Goal: Task Accomplishment & Management: Complete application form

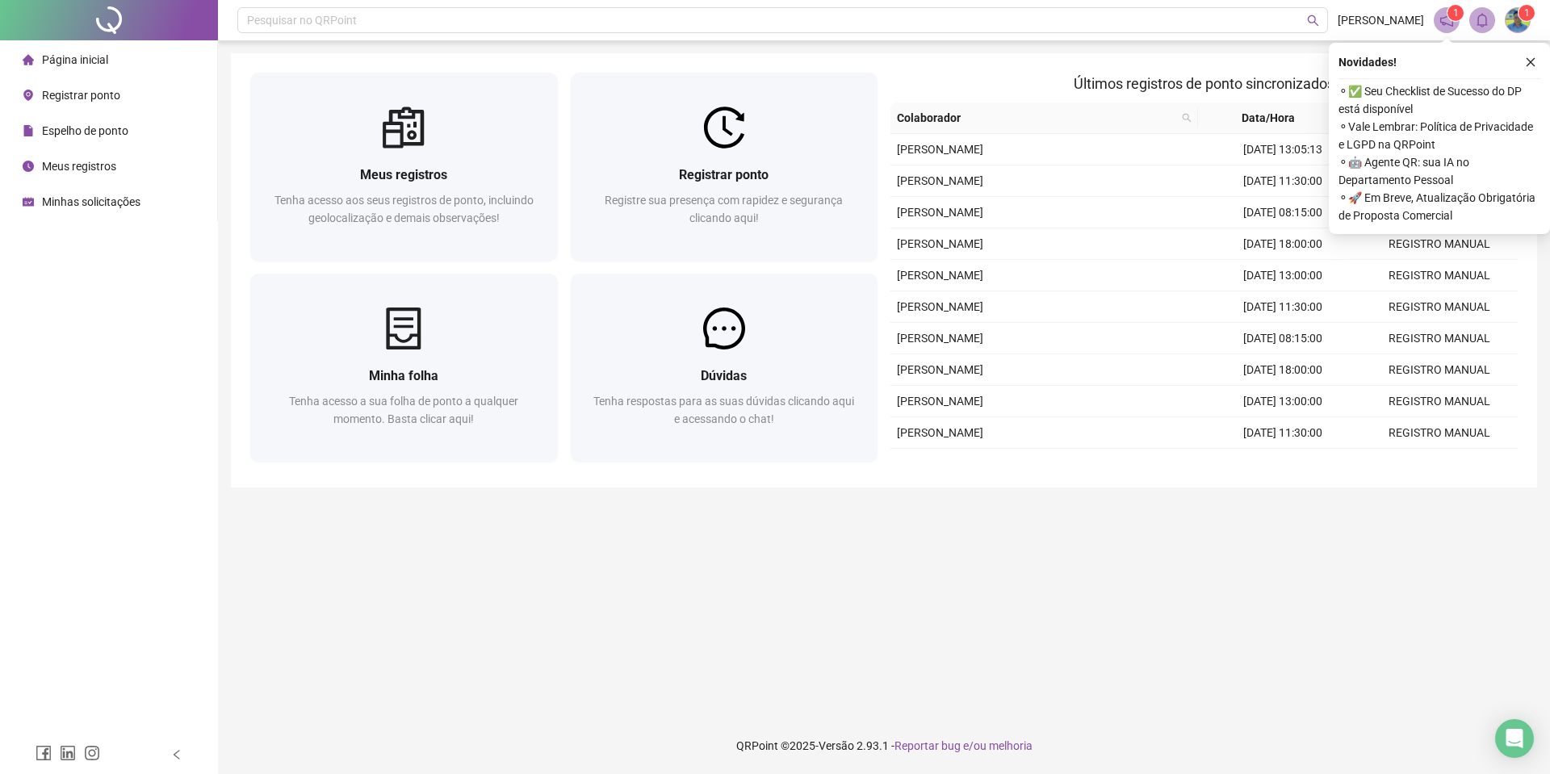
click at [83, 124] on span "Espelho de ponto" at bounding box center [85, 130] width 86 height 13
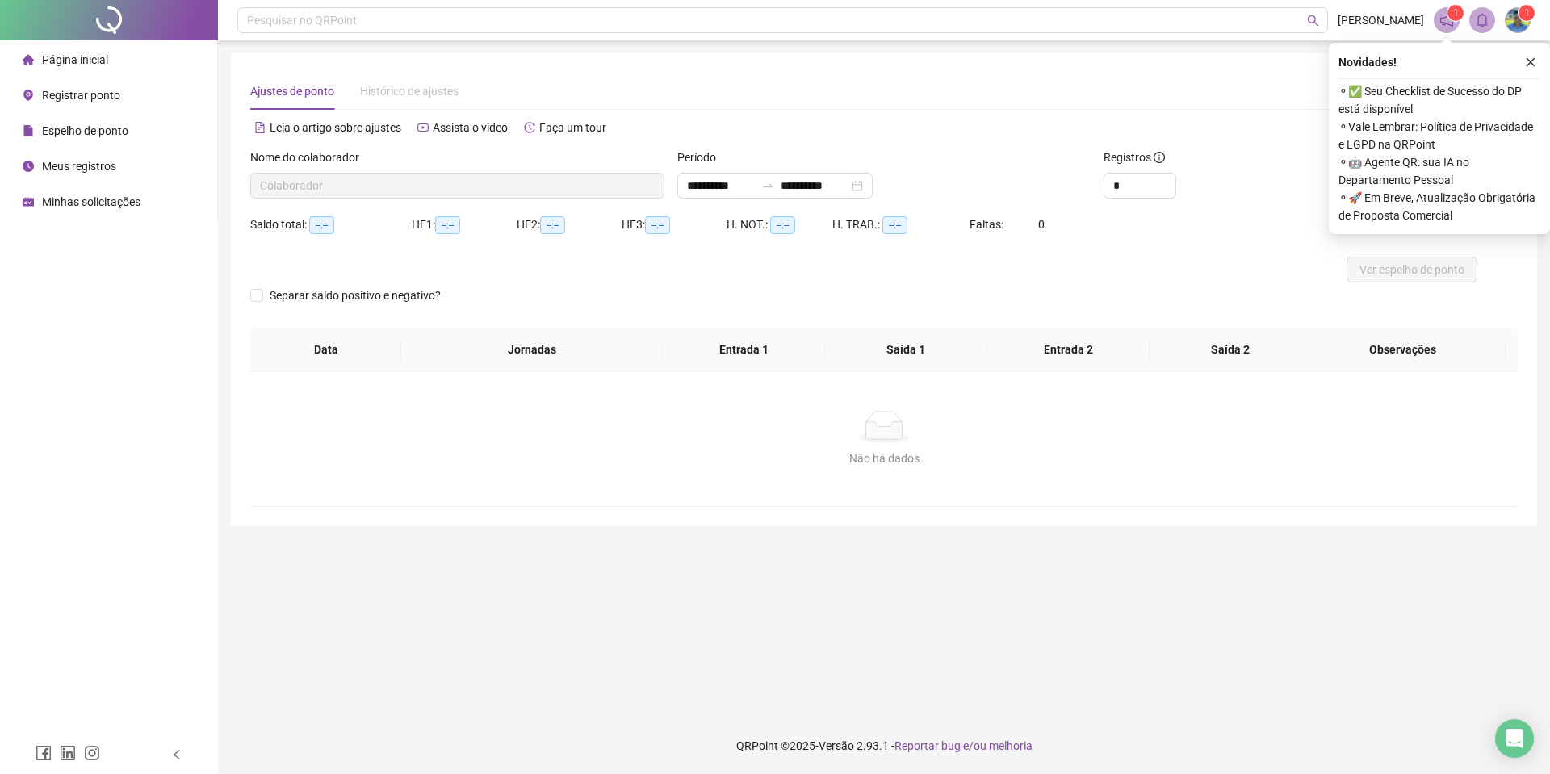
type input "**********"
click at [872, 181] on div "**********" at bounding box center [774, 186] width 195 height 26
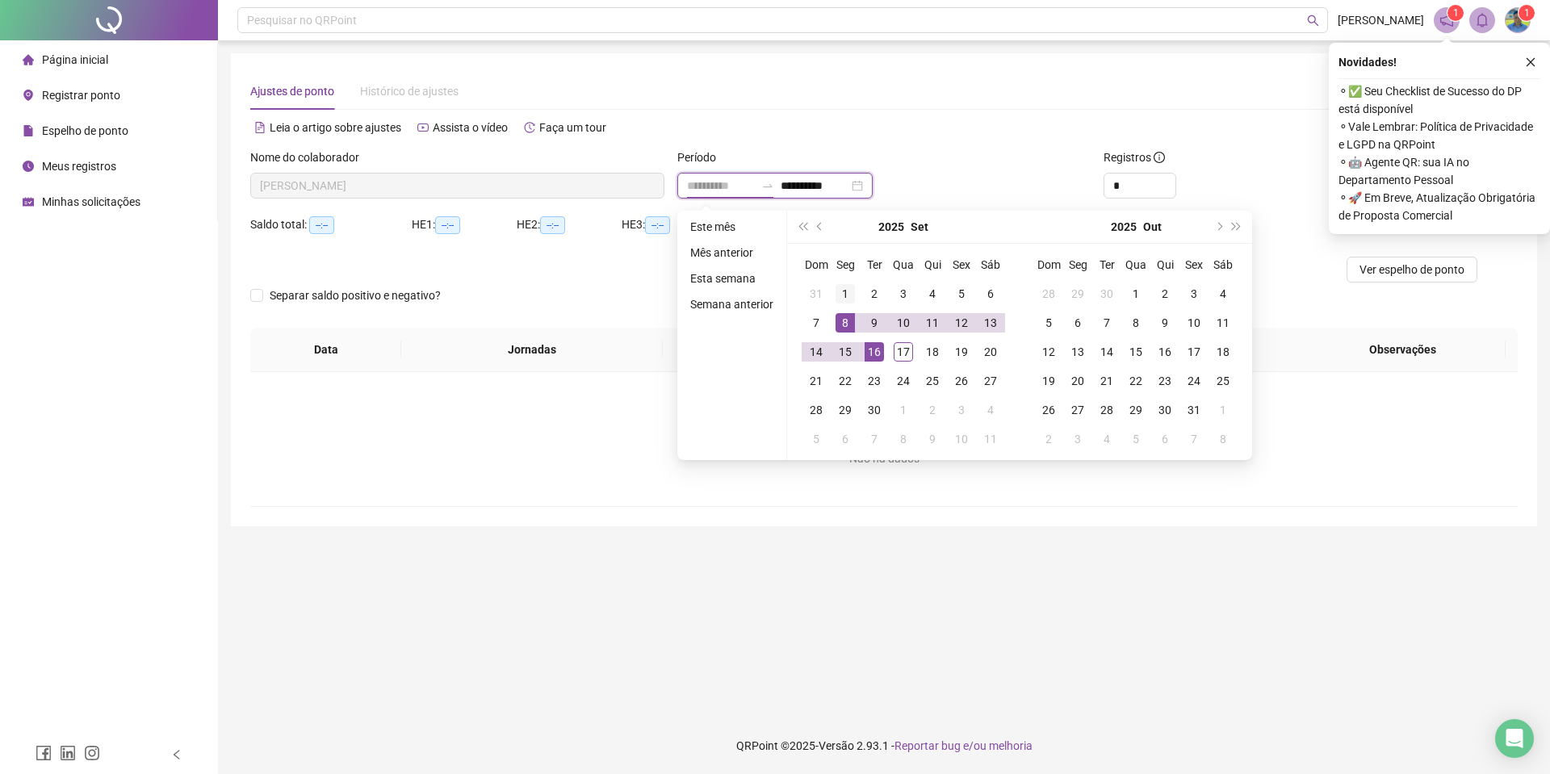
type input "**********"
click at [847, 293] on div "1" at bounding box center [844, 293] width 19 height 19
type input "**********"
click at [900, 352] on div "17" at bounding box center [902, 351] width 19 height 19
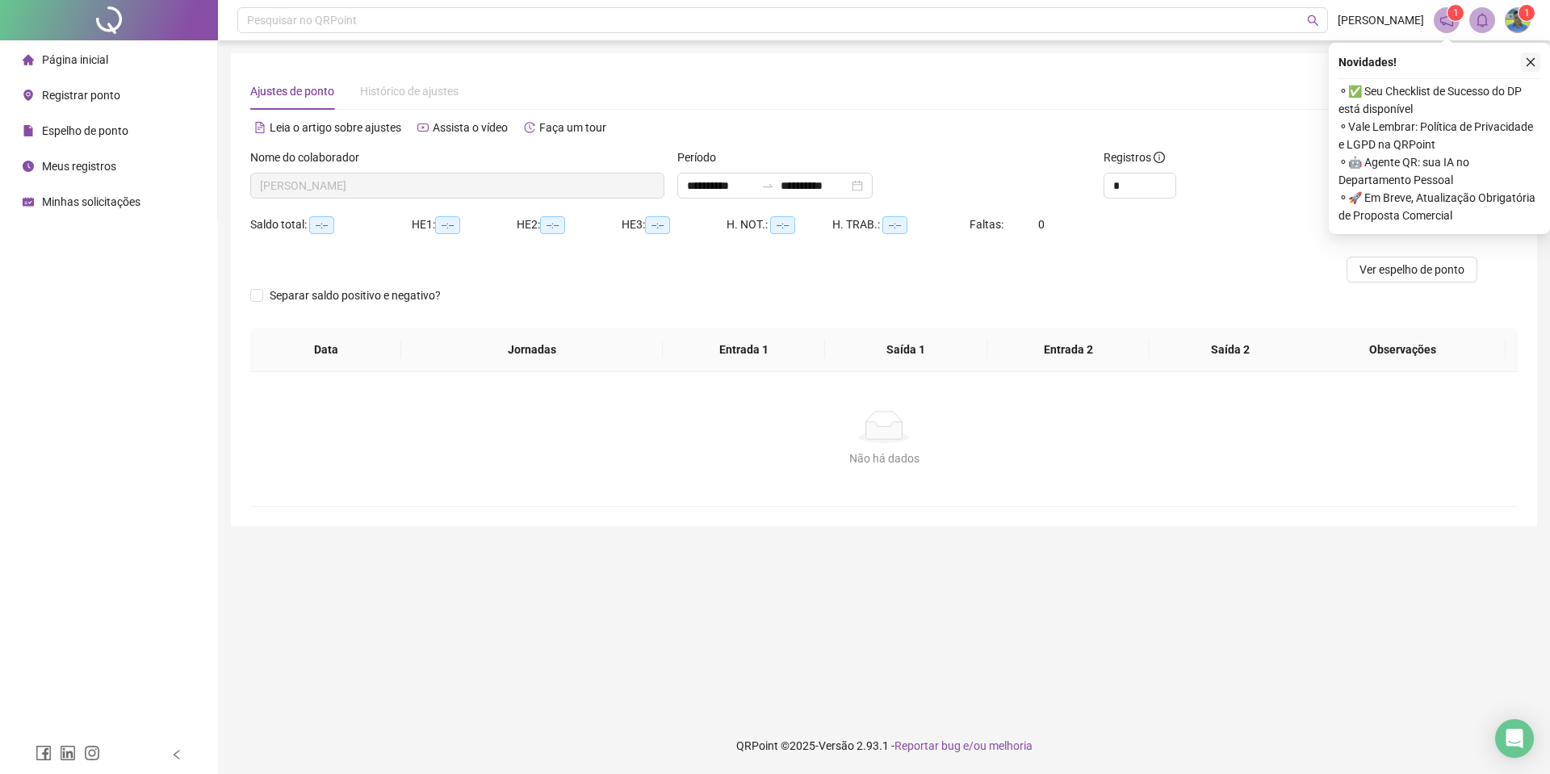
click at [1530, 63] on icon "close" at bounding box center [1530, 61] width 11 height 11
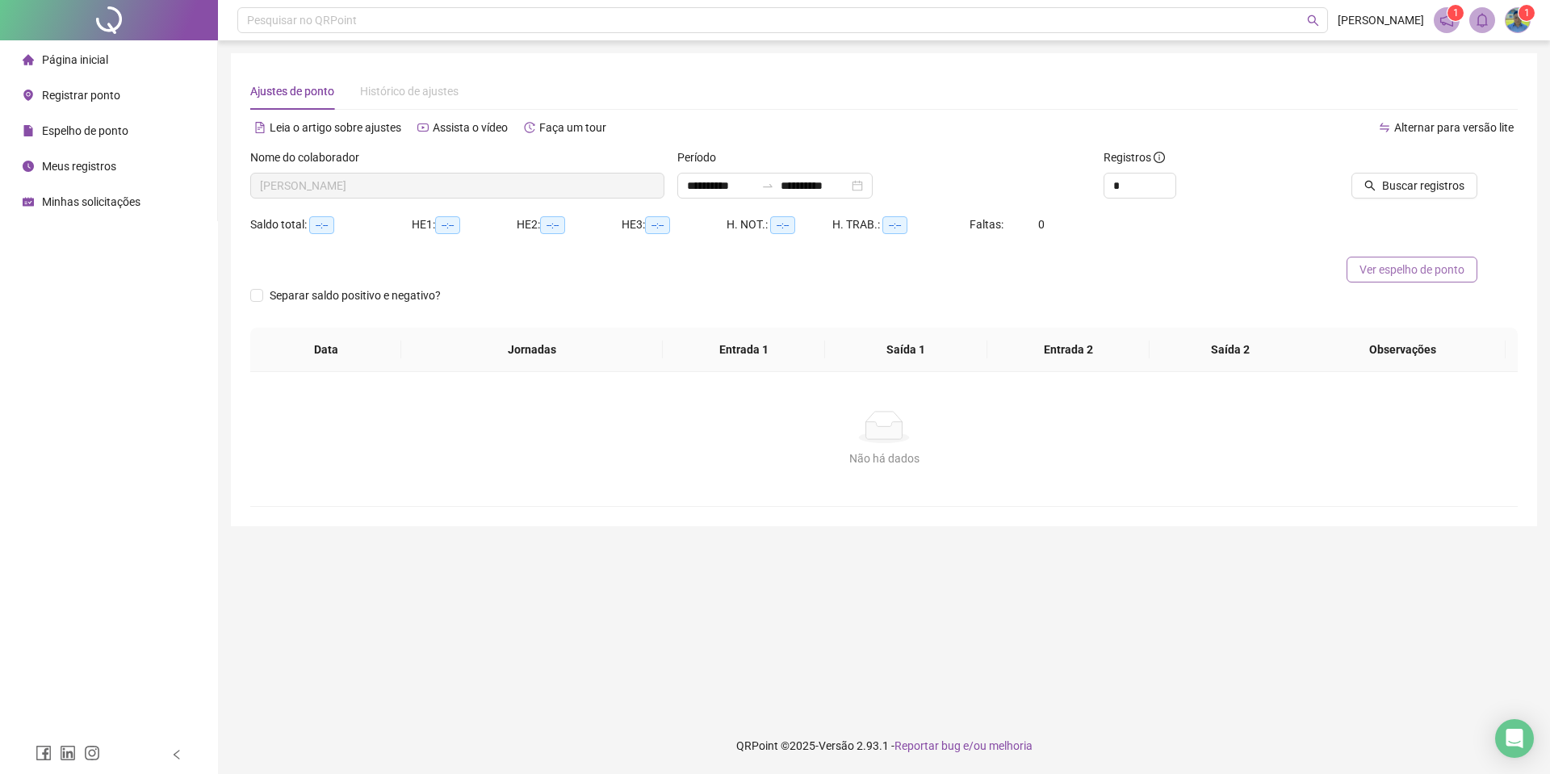
click at [1425, 266] on span "Ver espelho de ponto" at bounding box center [1411, 270] width 105 height 18
click at [69, 97] on span "Registrar ponto" at bounding box center [81, 95] width 78 height 13
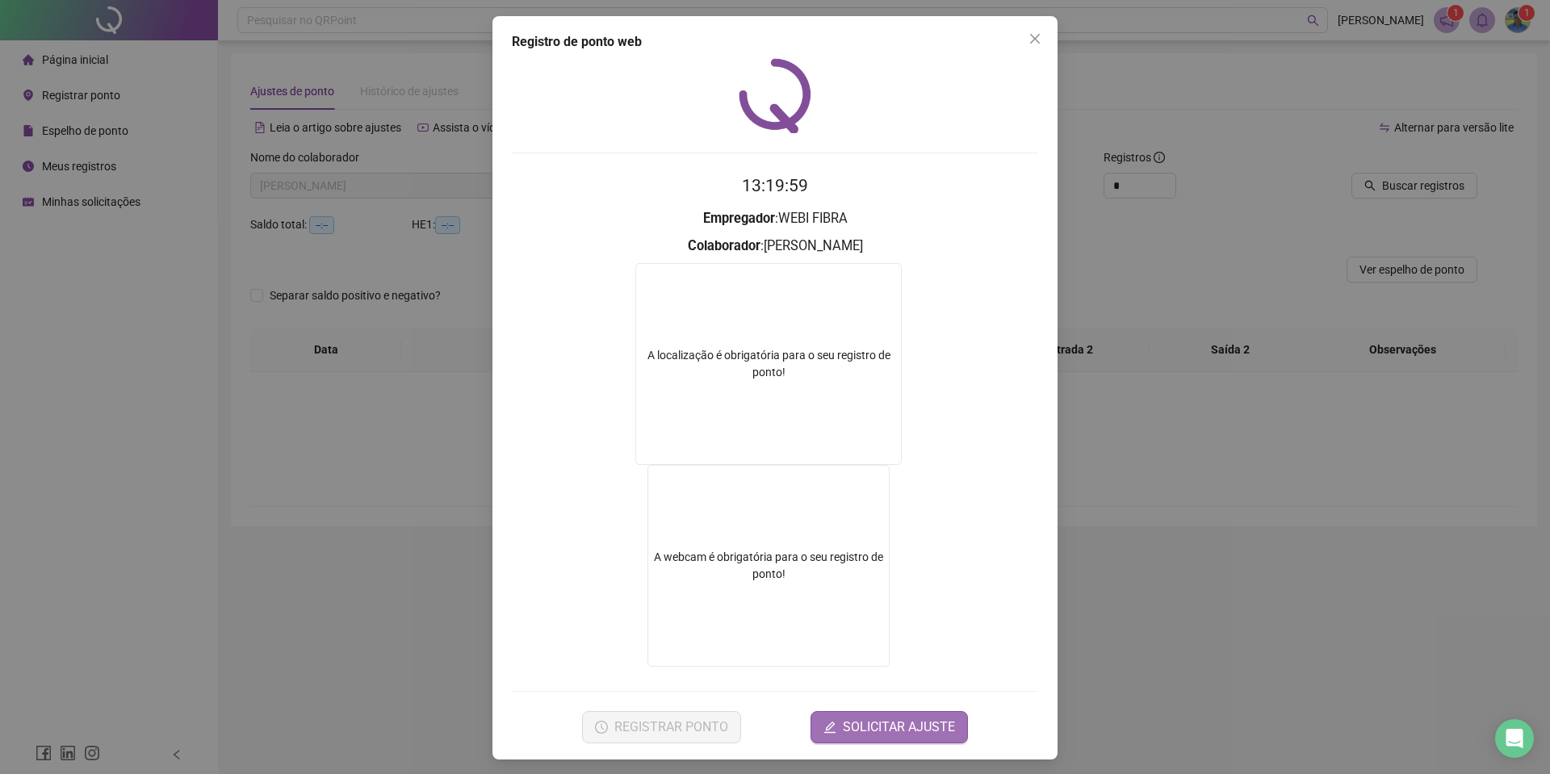
click at [906, 316] on form "A localização é obrigatória para o seu registro de ponto! A webcam é obrigatóri…" at bounding box center [775, 467] width 526 height 408
click at [883, 728] on span "SOLICITAR AJUSTE" at bounding box center [899, 727] width 112 height 19
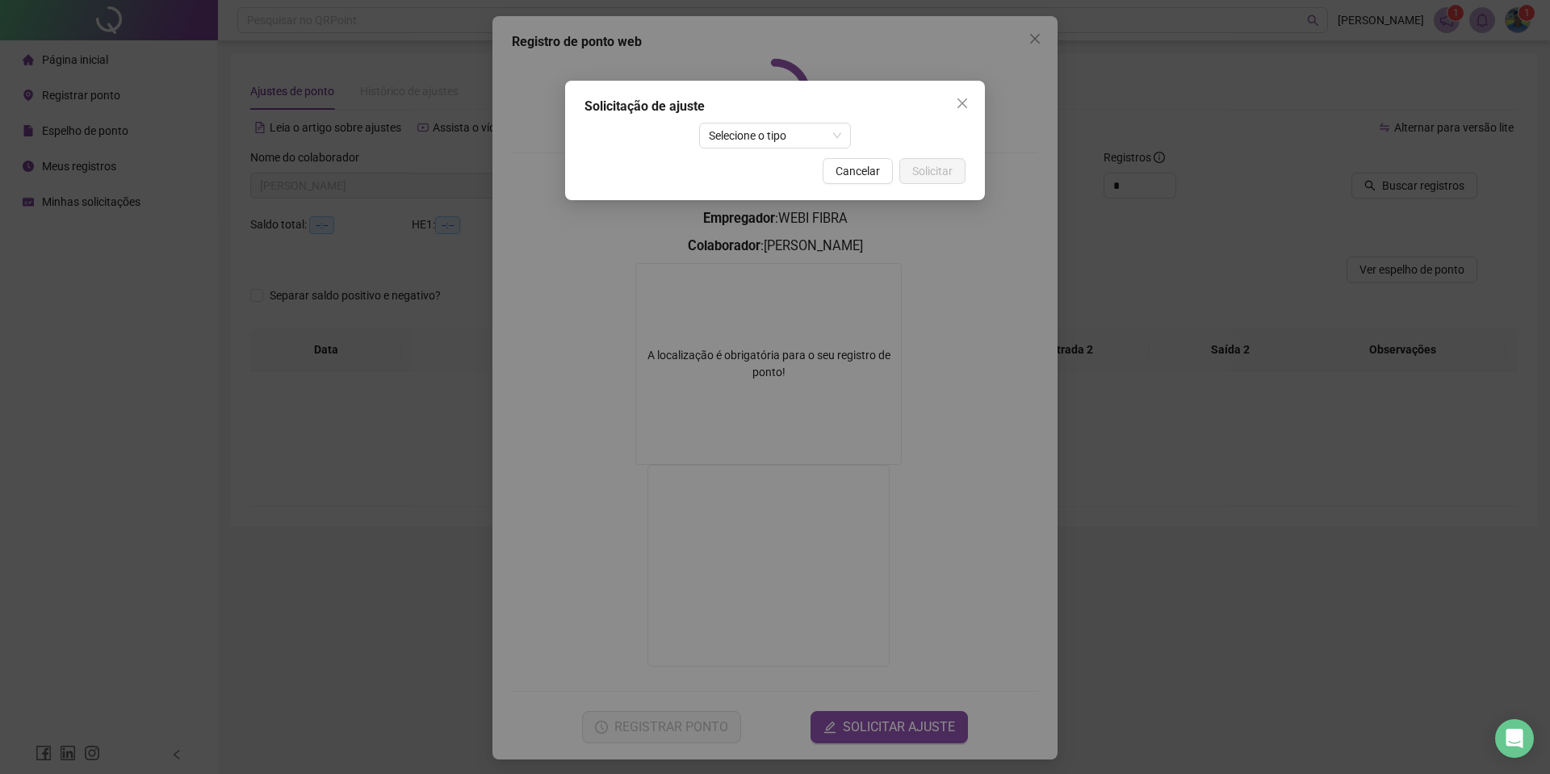
click at [743, 157] on div "Solicitação de ajuste Selecione o tipo Cancelar Solicitar" at bounding box center [775, 140] width 420 height 119
click at [743, 150] on div "Solicitação de ajuste Selecione o tipo Cancelar Solicitar" at bounding box center [775, 140] width 420 height 119
click at [732, 138] on span "Selecione o tipo" at bounding box center [775, 135] width 133 height 24
click at [745, 157] on div "Ajuste manual" at bounding box center [775, 168] width 146 height 26
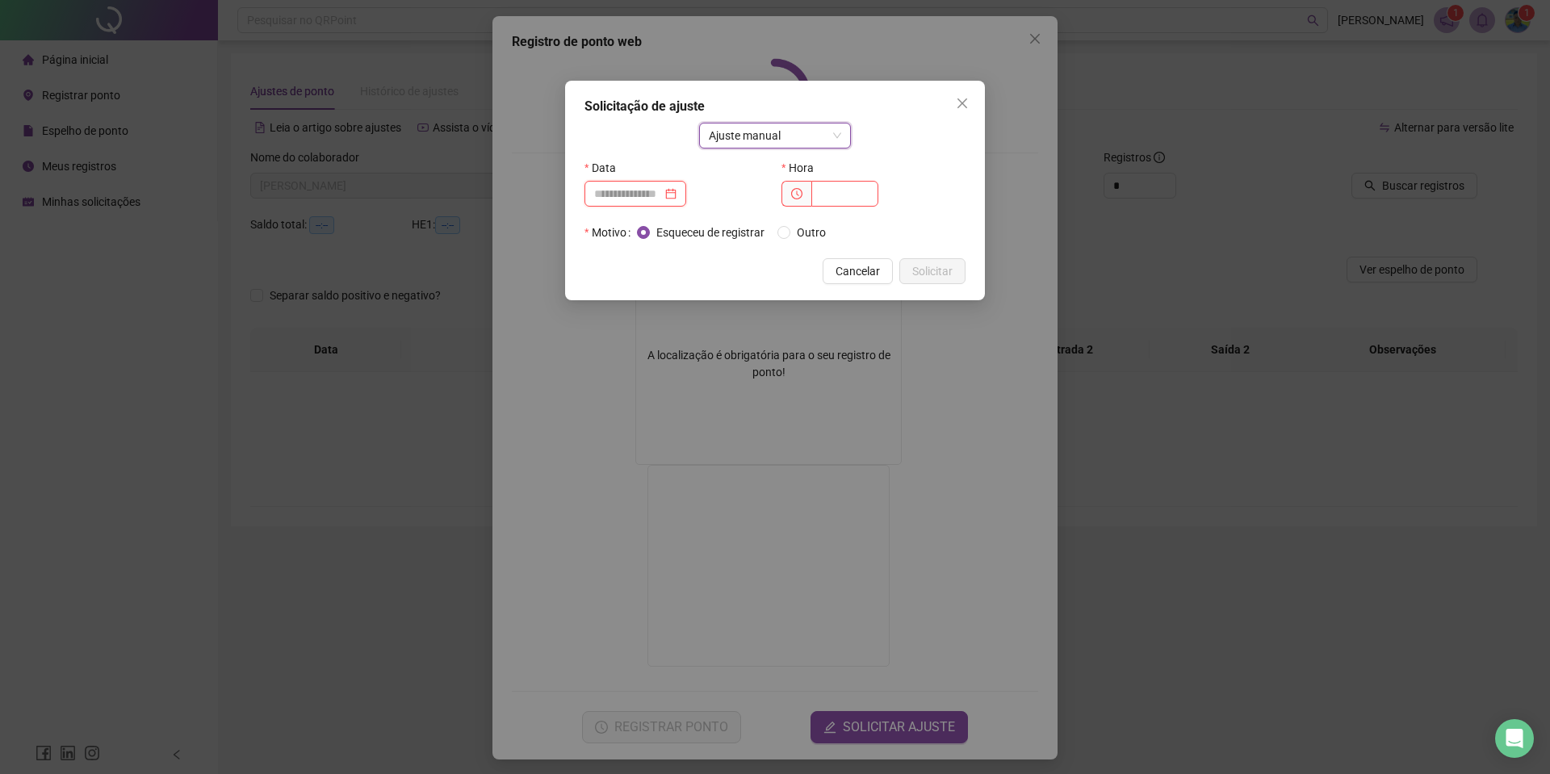
click at [635, 185] on input at bounding box center [628, 194] width 68 height 18
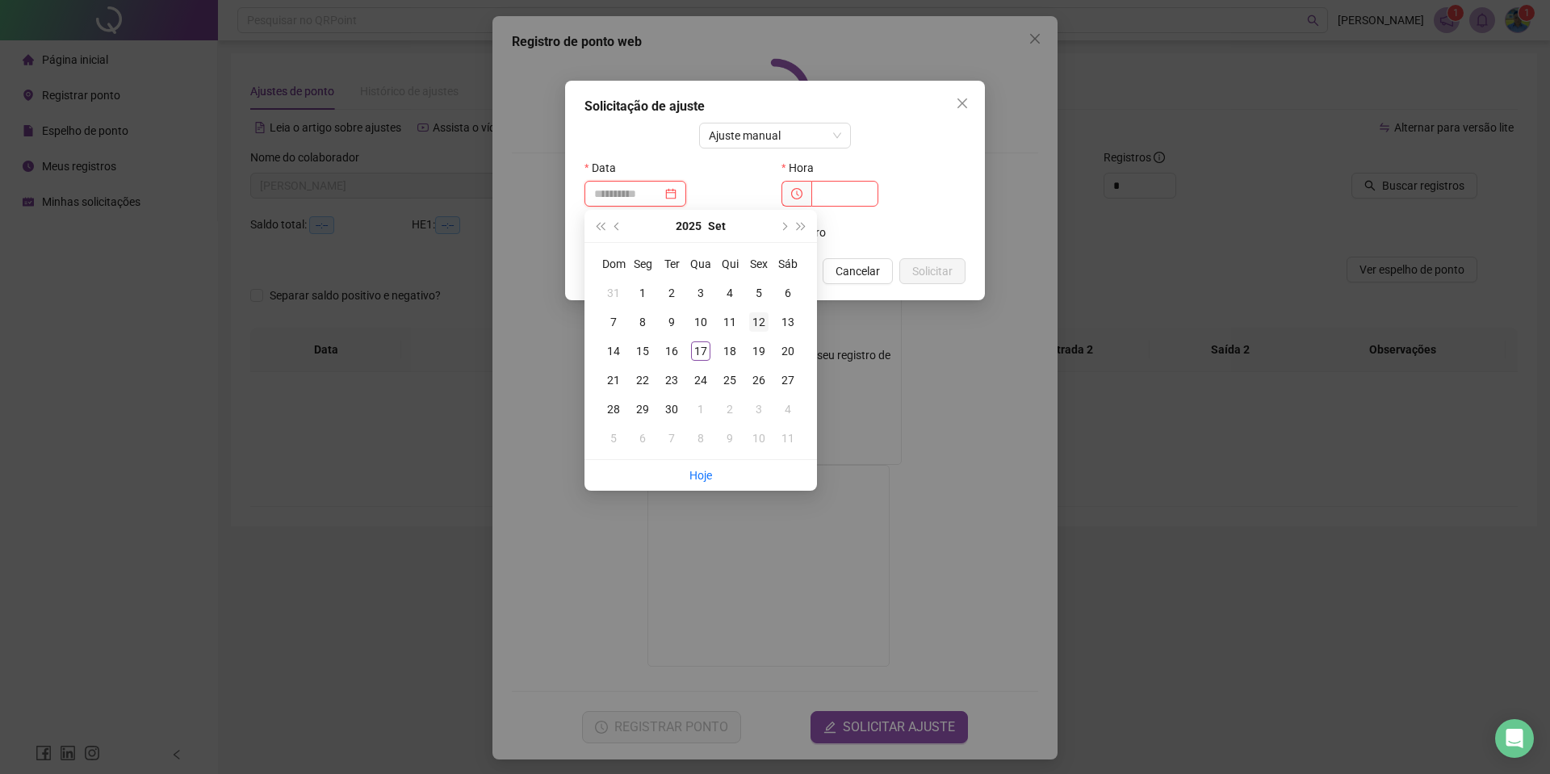
type input "**********"
click at [763, 328] on div "12" at bounding box center [758, 321] width 19 height 19
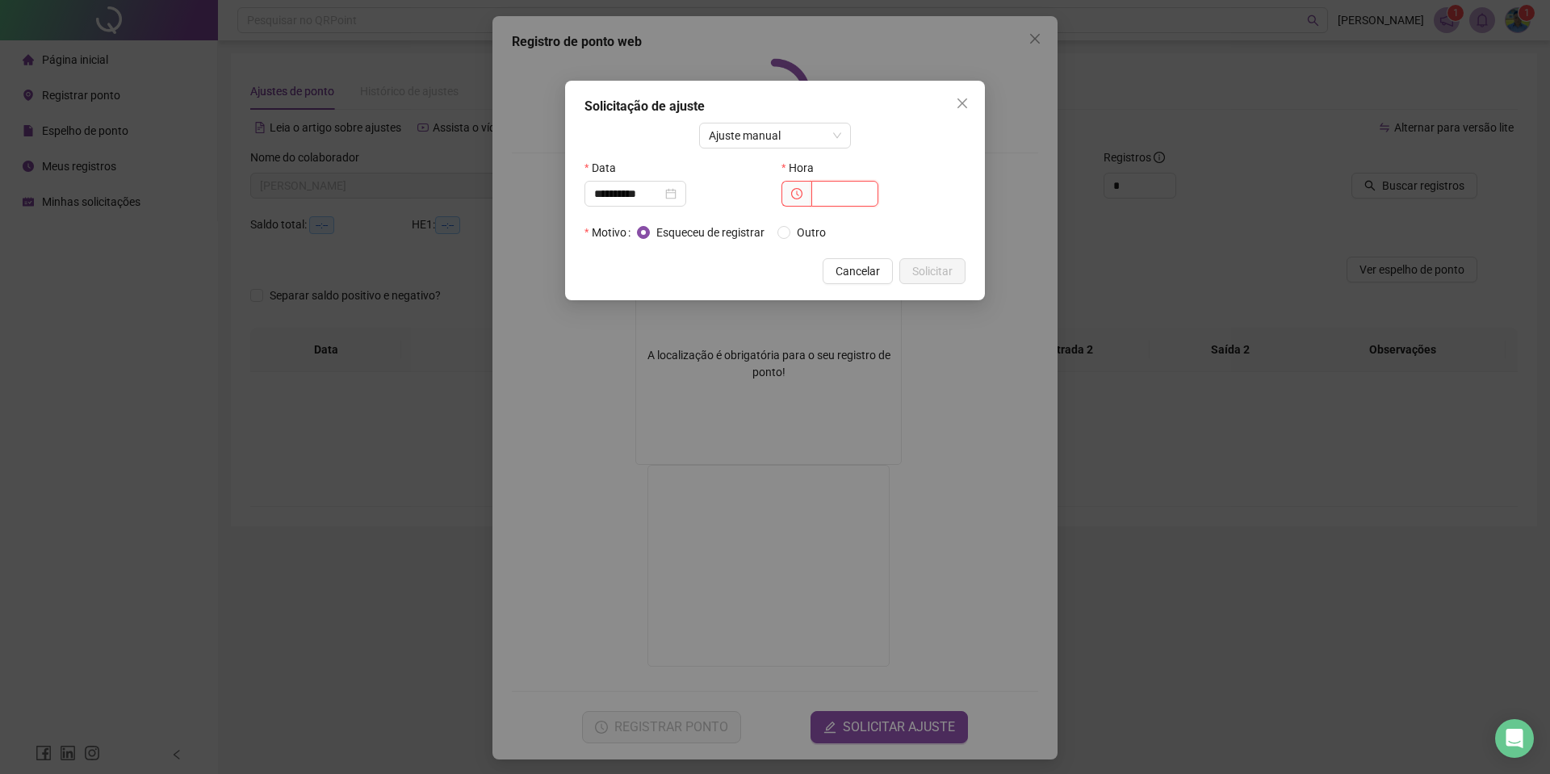
click at [834, 194] on input "text" at bounding box center [844, 194] width 67 height 26
type input "*****"
click at [944, 273] on span "Solicitar" at bounding box center [932, 271] width 40 height 18
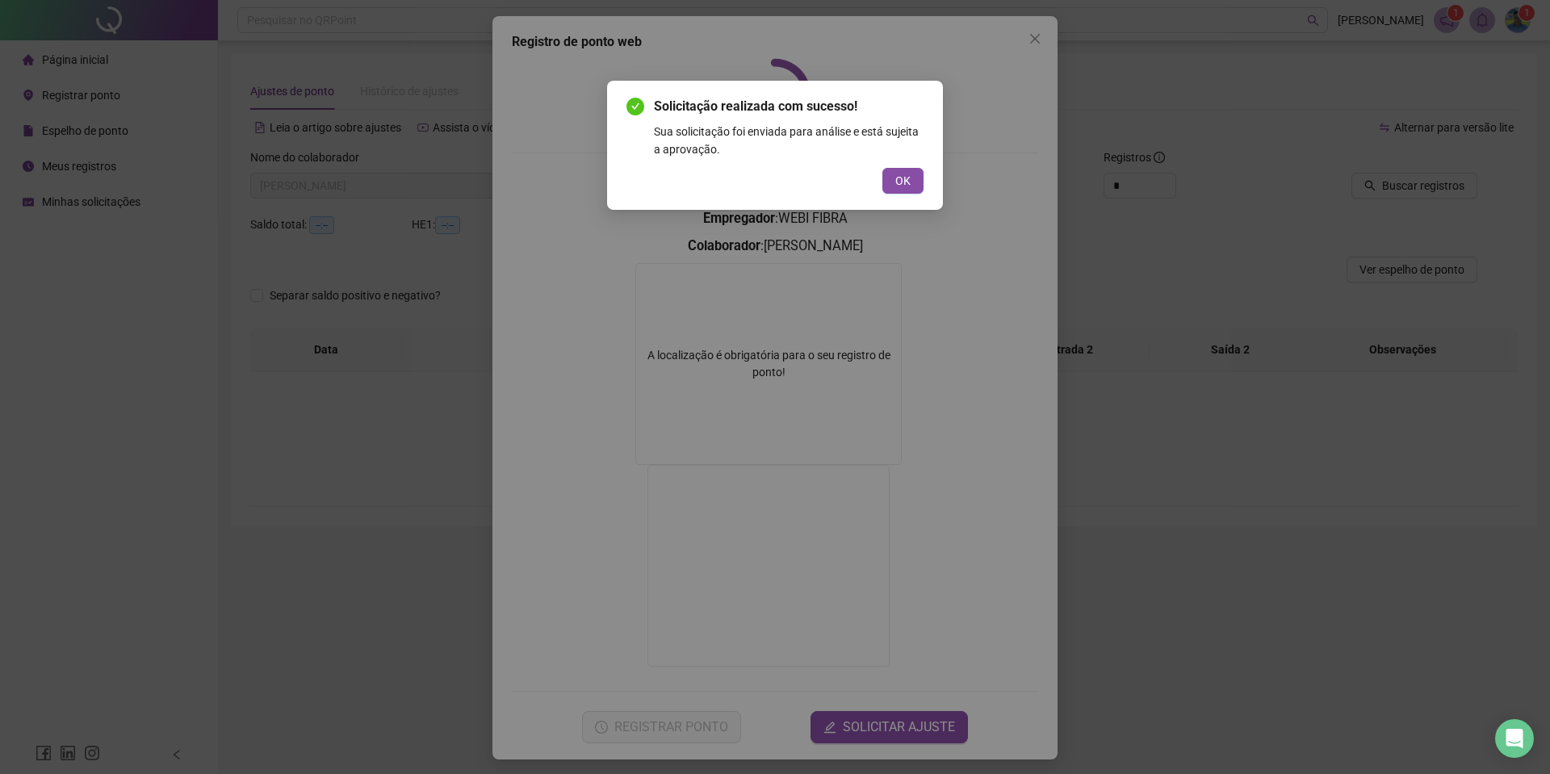
click at [878, 185] on div "OK" at bounding box center [774, 181] width 297 height 26
click at [893, 185] on button "OK" at bounding box center [902, 181] width 41 height 26
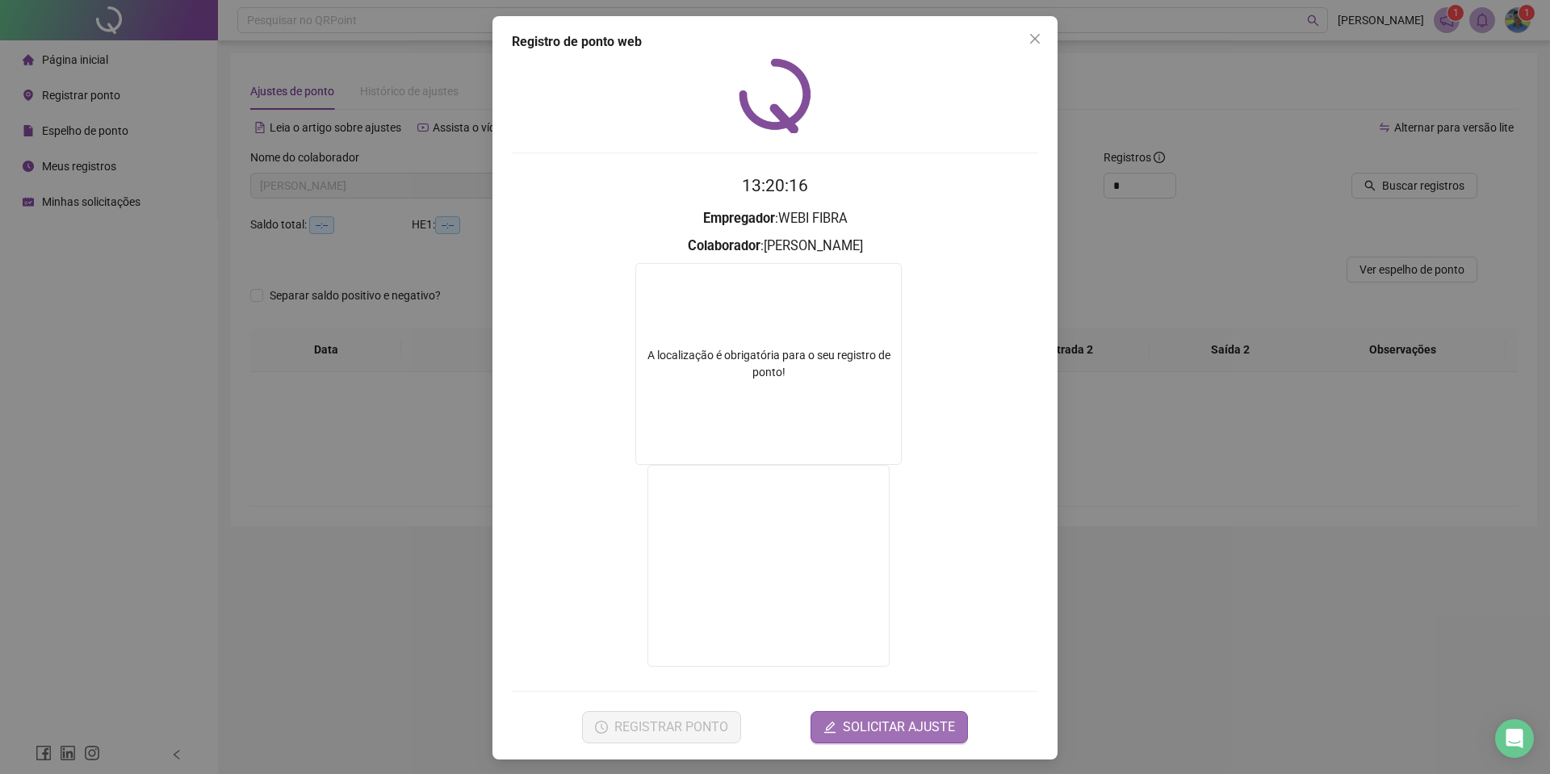
click at [915, 727] on span "SOLICITAR AJUSTE" at bounding box center [899, 727] width 112 height 19
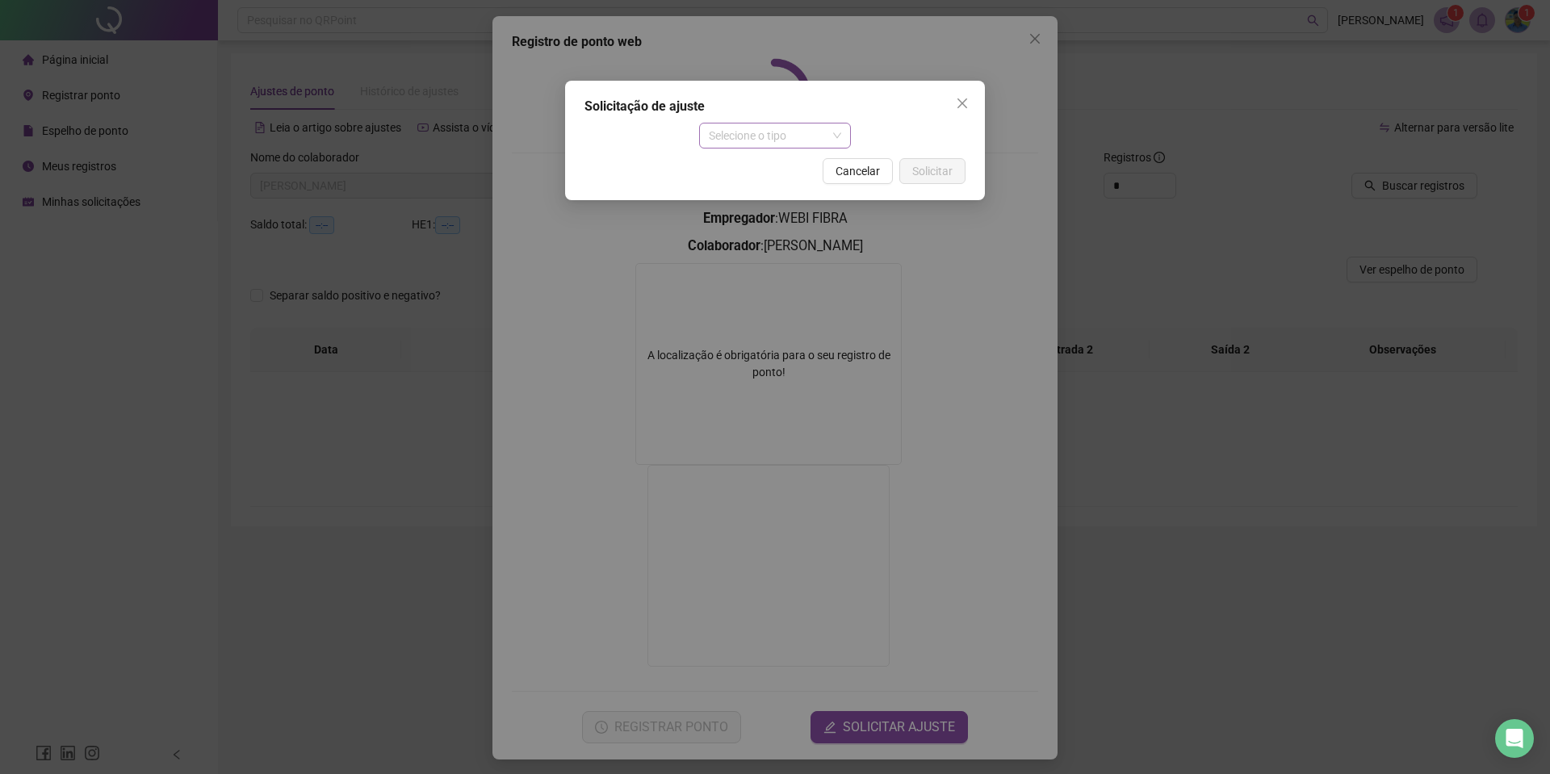
click at [734, 142] on span "Selecione o tipo" at bounding box center [775, 135] width 133 height 24
click at [730, 169] on div "Ajuste manual" at bounding box center [775, 168] width 127 height 18
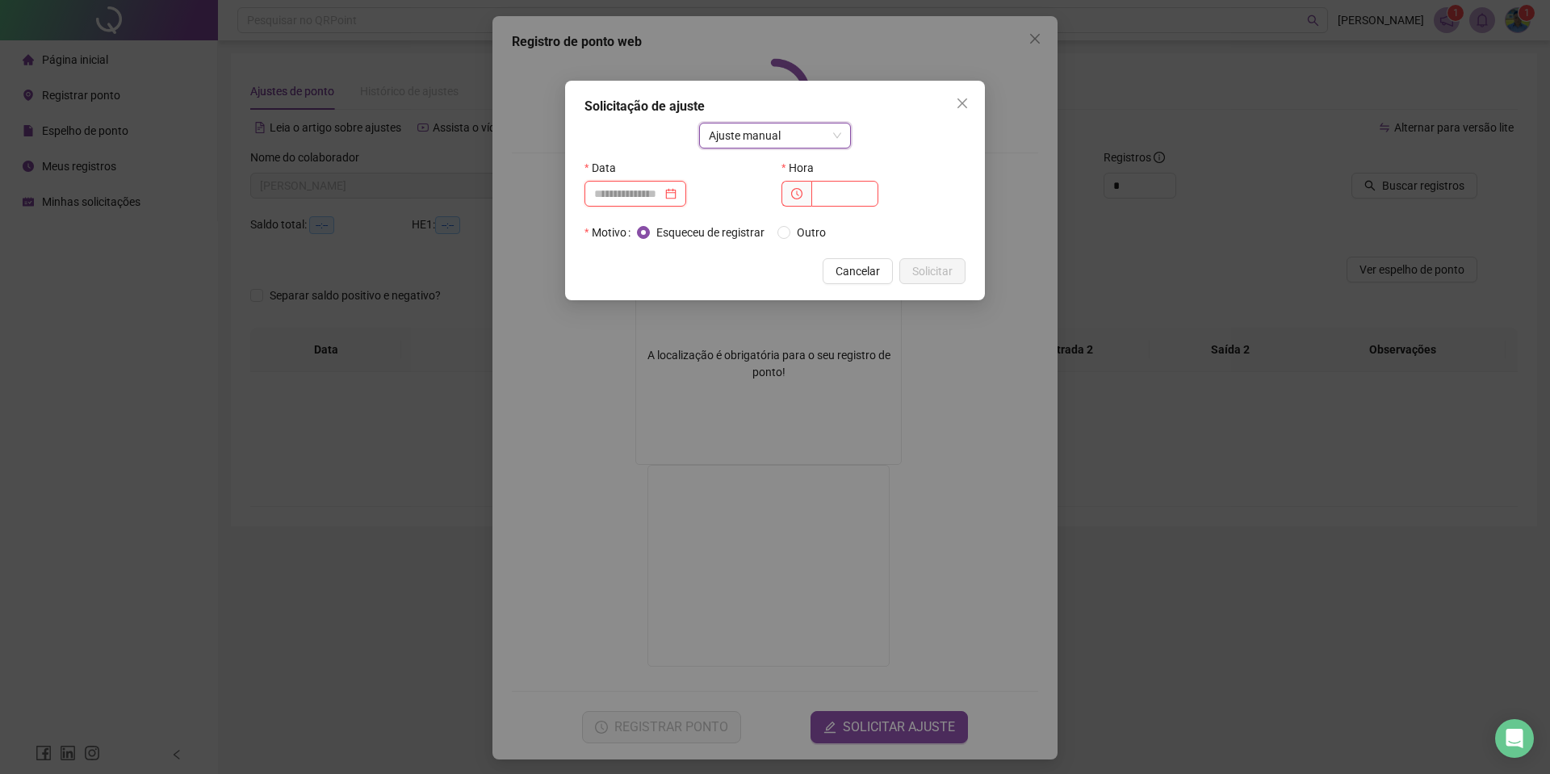
click at [615, 198] on input at bounding box center [628, 194] width 68 height 18
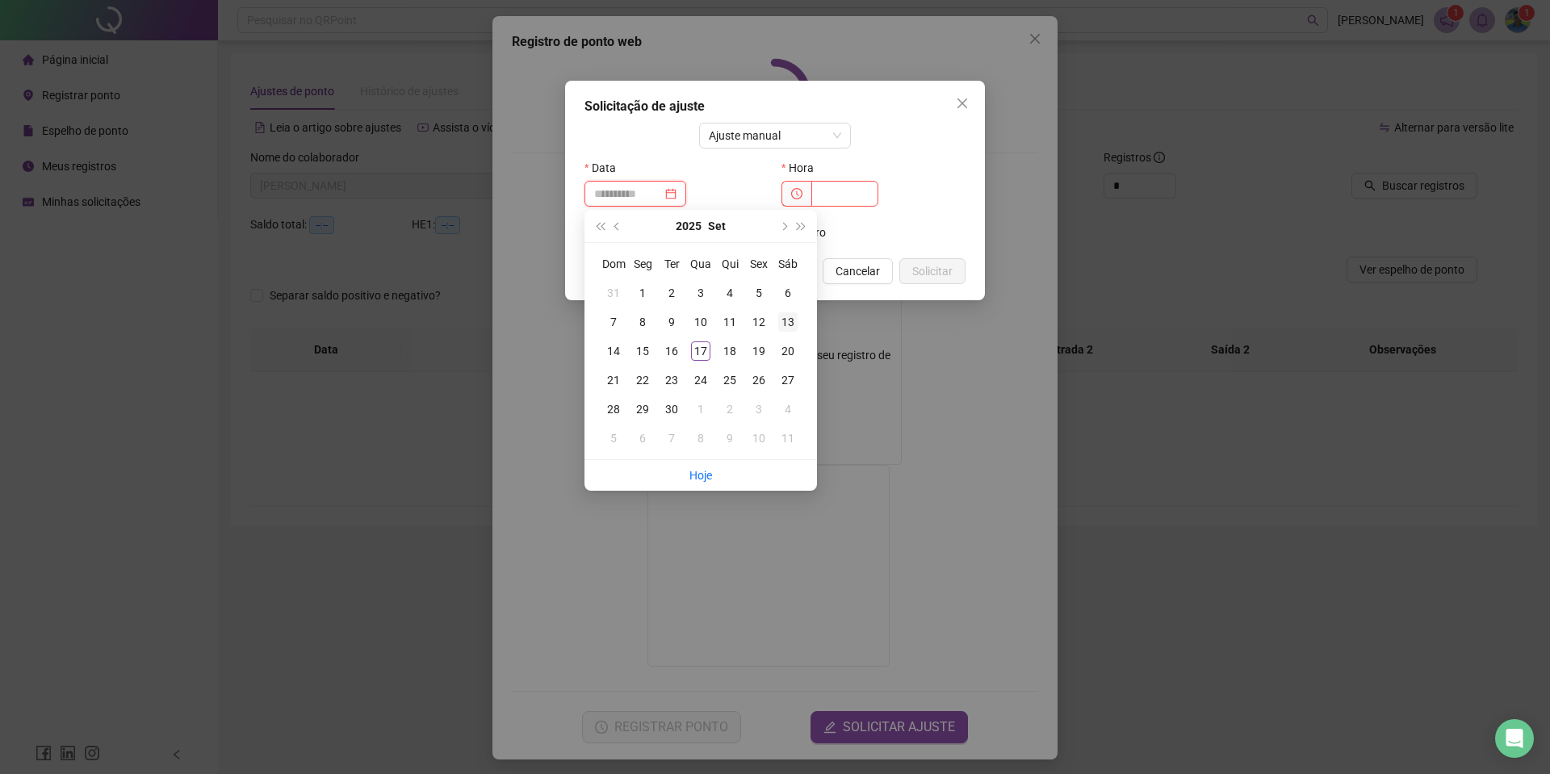
type input "**********"
click at [787, 318] on div "13" at bounding box center [787, 321] width 19 height 19
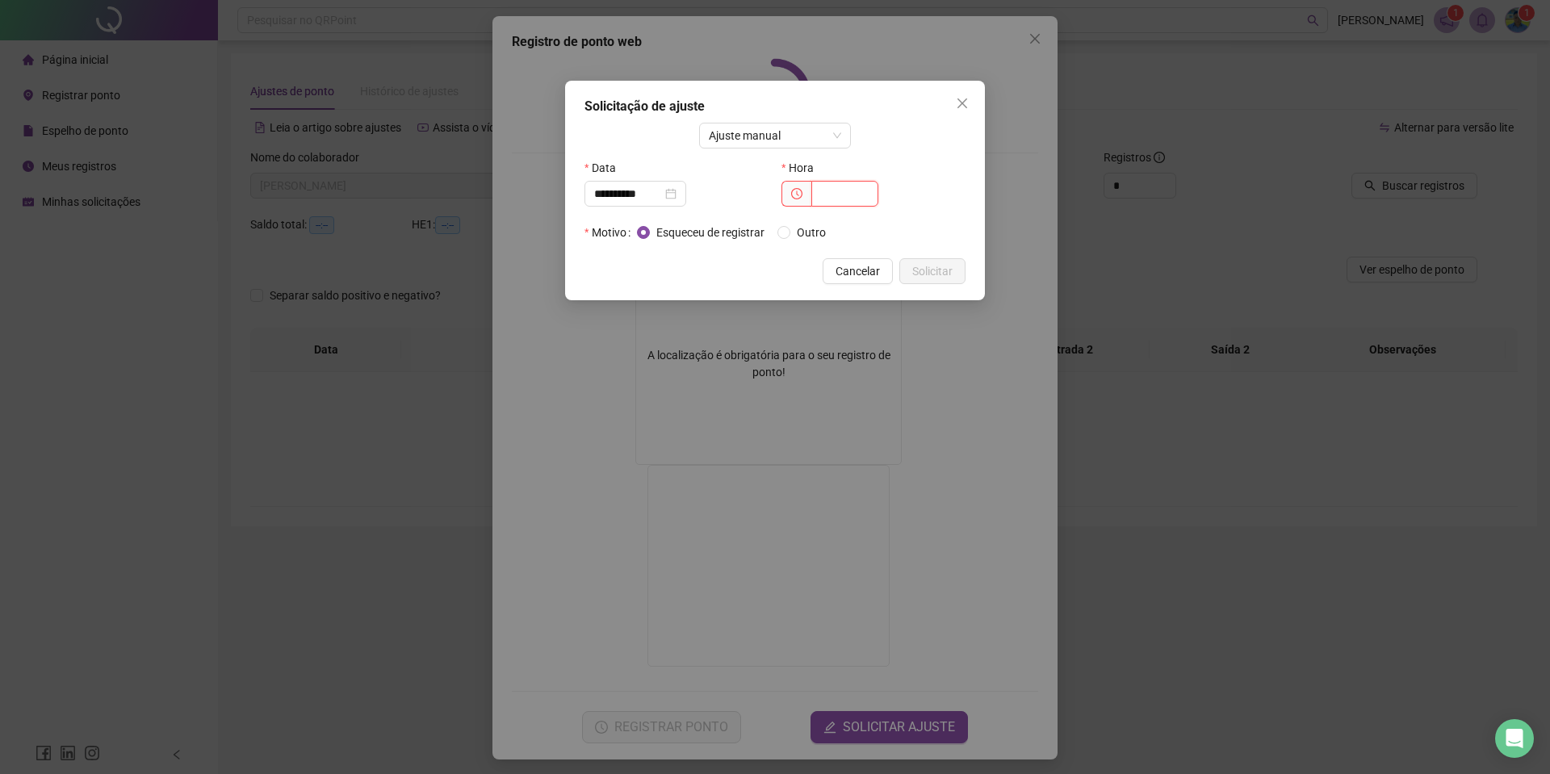
click at [828, 193] on input "text" at bounding box center [844, 194] width 67 height 26
type input "*****"
click at [939, 264] on span "Solicitar" at bounding box center [932, 271] width 40 height 18
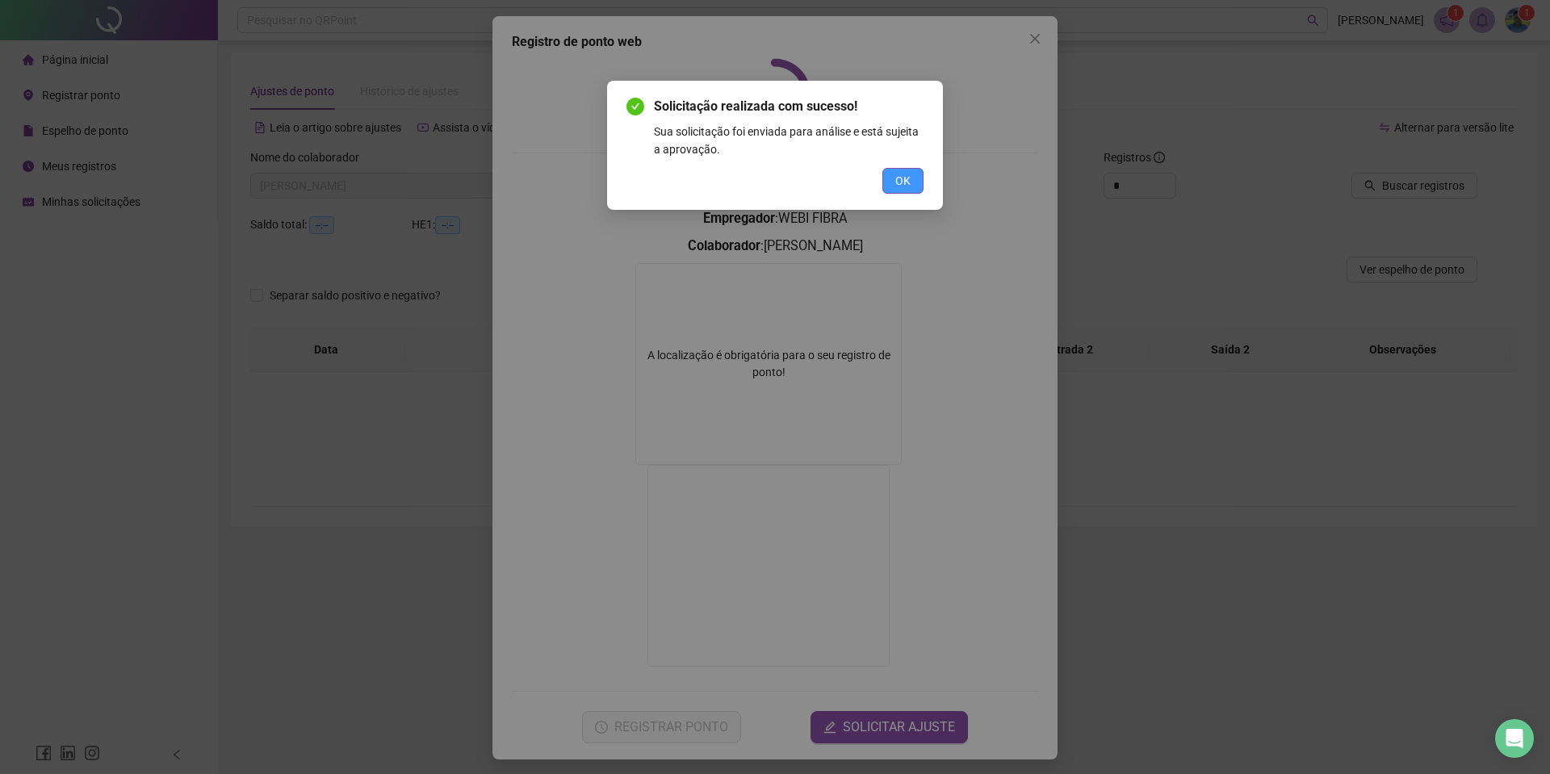
click at [887, 188] on button "OK" at bounding box center [902, 181] width 41 height 26
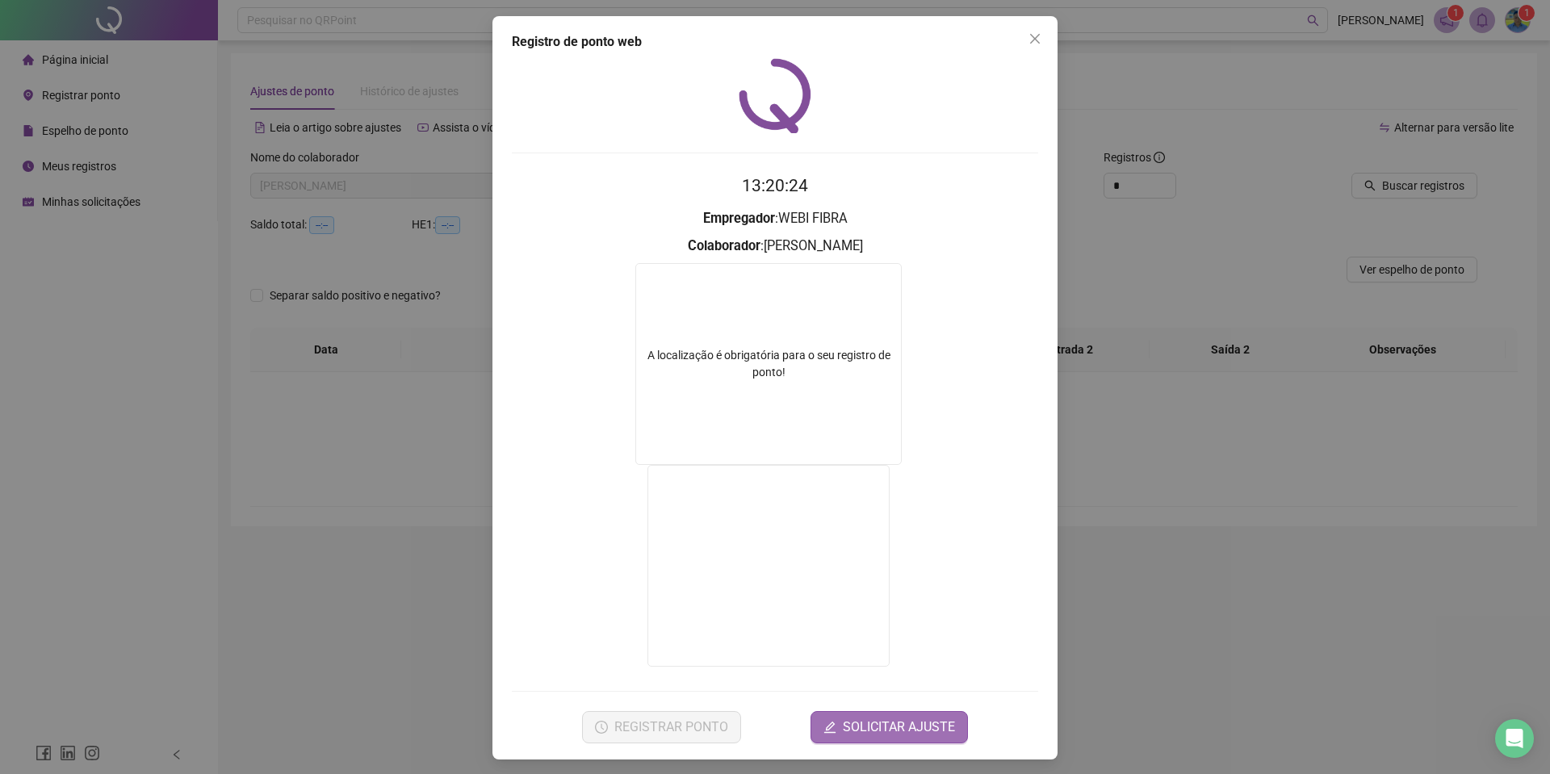
click at [888, 716] on button "SOLICITAR AJUSTE" at bounding box center [888, 727] width 157 height 32
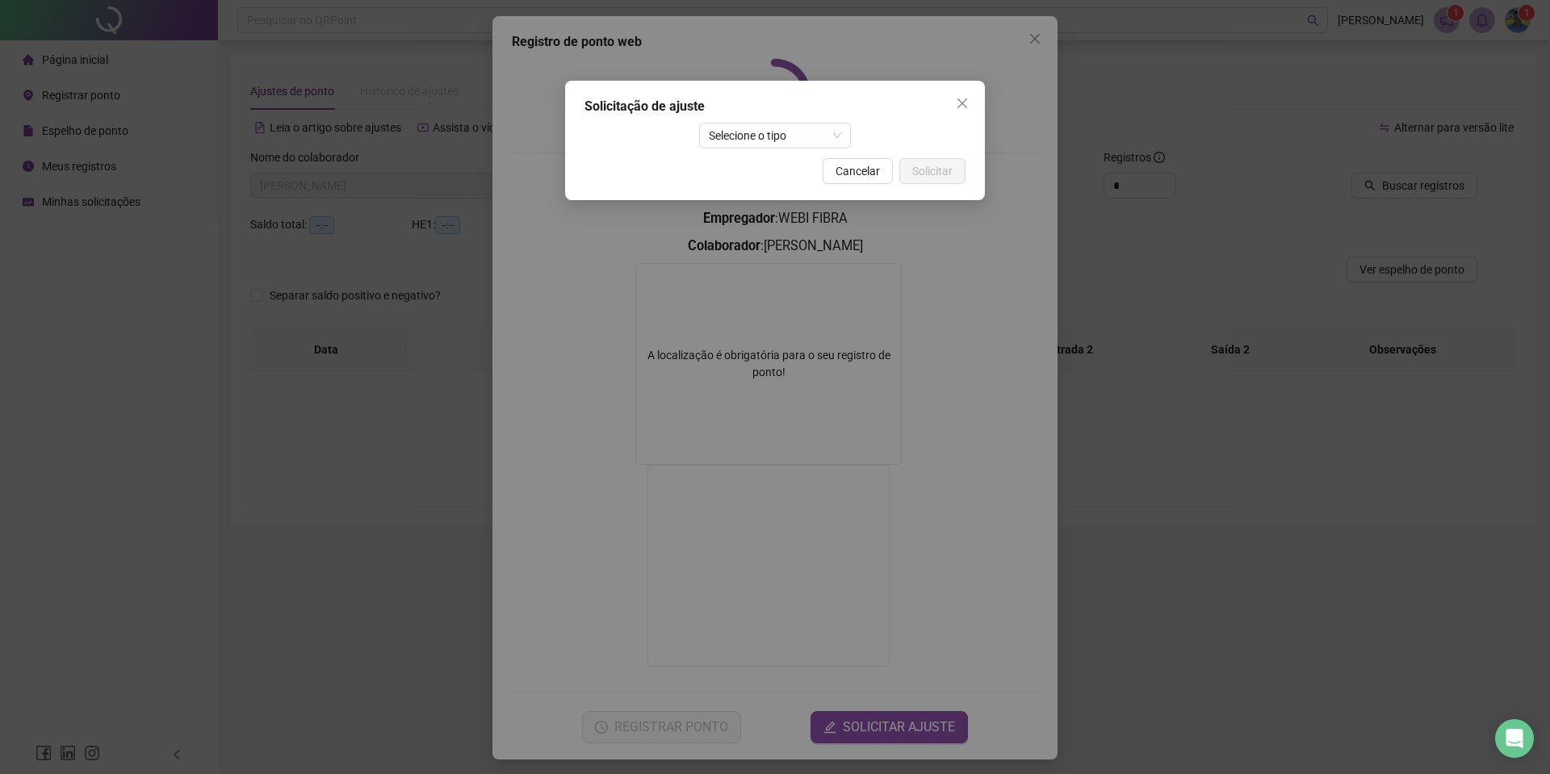
click at [747, 122] on div "Solicitação de ajuste Selecione o tipo Cancelar Solicitar" at bounding box center [775, 140] width 420 height 119
click at [742, 136] on span "Selecione o tipo" at bounding box center [775, 135] width 133 height 24
click at [743, 173] on div "Ajuste manual" at bounding box center [775, 168] width 127 height 18
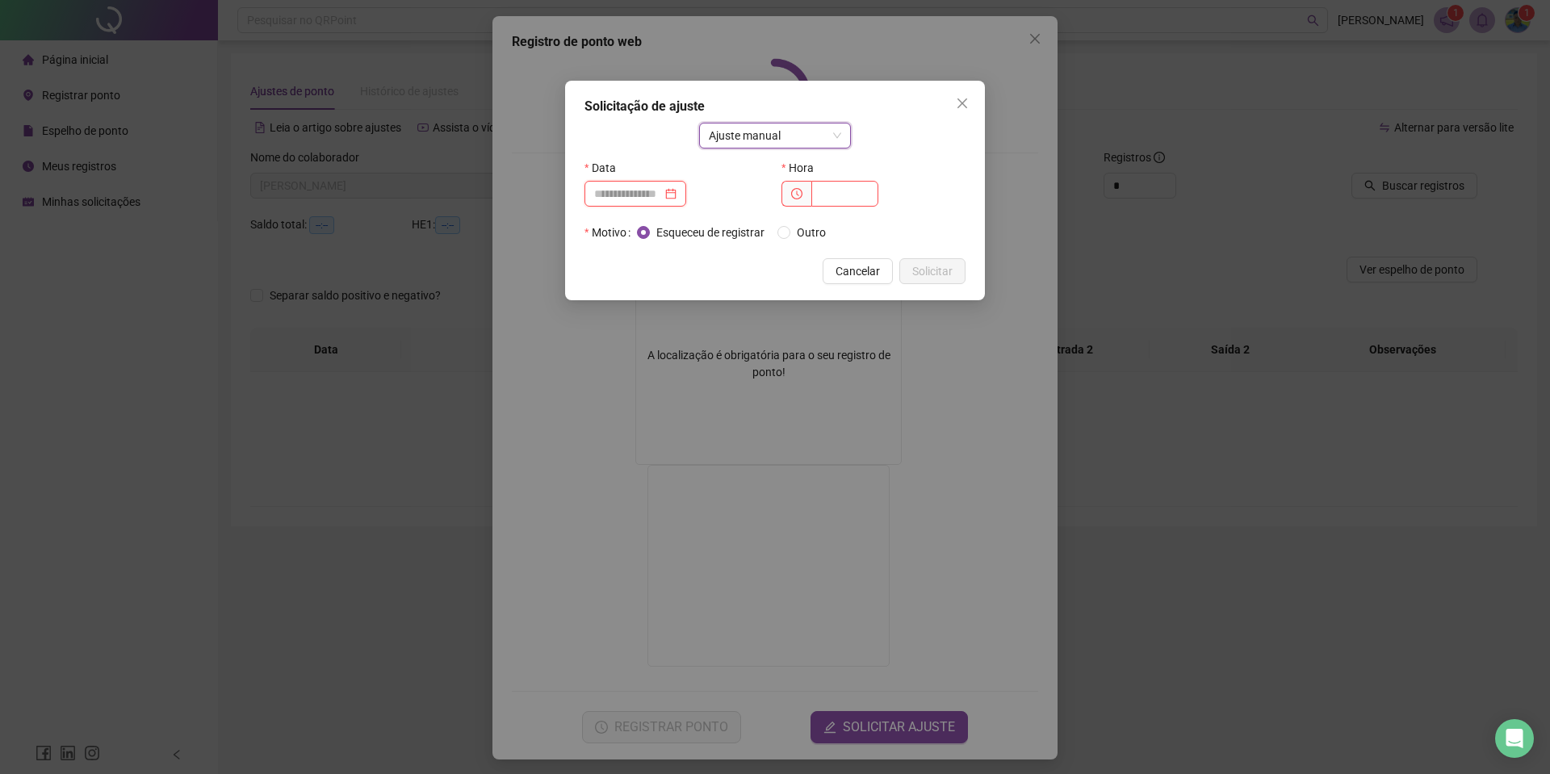
click at [641, 193] on input at bounding box center [628, 194] width 68 height 18
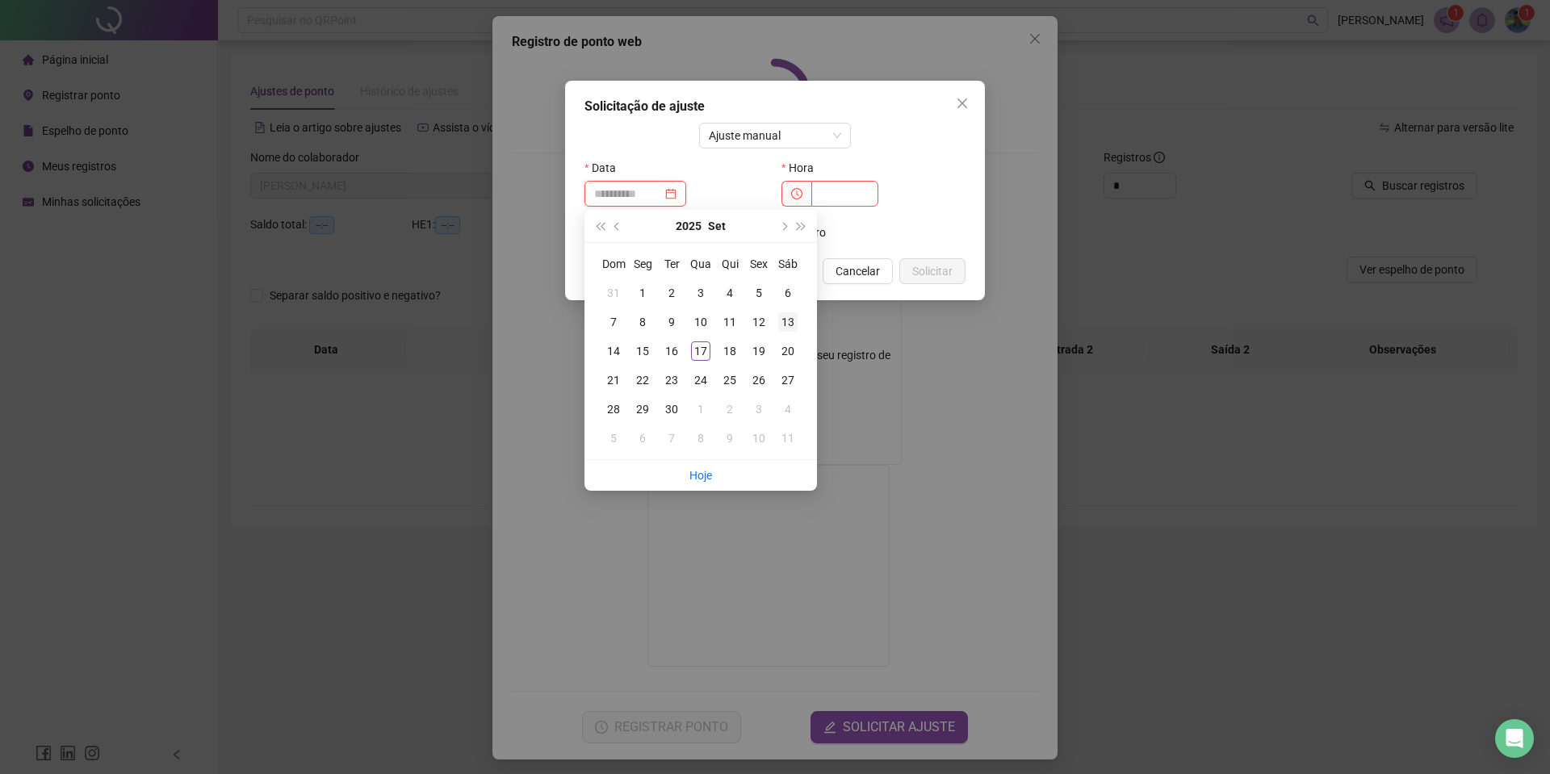
type input "**********"
click at [789, 321] on div "13" at bounding box center [787, 321] width 19 height 19
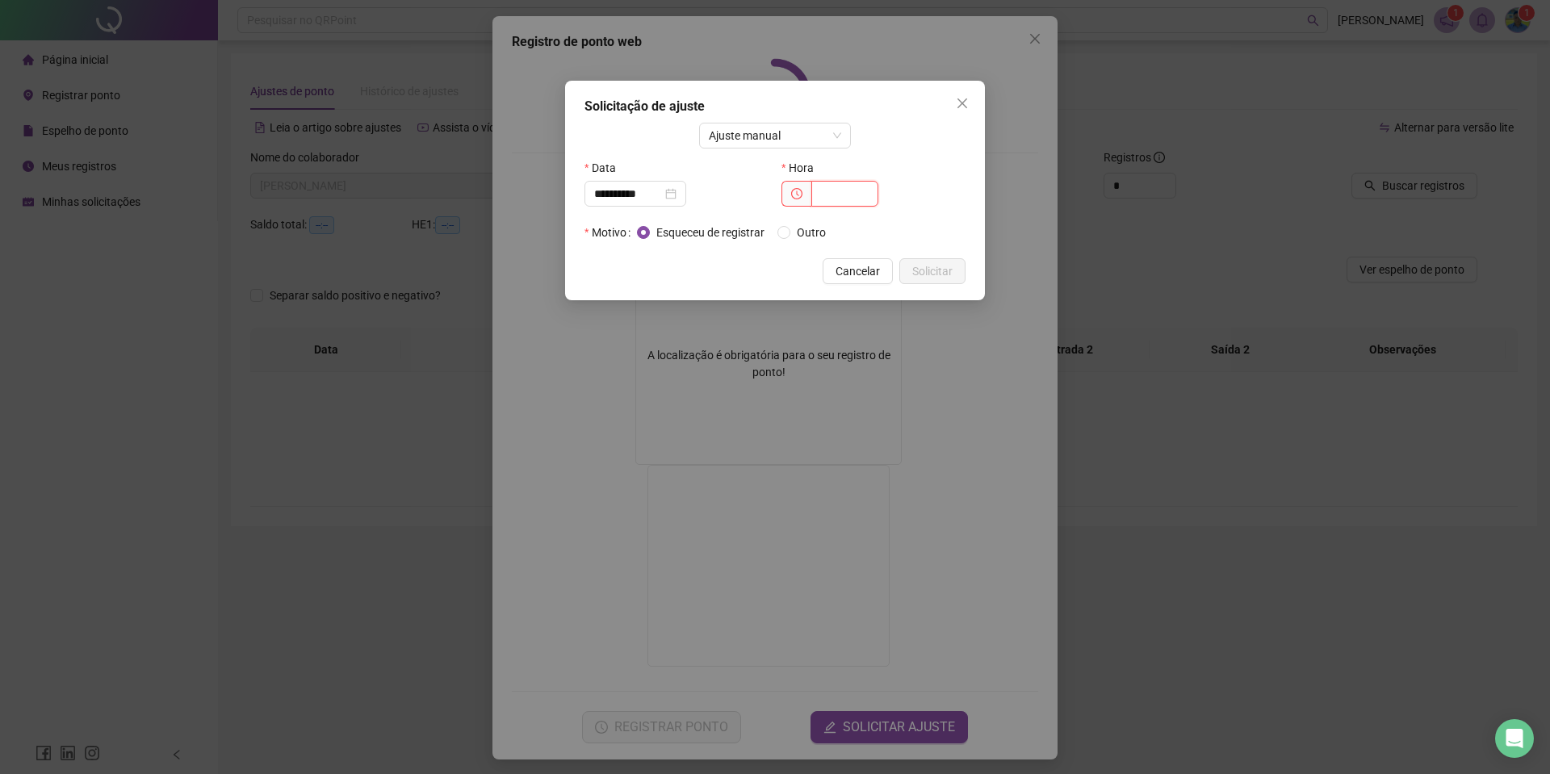
click at [845, 194] on input "text" at bounding box center [844, 194] width 67 height 26
type input "*****"
click at [914, 274] on span "Solicitar" at bounding box center [932, 271] width 40 height 18
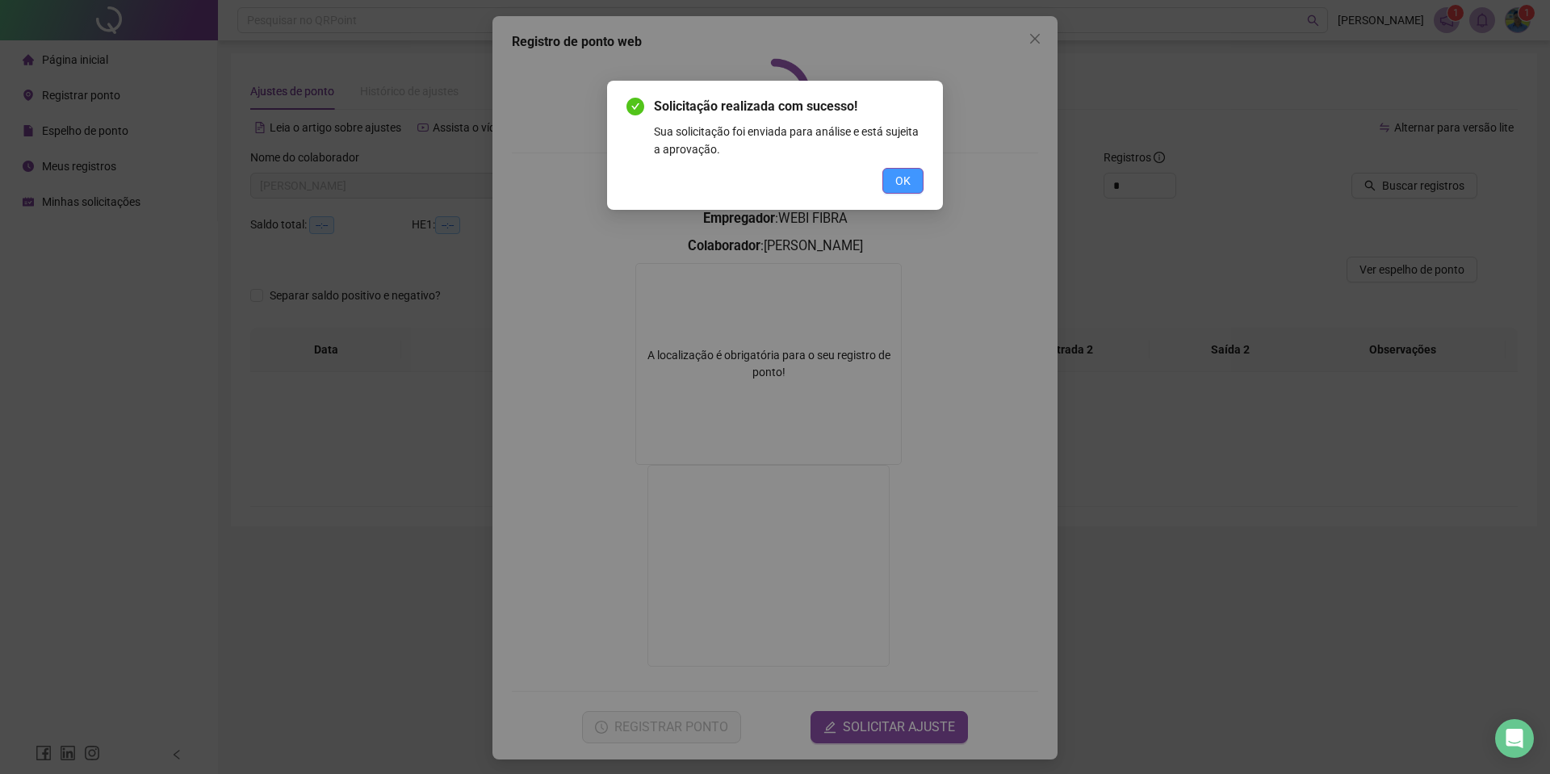
click at [902, 182] on span "OK" at bounding box center [902, 181] width 15 height 18
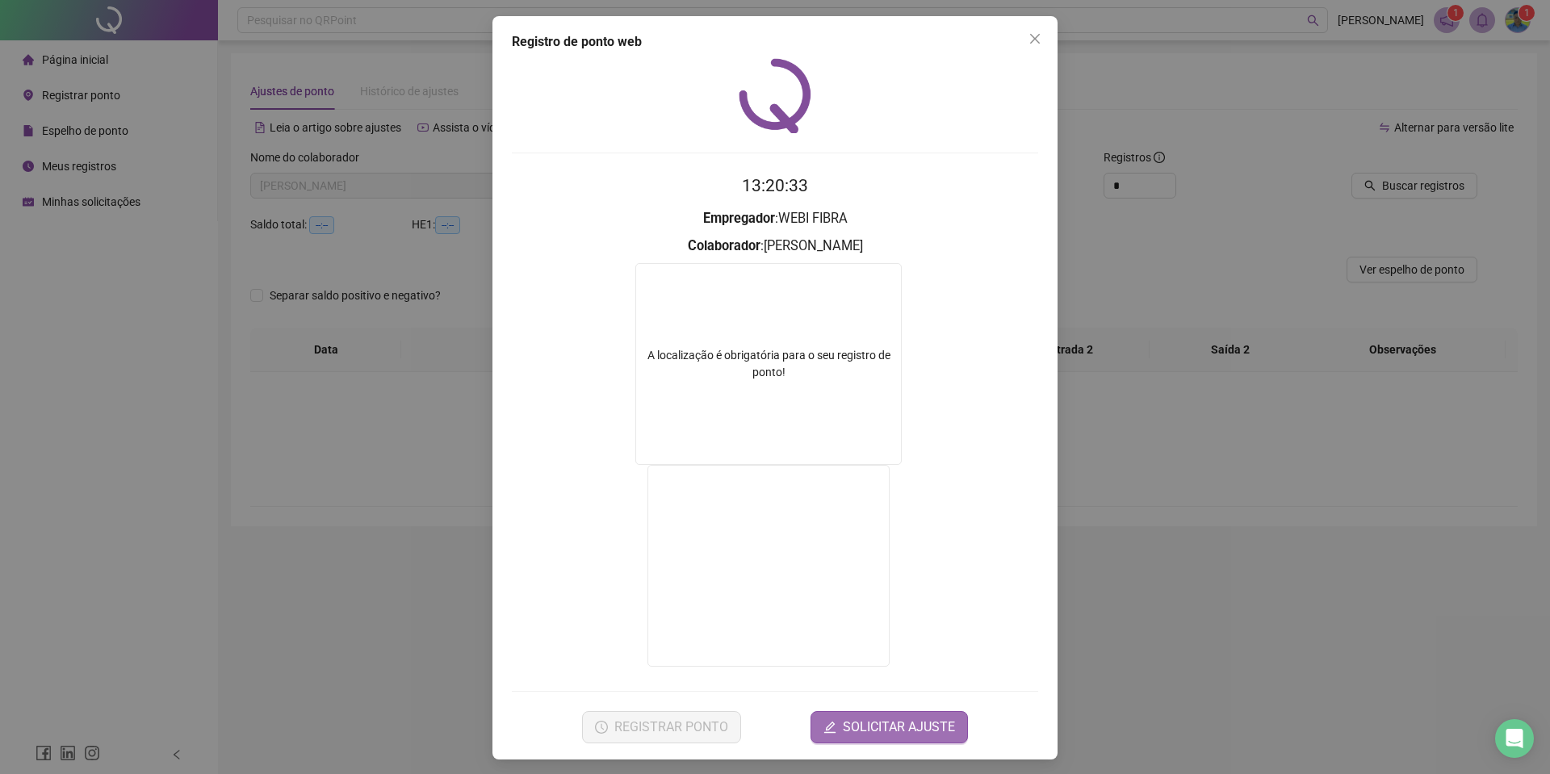
click at [927, 734] on span "SOLICITAR AJUSTE" at bounding box center [899, 727] width 112 height 19
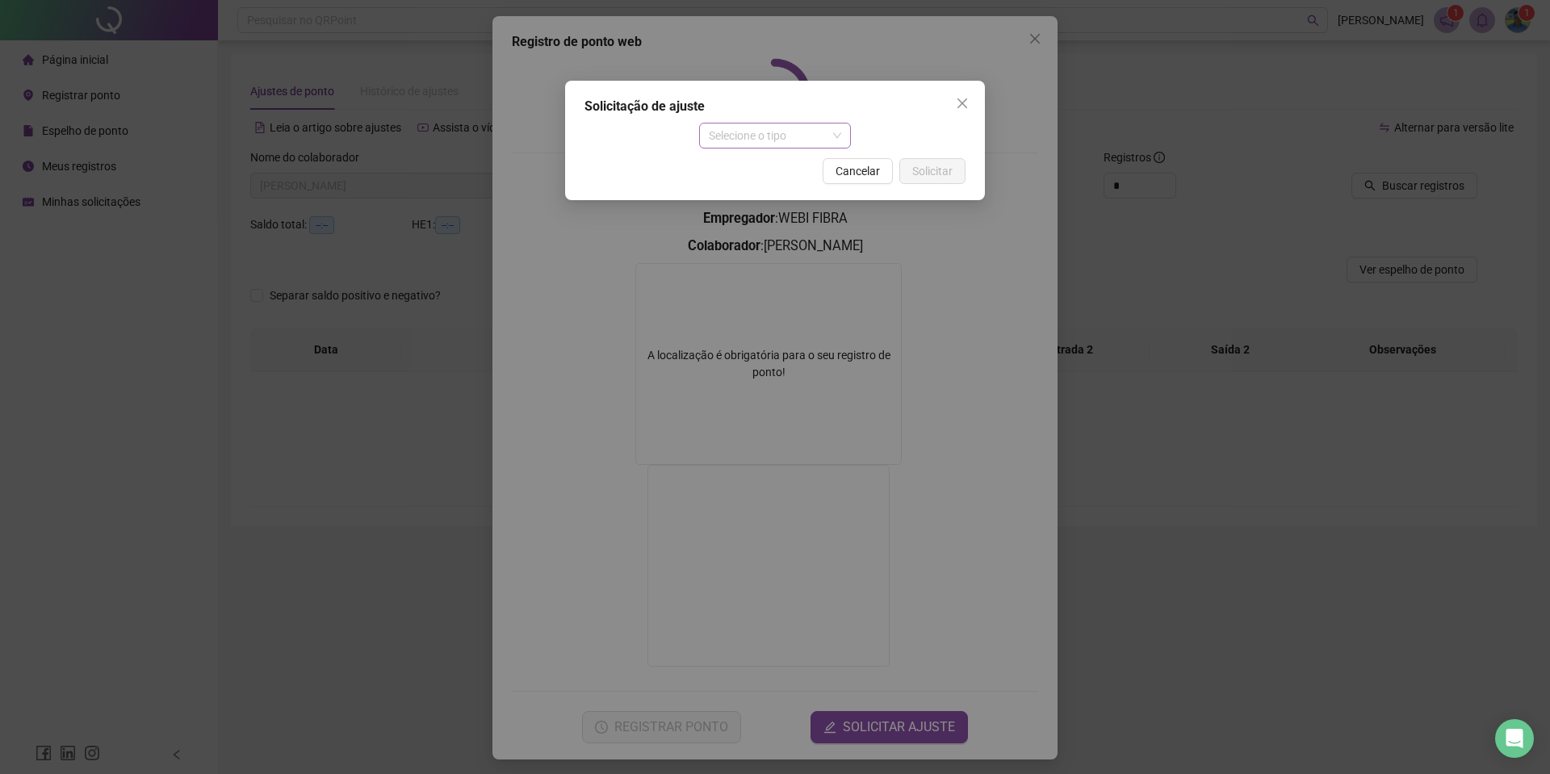
click at [828, 127] on span "Selecione o tipo" at bounding box center [775, 135] width 133 height 24
click at [786, 163] on div "Ajuste manual" at bounding box center [775, 168] width 127 height 18
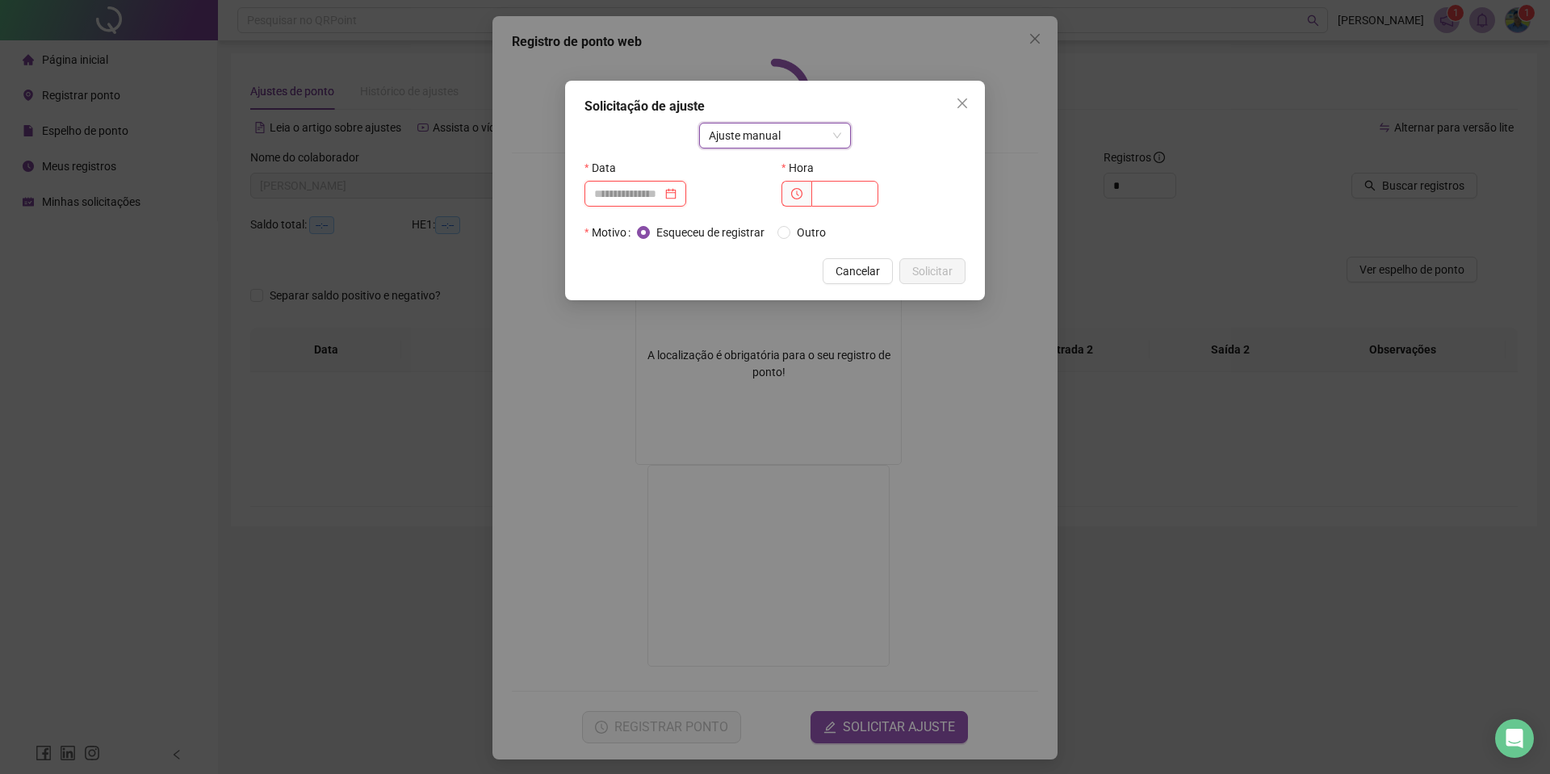
click at [615, 185] on input at bounding box center [628, 194] width 68 height 18
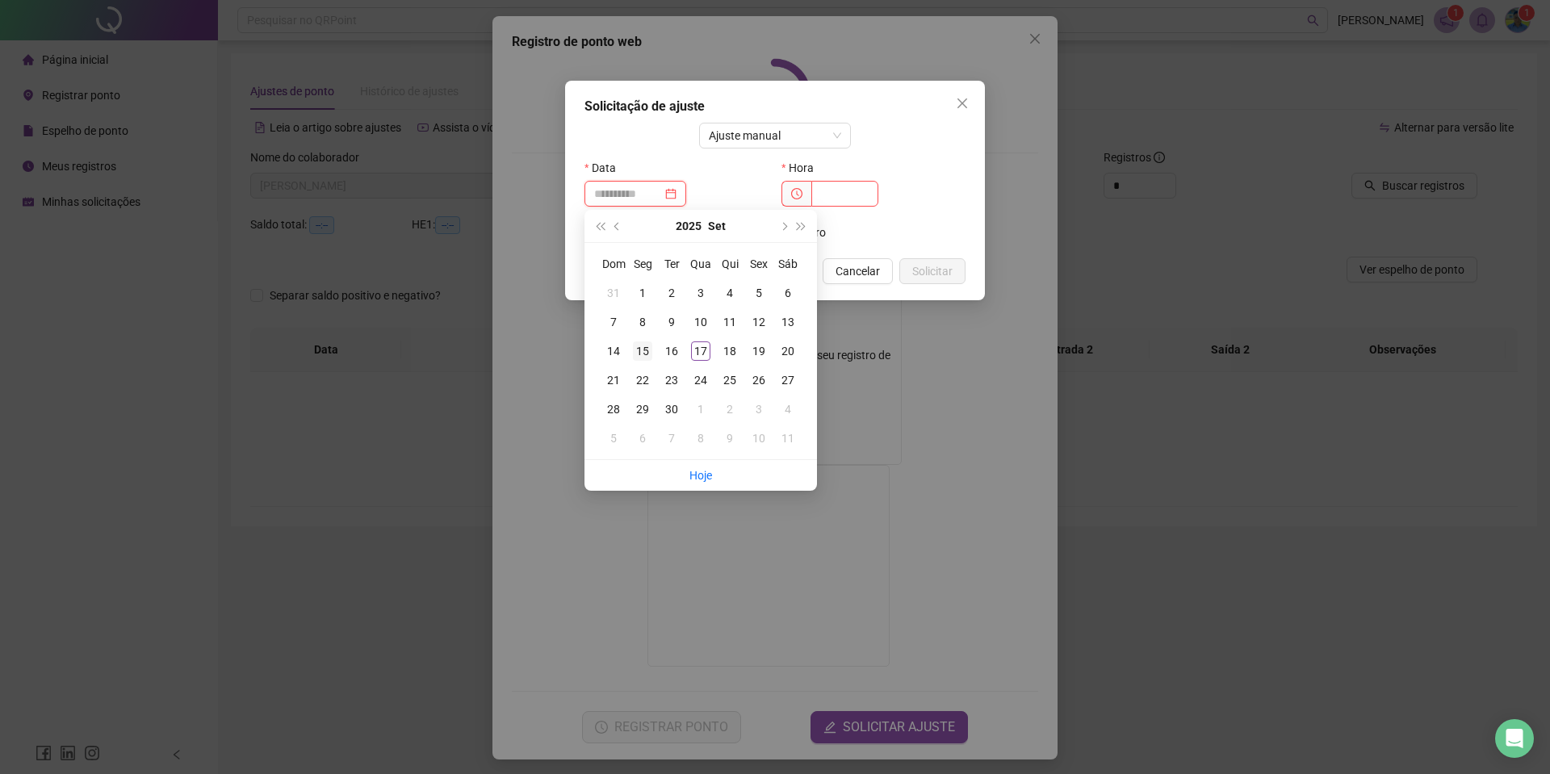
type input "**********"
click at [641, 355] on div "15" at bounding box center [642, 350] width 19 height 19
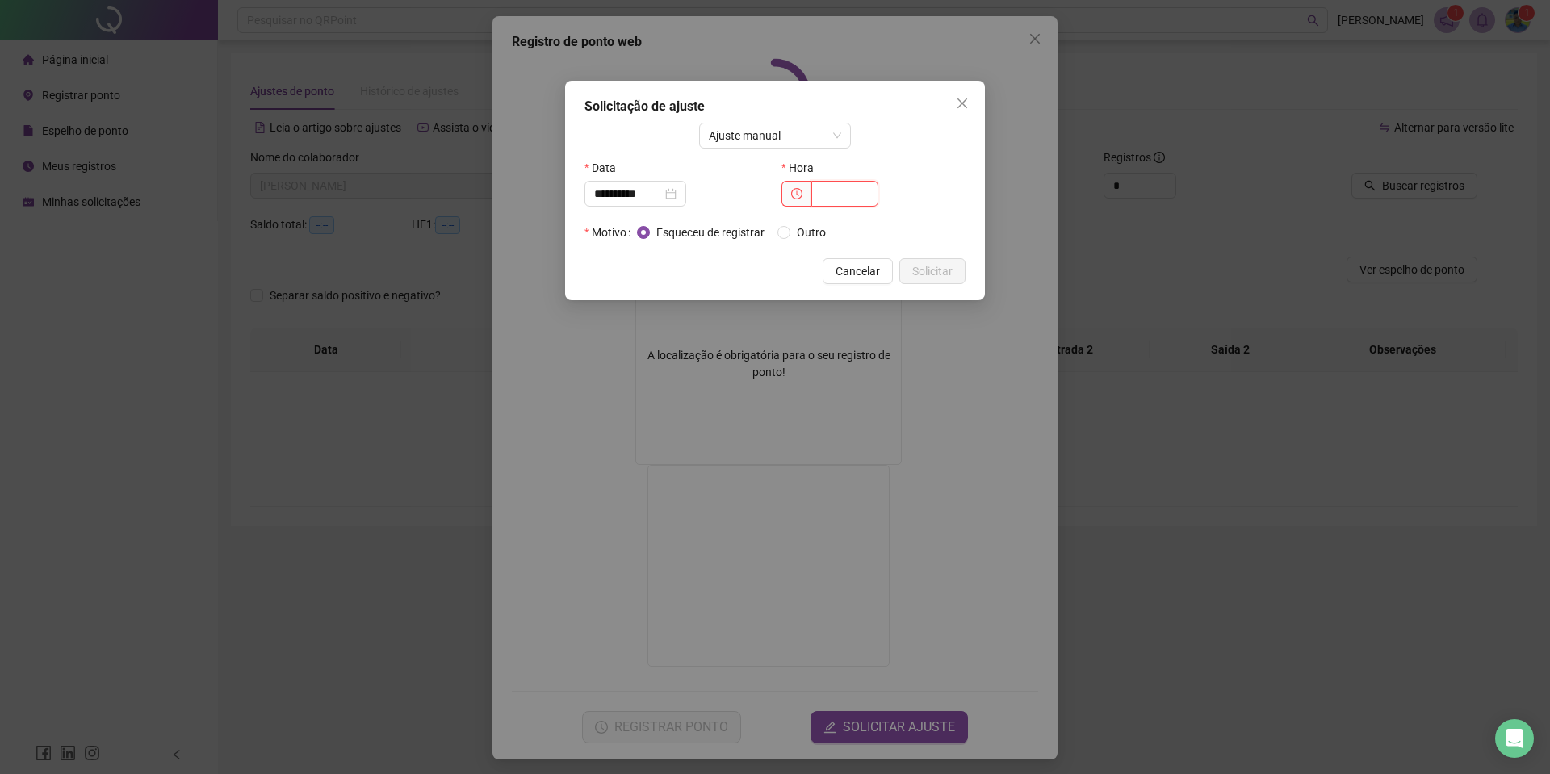
click at [839, 184] on input "text" at bounding box center [844, 194] width 67 height 26
type input "*****"
click at [922, 277] on span "Solicitar" at bounding box center [932, 271] width 40 height 18
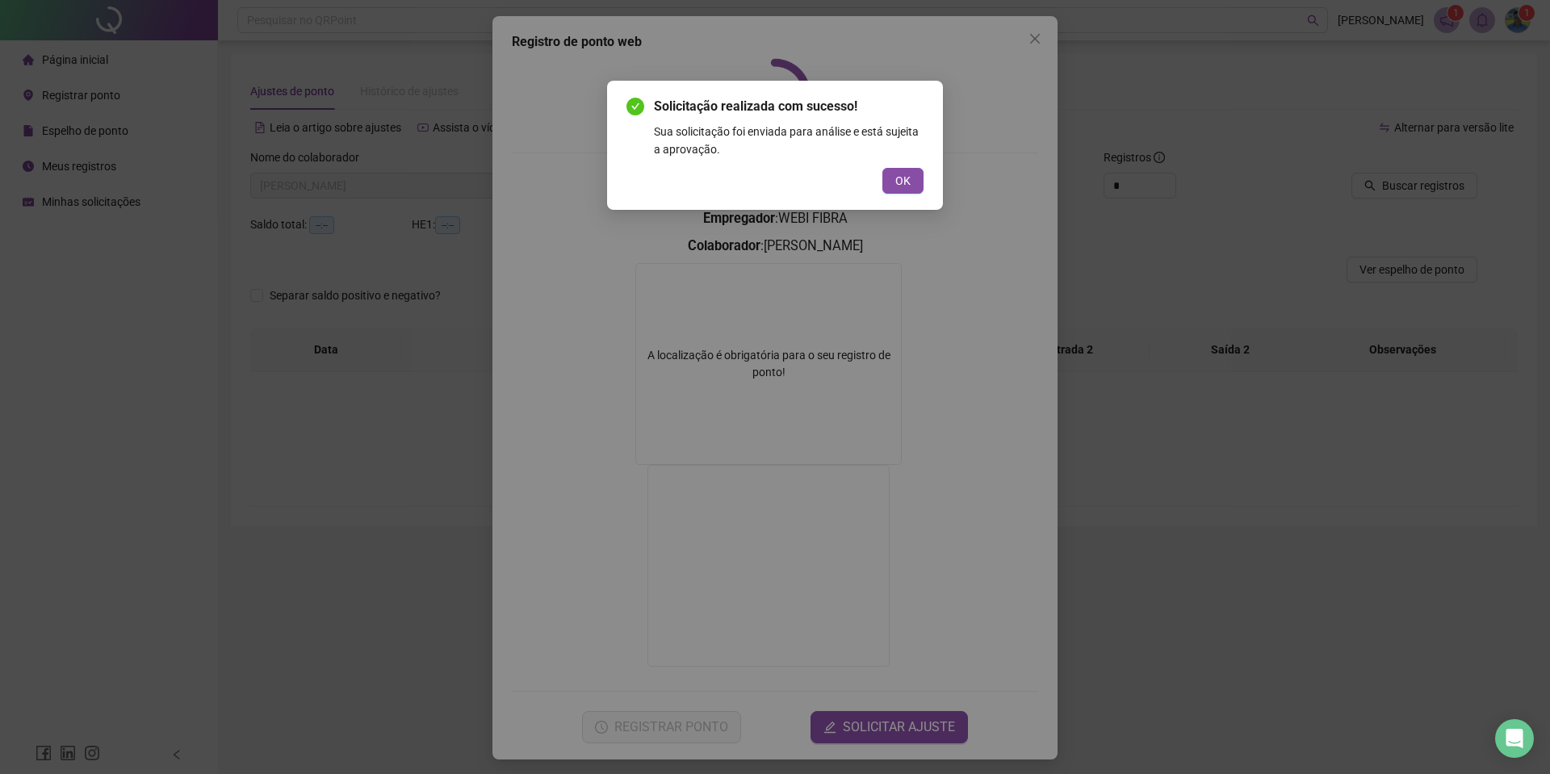
click at [897, 167] on div "Solicitação realizada com sucesso! Sua solicitação foi enviada para análise e e…" at bounding box center [774, 145] width 297 height 97
click at [899, 179] on span "OK" at bounding box center [902, 181] width 15 height 18
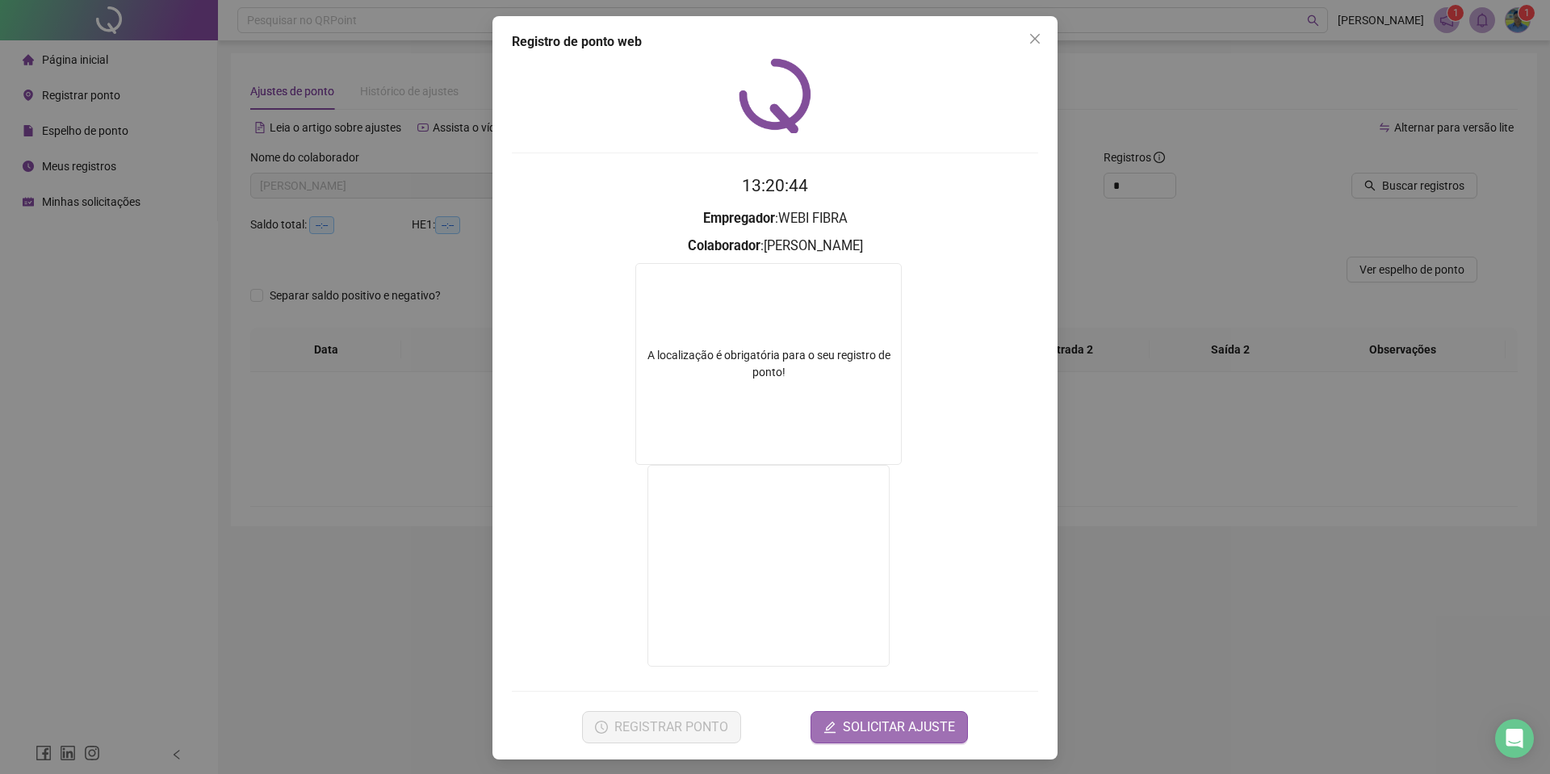
click at [905, 721] on span "SOLICITAR AJUSTE" at bounding box center [899, 727] width 112 height 19
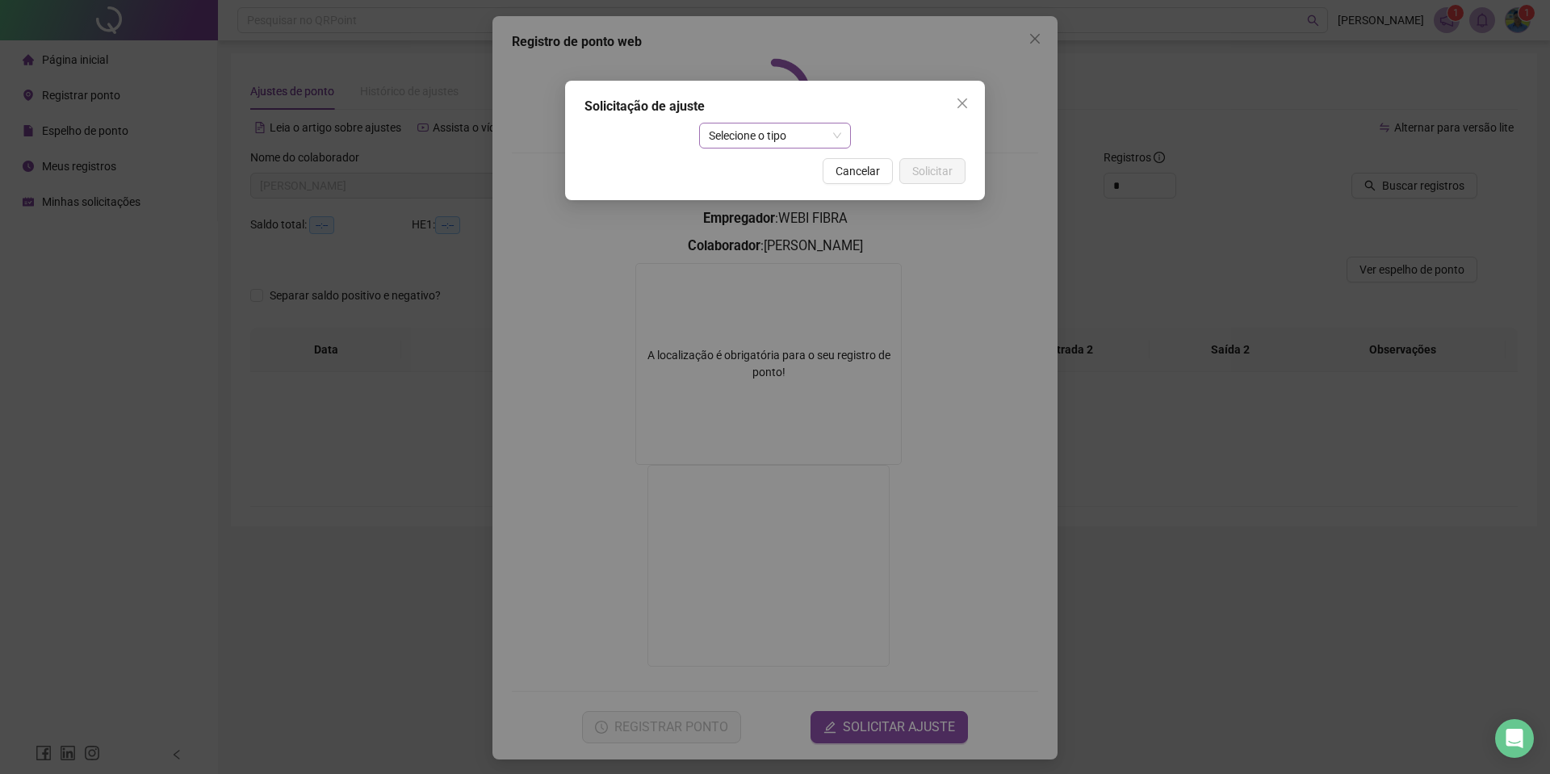
click at [814, 132] on span "Selecione o tipo" at bounding box center [775, 135] width 133 height 24
click at [785, 167] on div "Ajuste manual" at bounding box center [775, 168] width 127 height 18
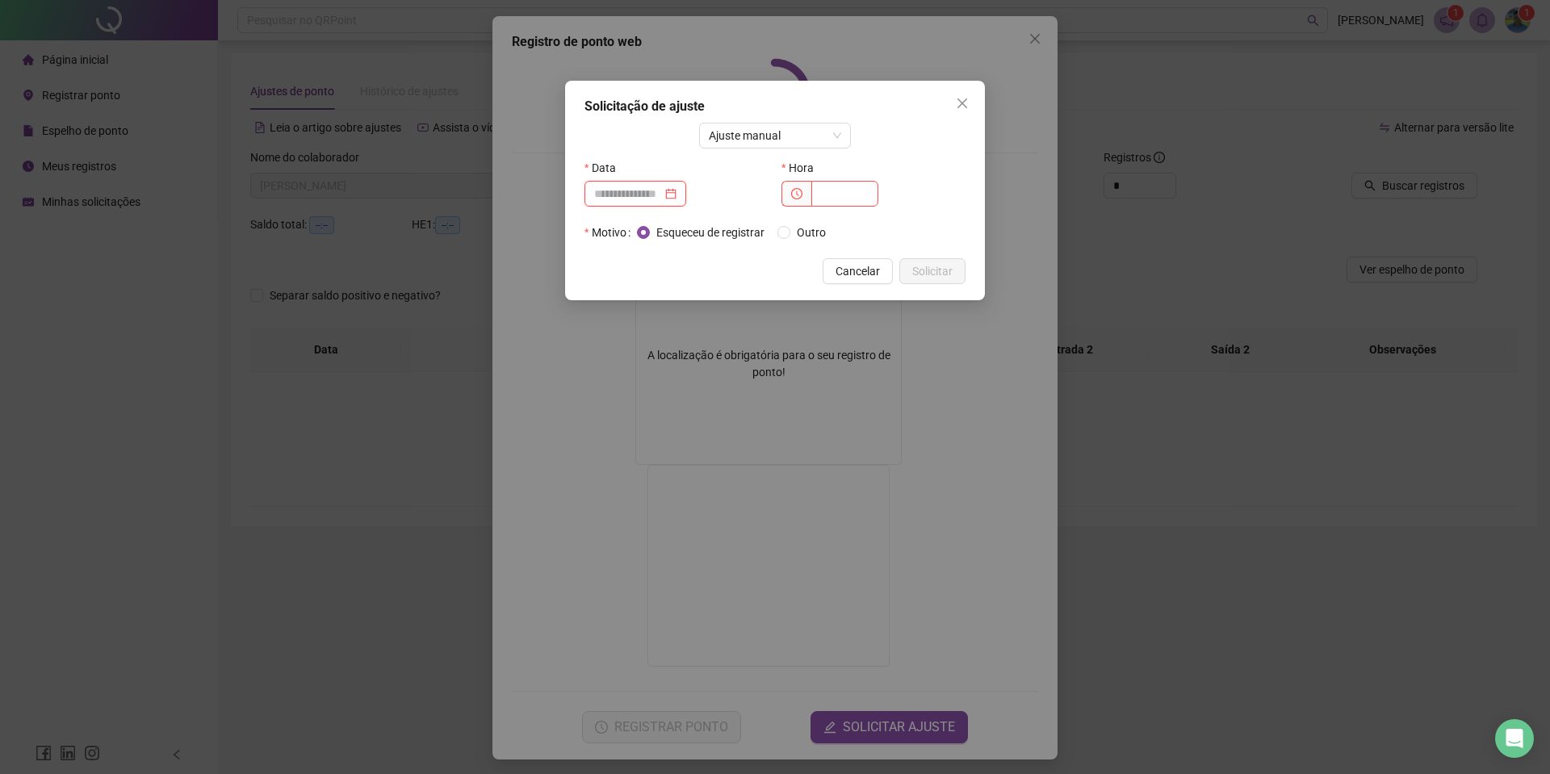
click at [614, 187] on input at bounding box center [628, 194] width 68 height 18
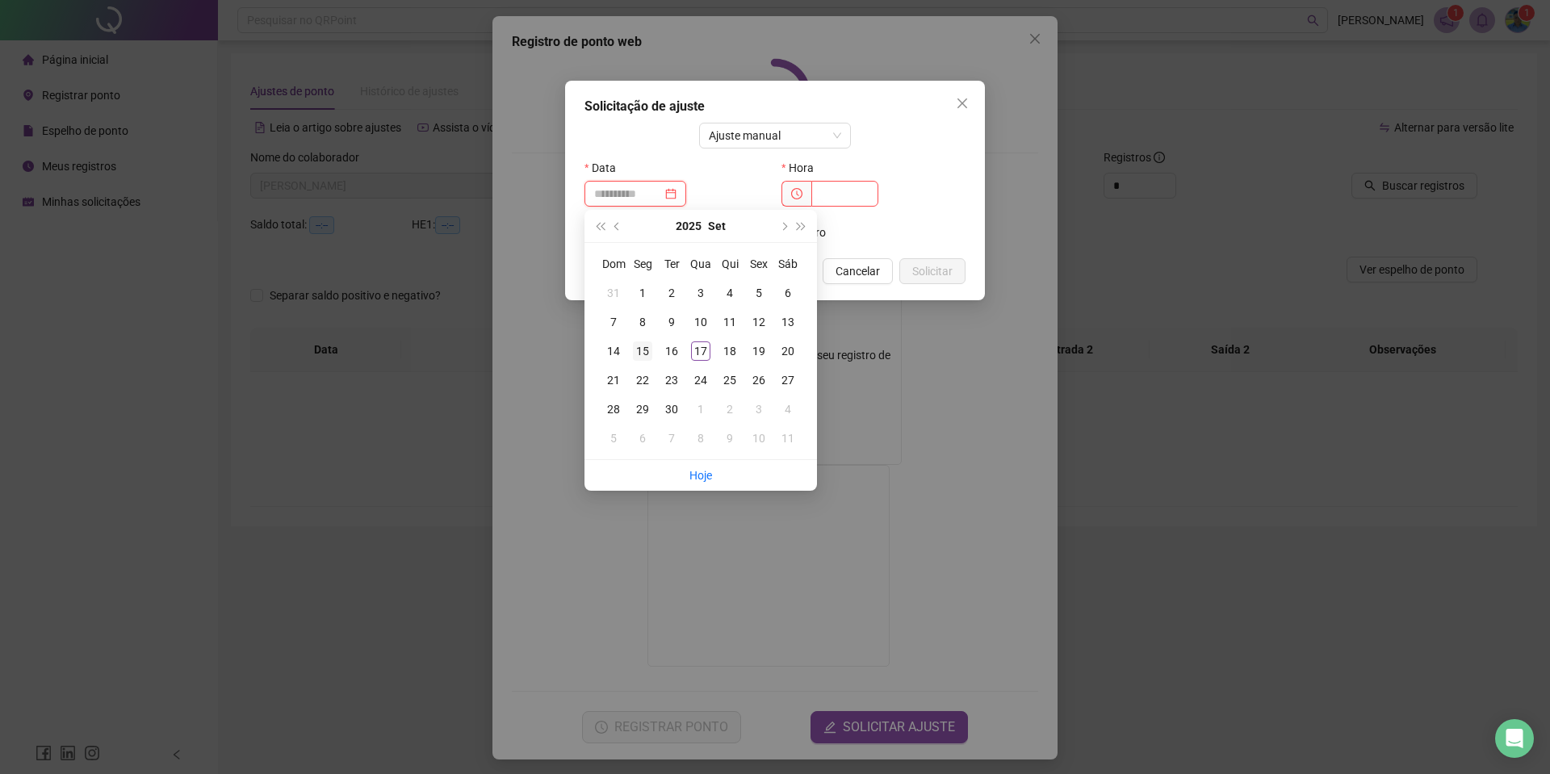
type input "**********"
drag, startPoint x: 649, startPoint y: 350, endPoint x: 676, endPoint y: 336, distance: 31.0
click at [651, 349] on div "15" at bounding box center [642, 350] width 19 height 19
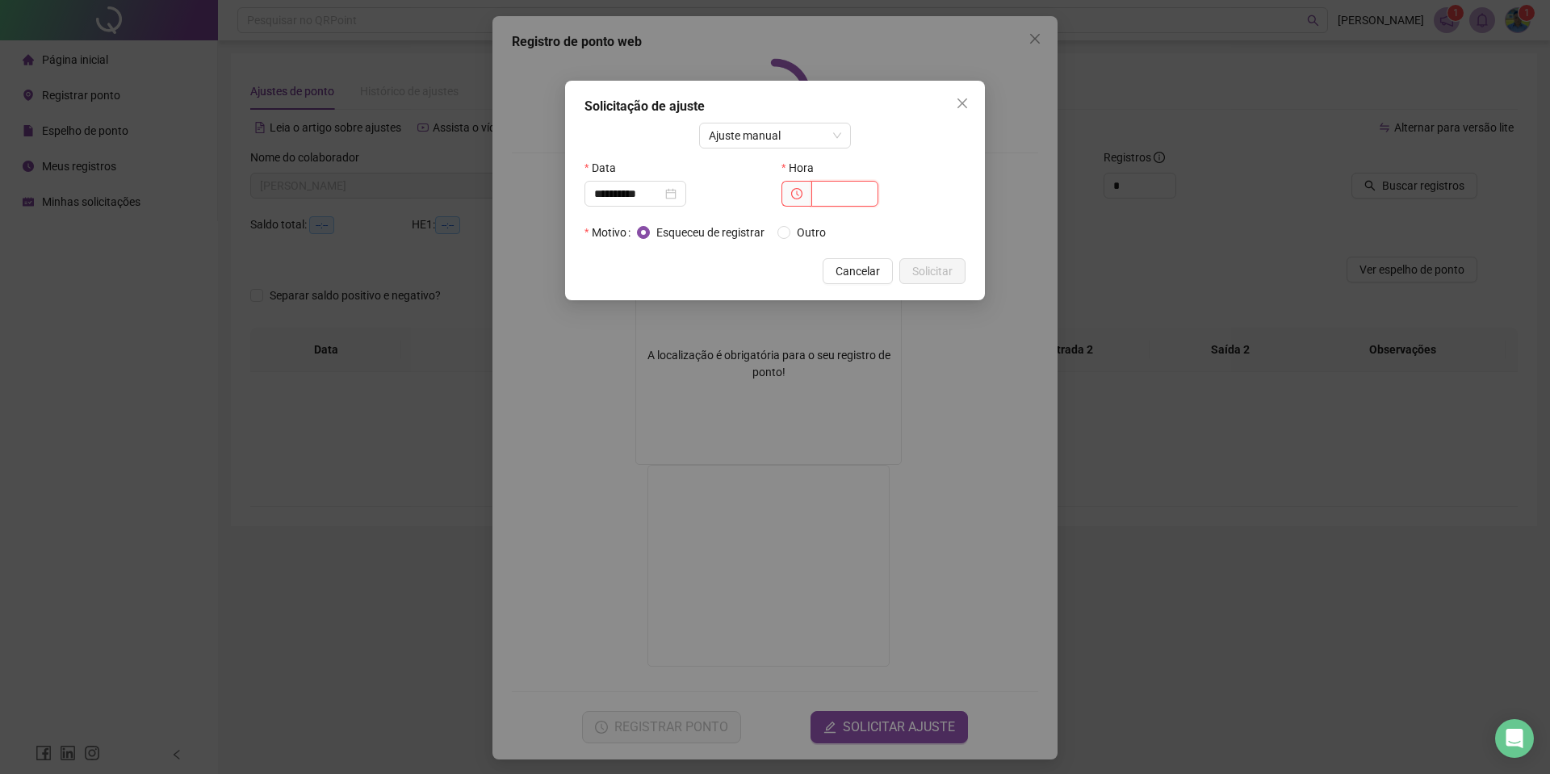
click at [851, 182] on input "text" at bounding box center [844, 194] width 67 height 26
type input "*****"
click at [948, 264] on span "Solicitar" at bounding box center [932, 271] width 40 height 18
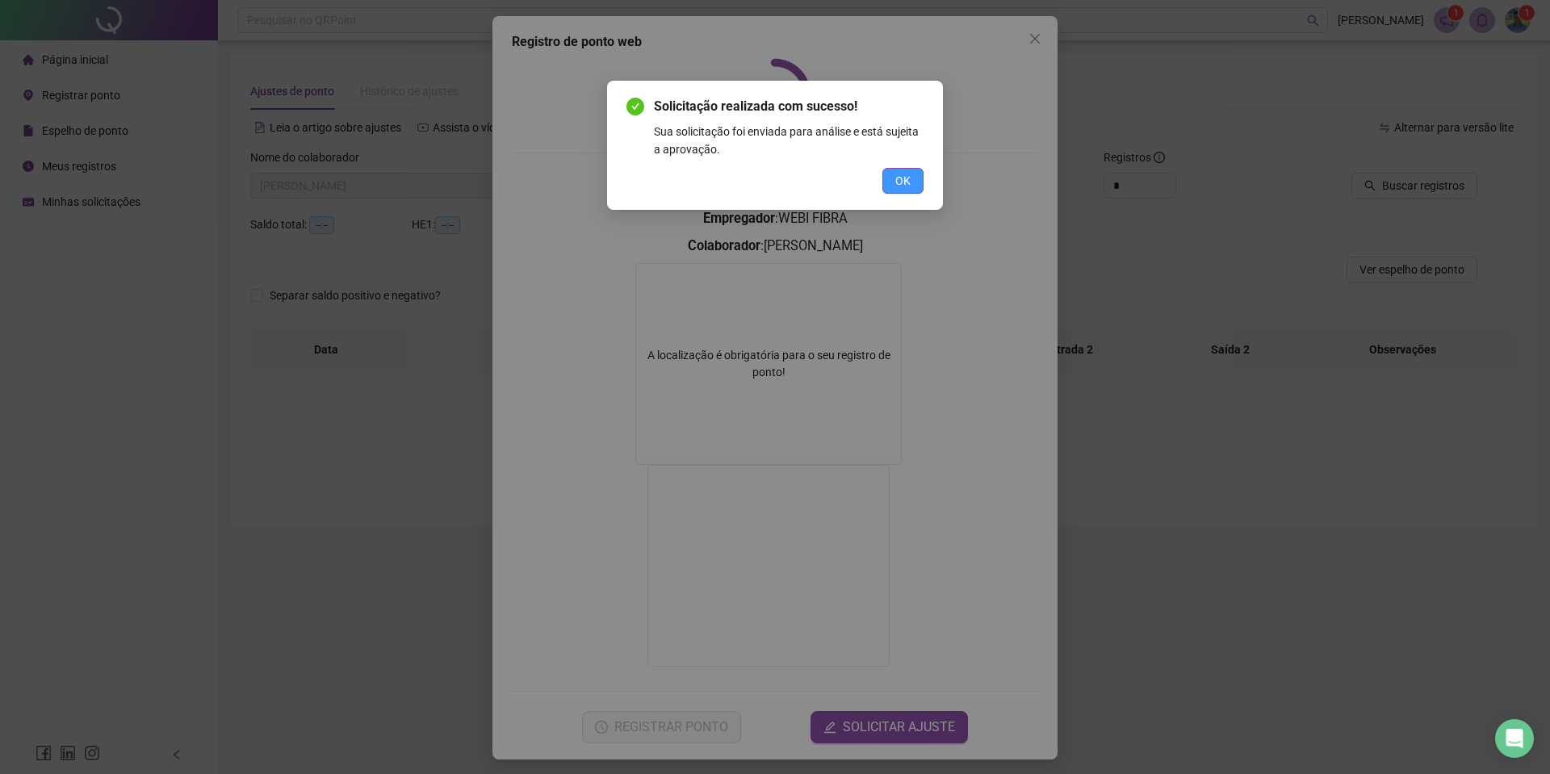
click at [889, 178] on button "OK" at bounding box center [902, 181] width 41 height 26
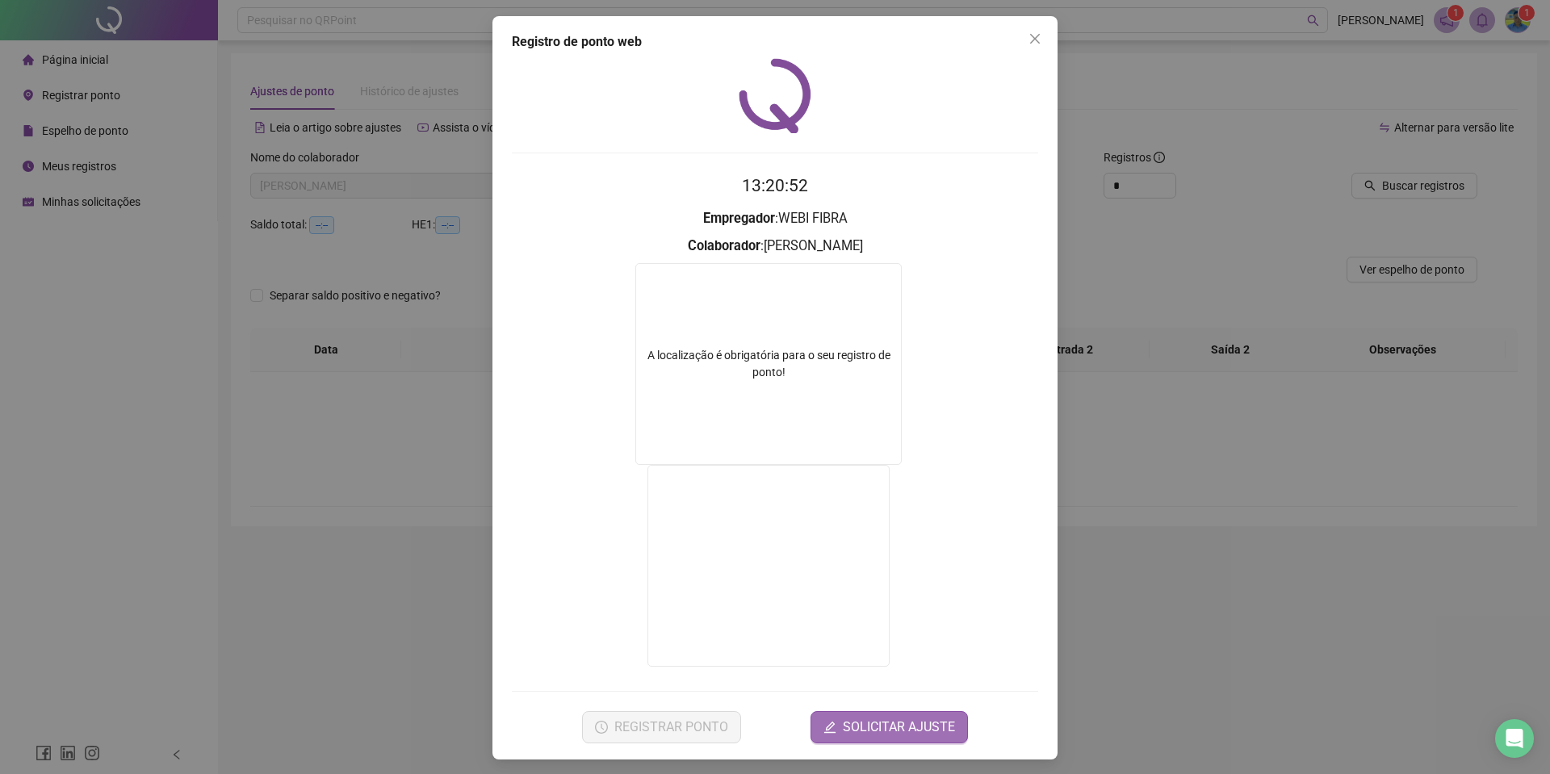
click at [880, 722] on span "SOLICITAR AJUSTE" at bounding box center [899, 727] width 112 height 19
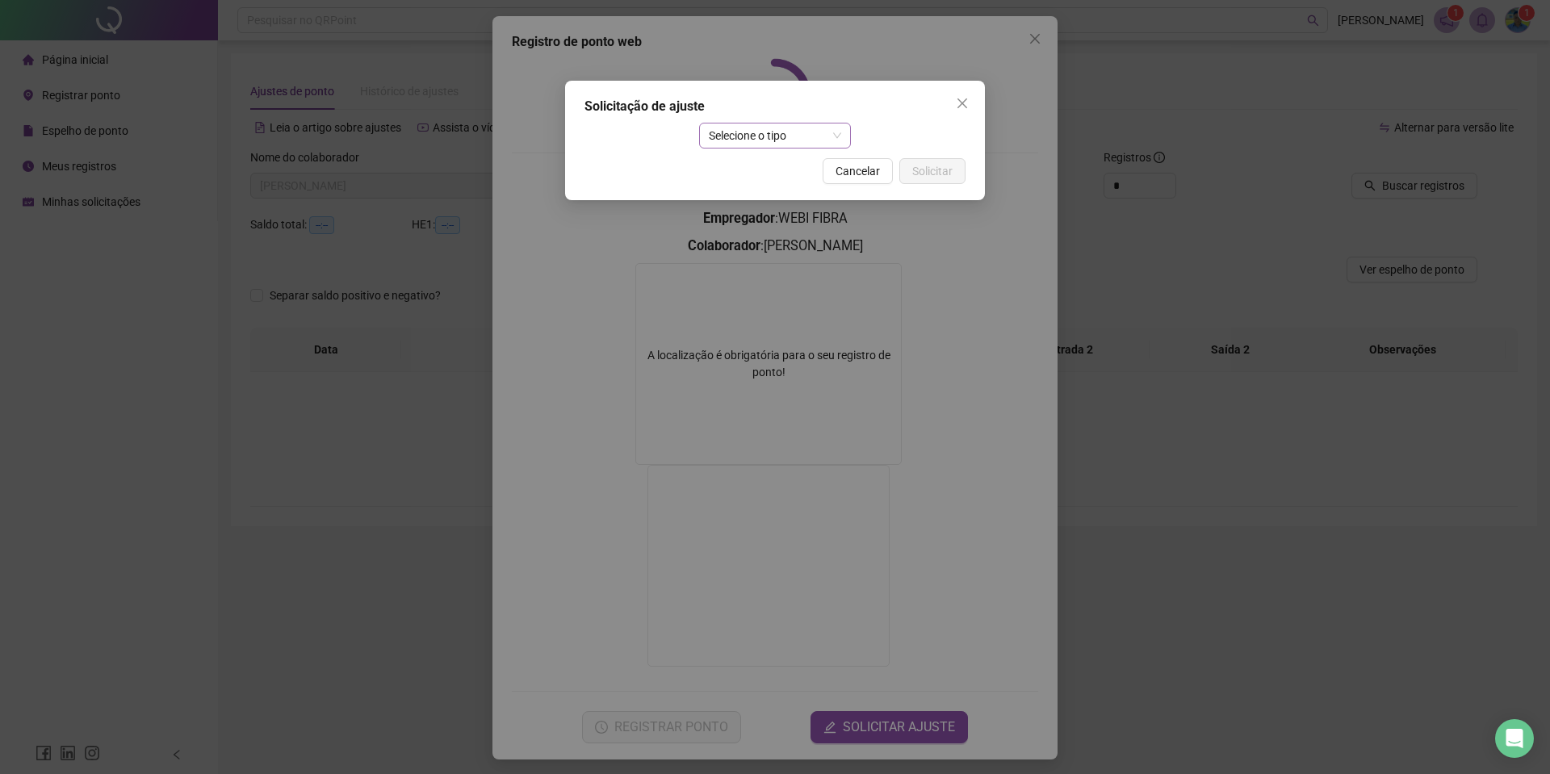
click at [750, 136] on span "Selecione o tipo" at bounding box center [775, 135] width 133 height 24
click at [727, 167] on div "Ajuste manual" at bounding box center [775, 168] width 127 height 18
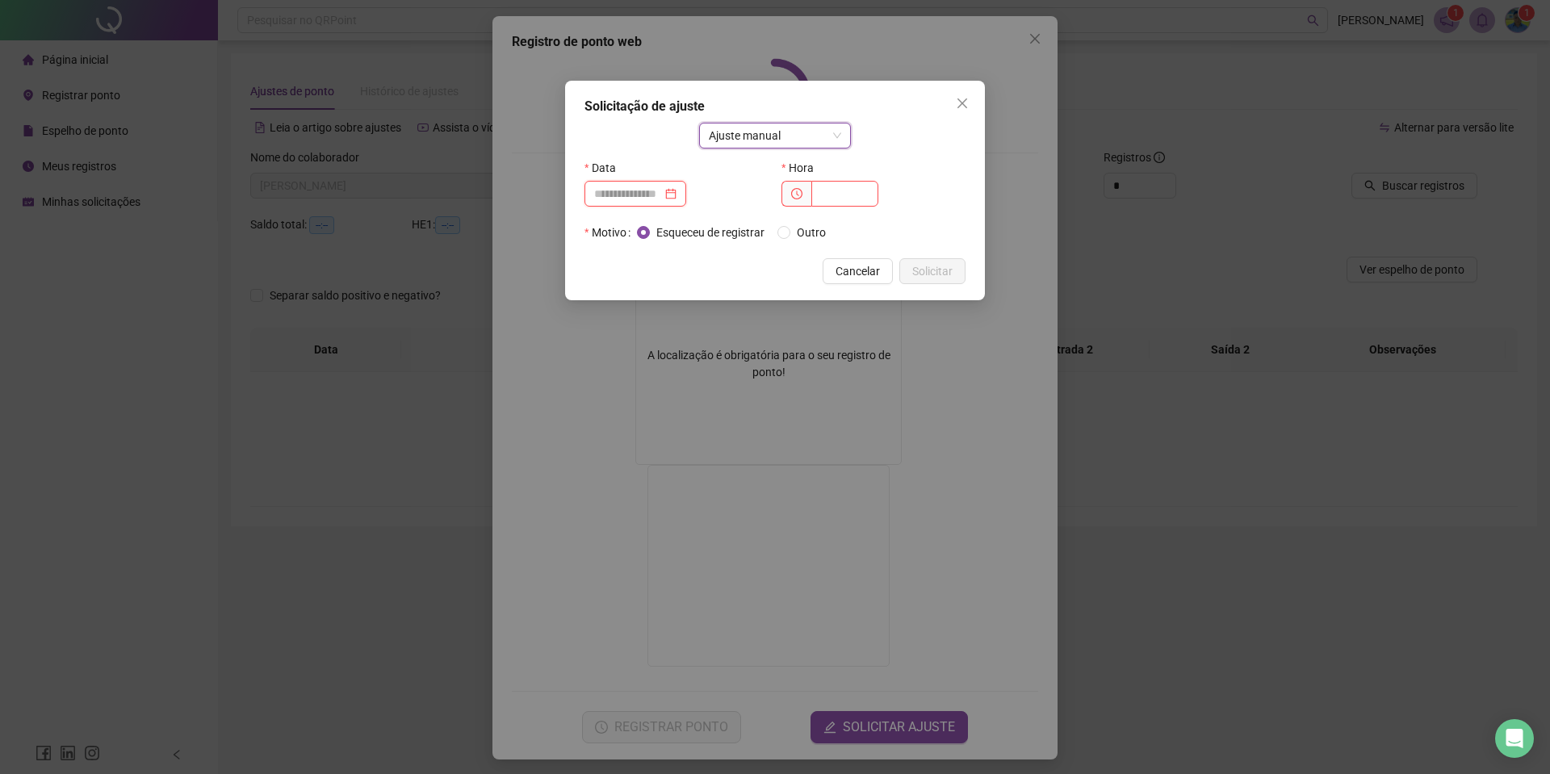
click at [633, 185] on input at bounding box center [628, 194] width 68 height 18
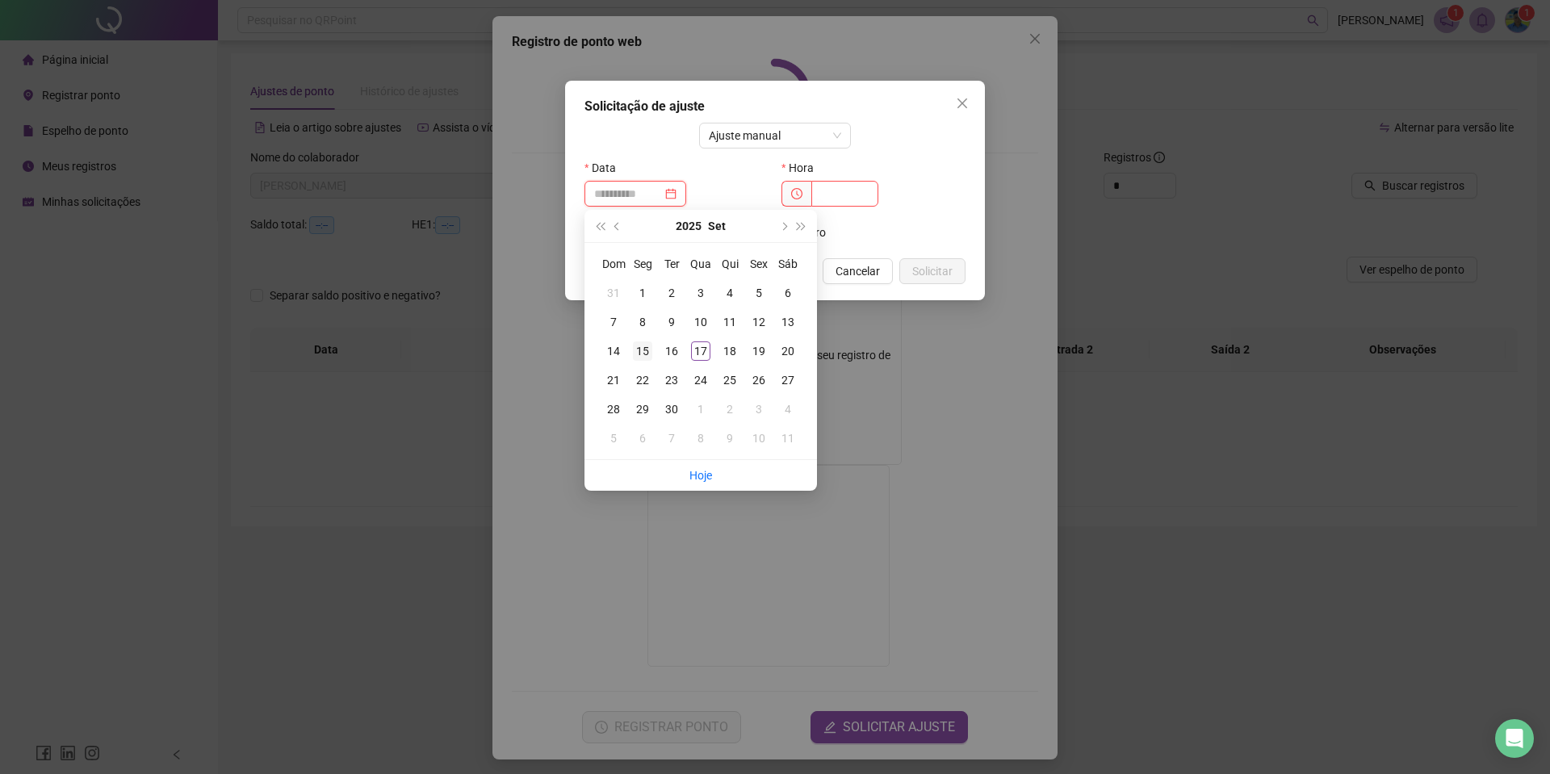
type input "**********"
click at [637, 348] on div "15" at bounding box center [642, 350] width 19 height 19
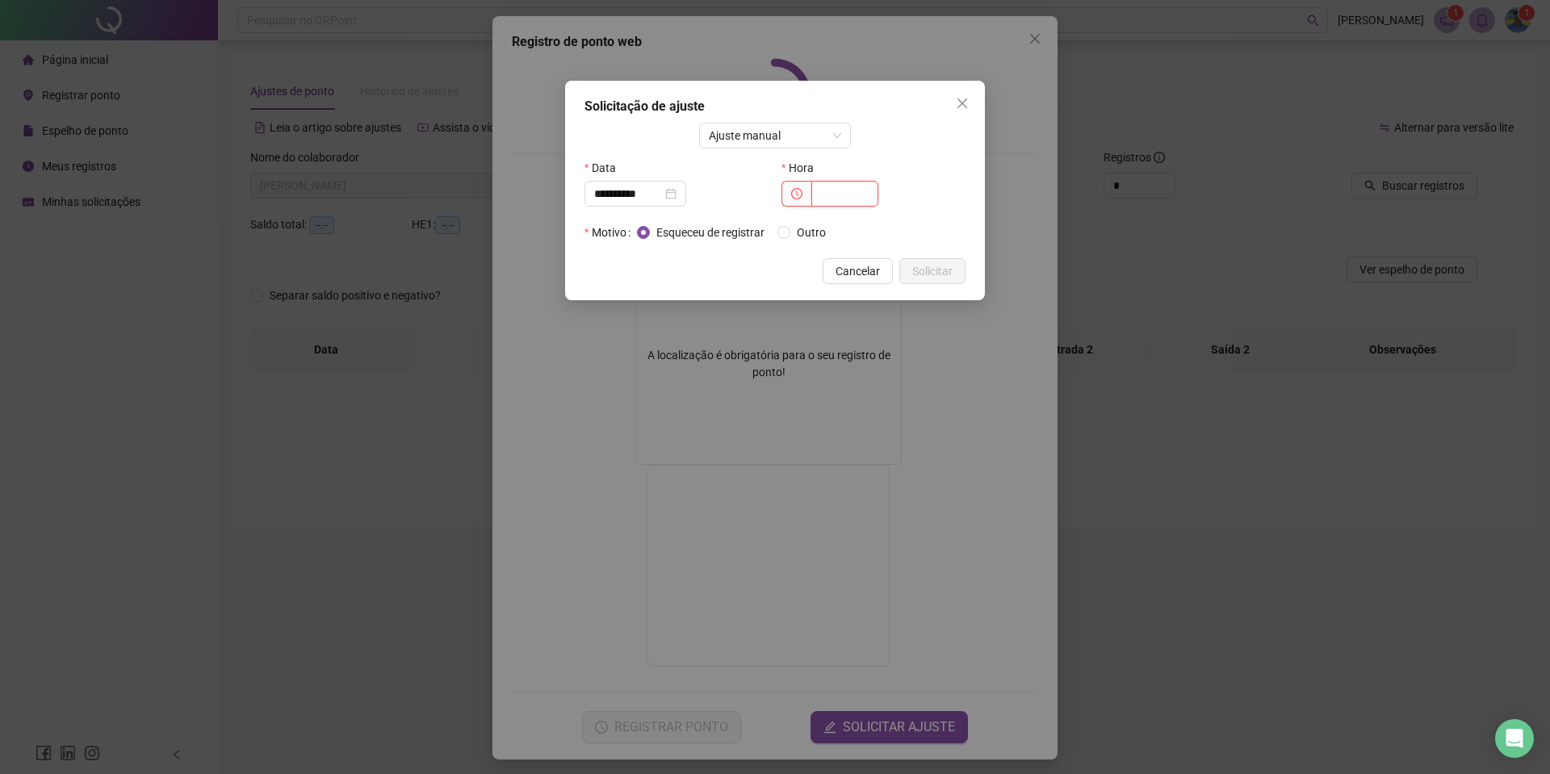
click at [841, 199] on input "text" at bounding box center [844, 194] width 67 height 26
type input "*****"
click at [932, 272] on span "Solicitar" at bounding box center [932, 271] width 40 height 18
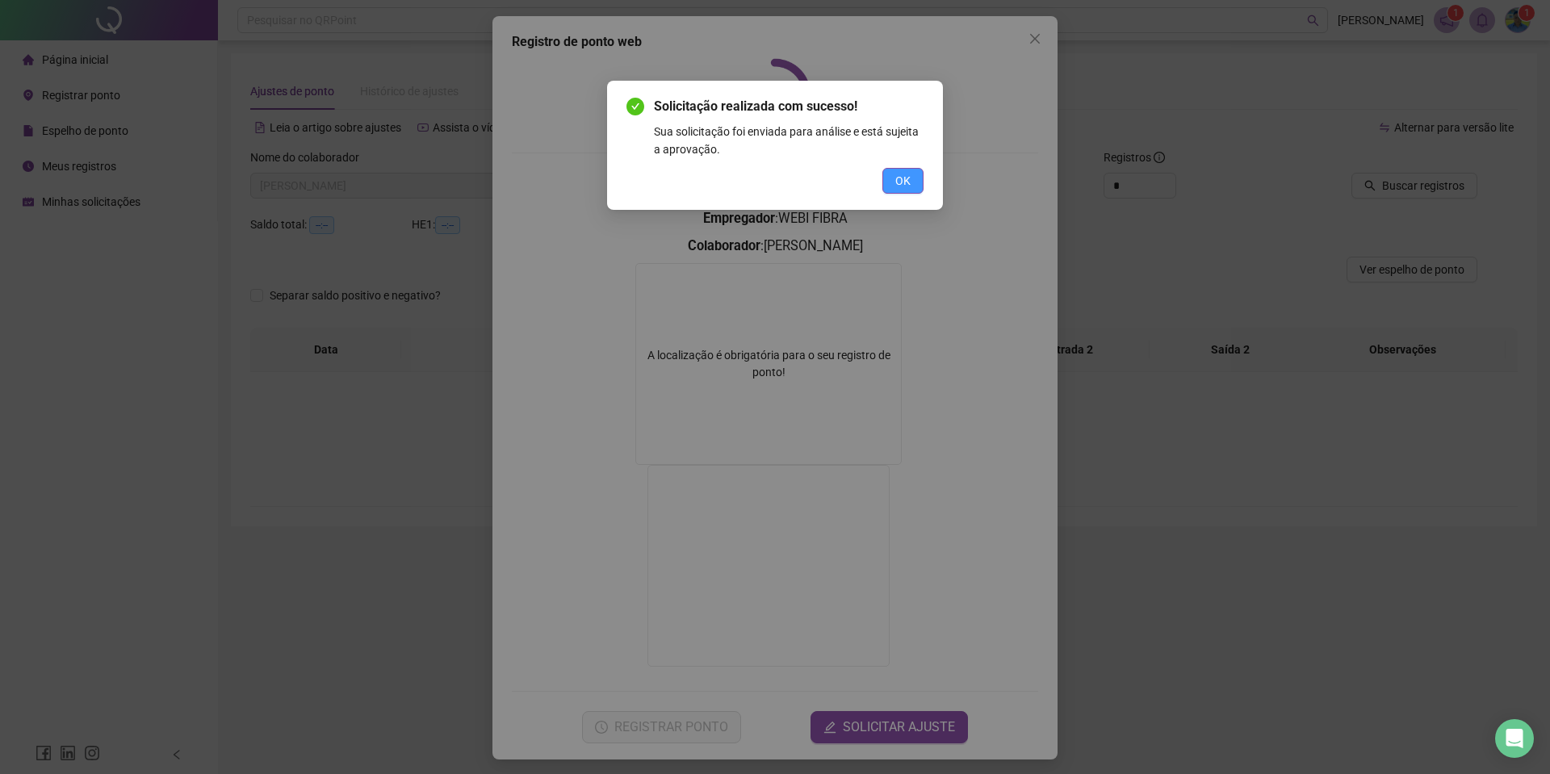
click at [906, 170] on button "OK" at bounding box center [902, 181] width 41 height 26
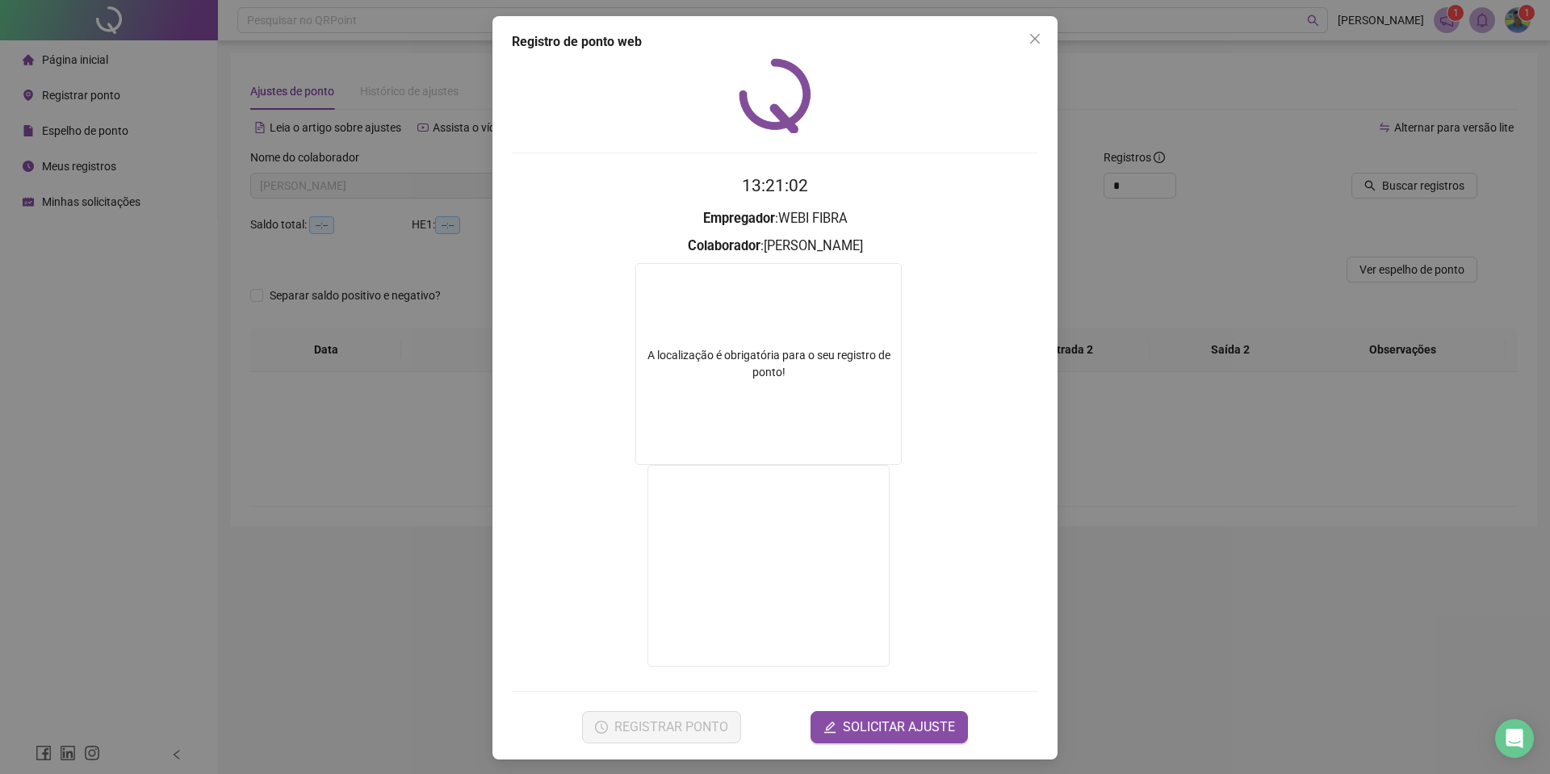
click at [906, 706] on form "13:21:02 Empregador : WEBI FIBRA Colaborador : [PERSON_NAME] A localização é ob…" at bounding box center [775, 458] width 526 height 570
click at [906, 730] on span "SOLICITAR AJUSTE" at bounding box center [899, 727] width 112 height 19
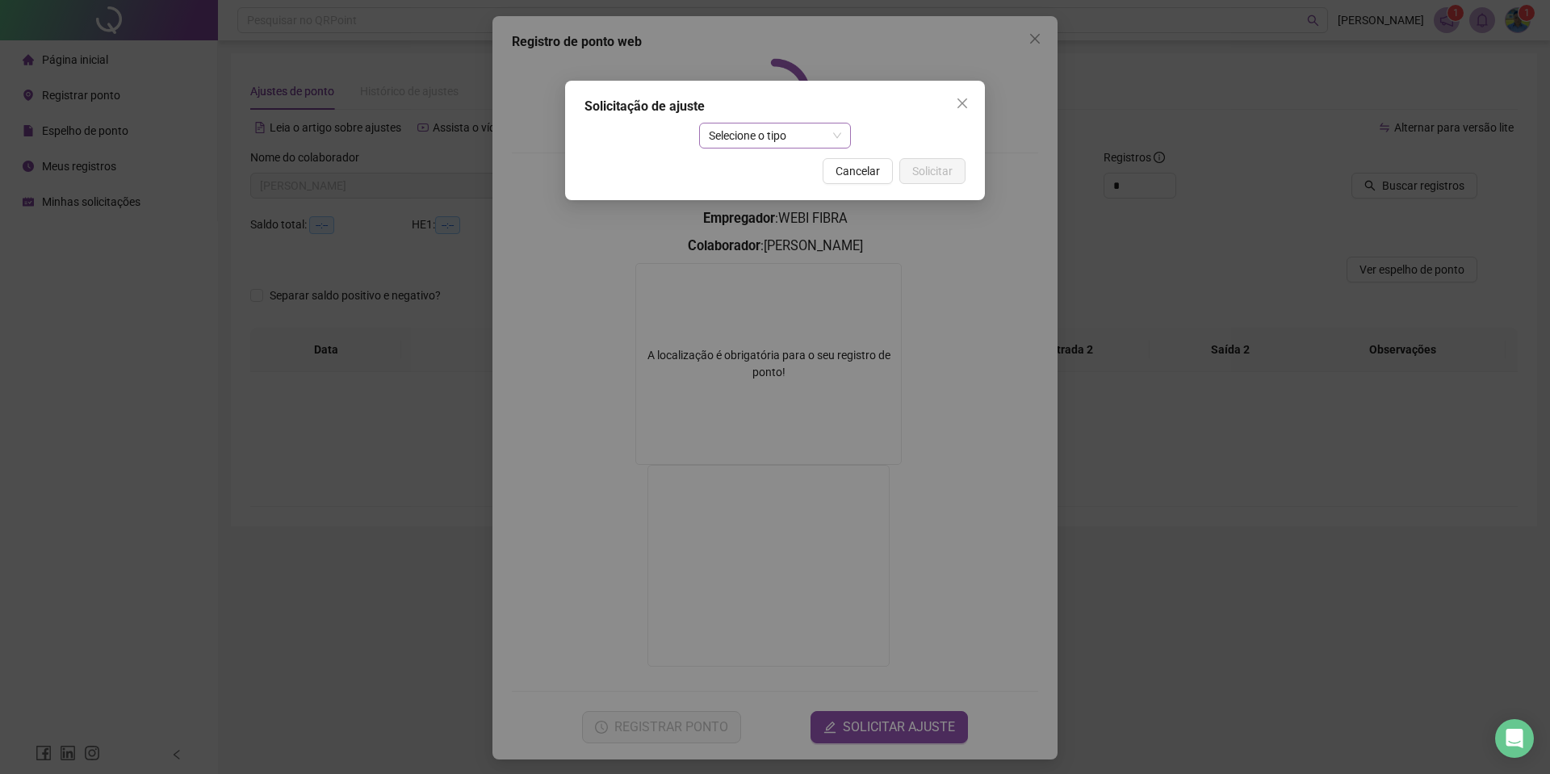
click at [738, 132] on span "Selecione o tipo" at bounding box center [775, 135] width 133 height 24
click at [741, 171] on div "Ajuste manual" at bounding box center [775, 168] width 127 height 18
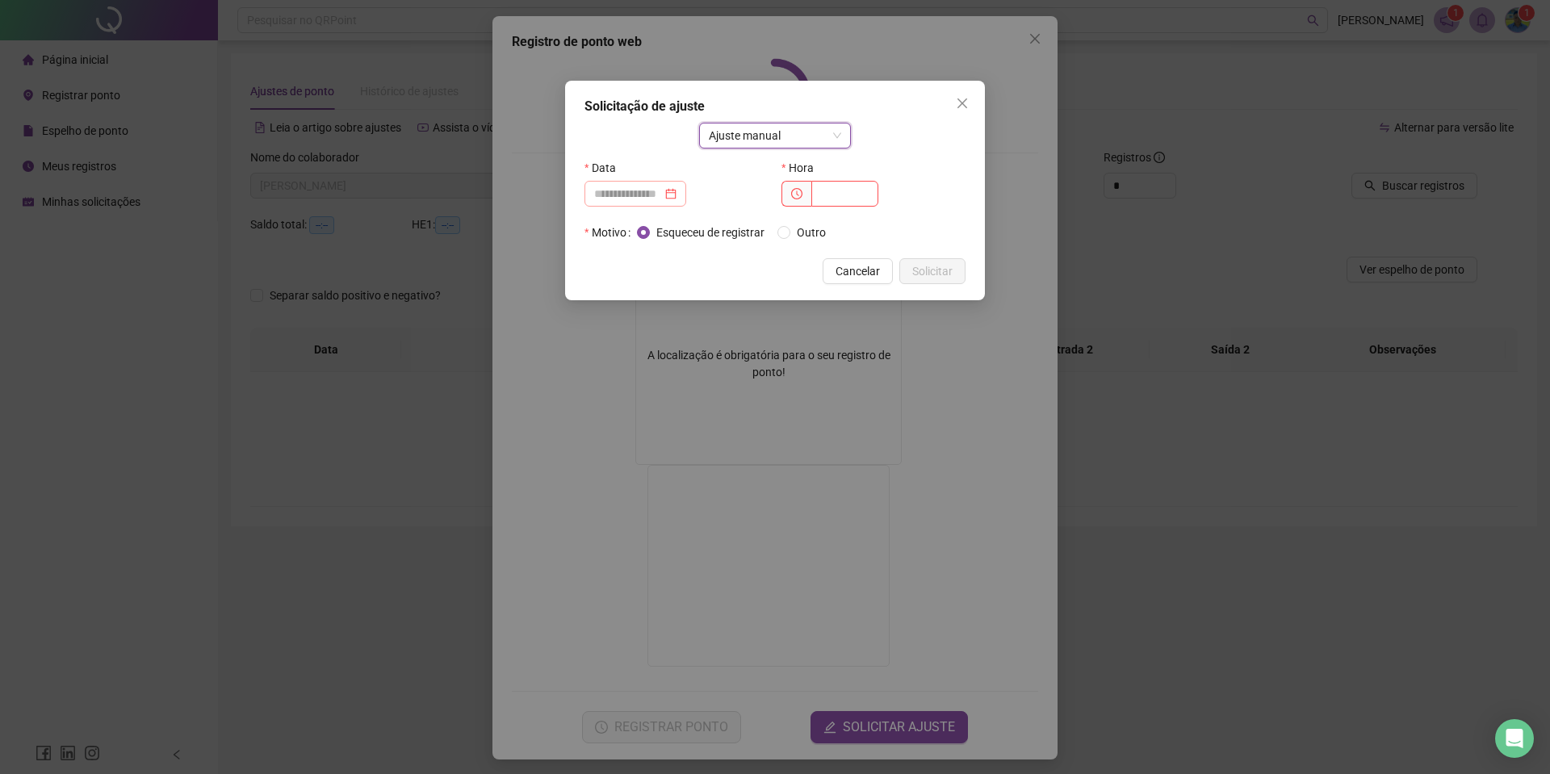
click at [623, 205] on div at bounding box center [635, 194] width 102 height 26
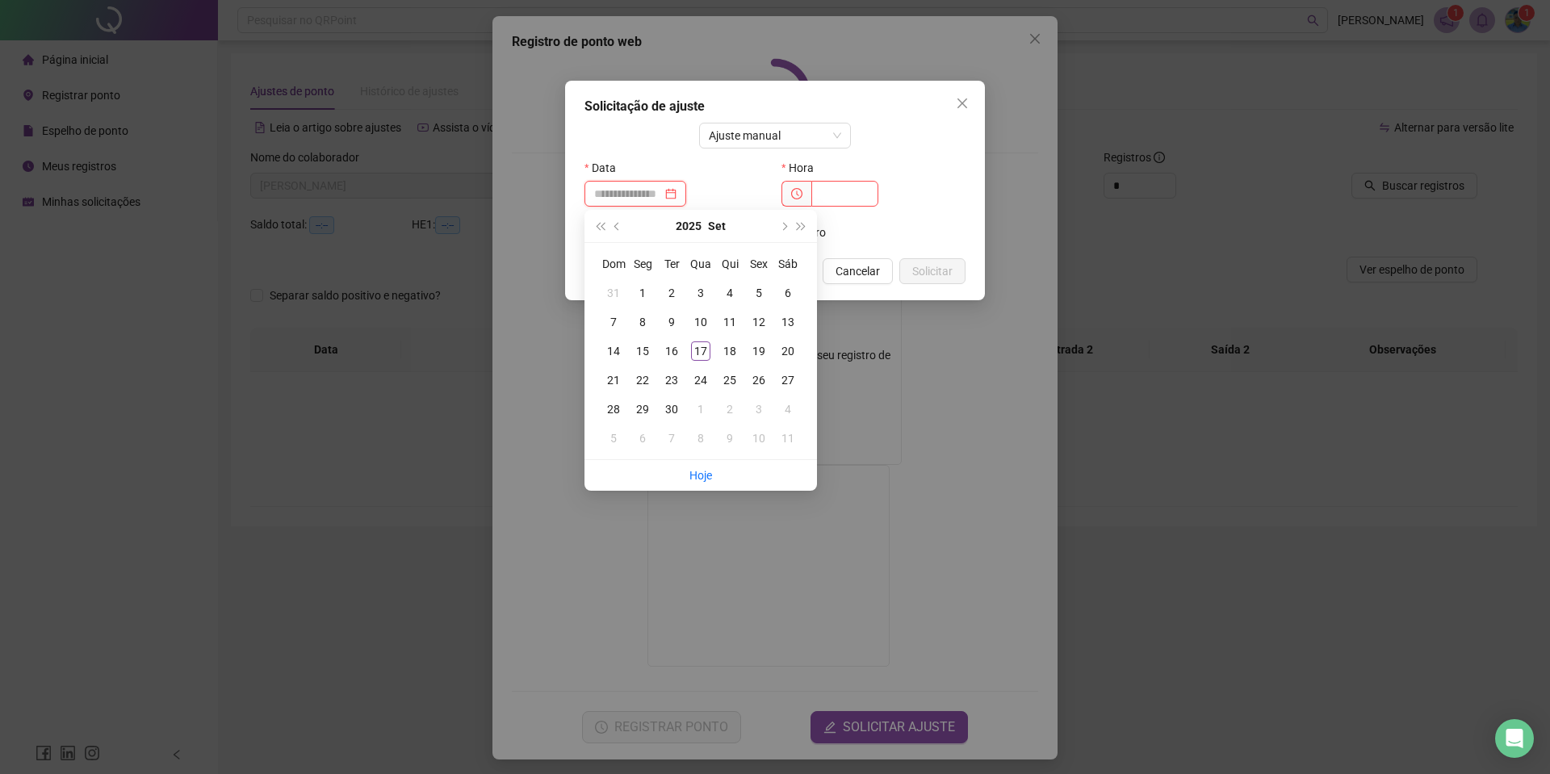
click at [633, 193] on input at bounding box center [628, 194] width 68 height 18
type input "**********"
click at [645, 354] on div "15" at bounding box center [642, 350] width 19 height 19
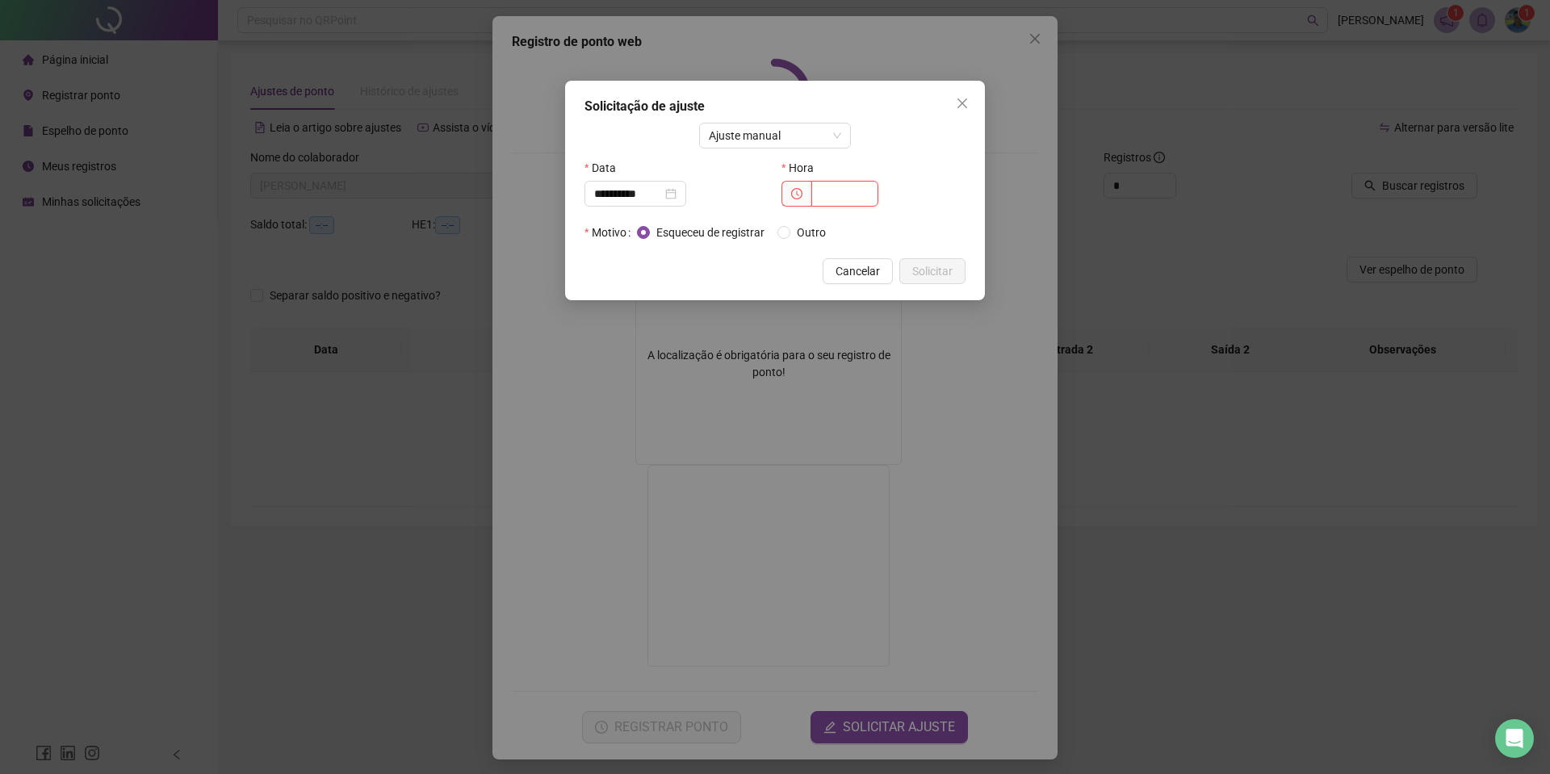
click at [831, 199] on input "text" at bounding box center [844, 194] width 67 height 26
type input "*****"
click at [926, 261] on button "Solicitar" at bounding box center [932, 271] width 66 height 26
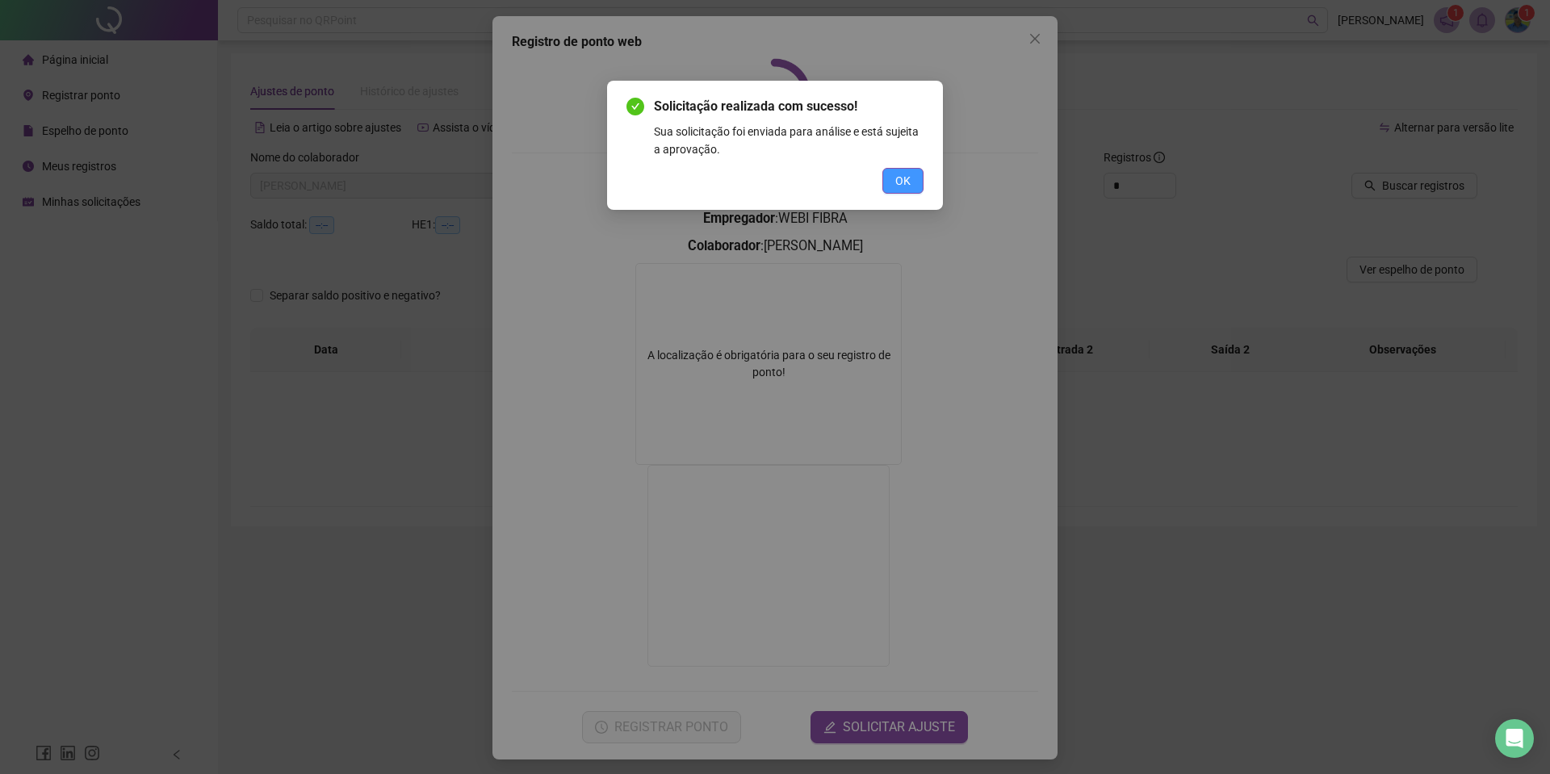
click at [914, 180] on button "OK" at bounding box center [902, 181] width 41 height 26
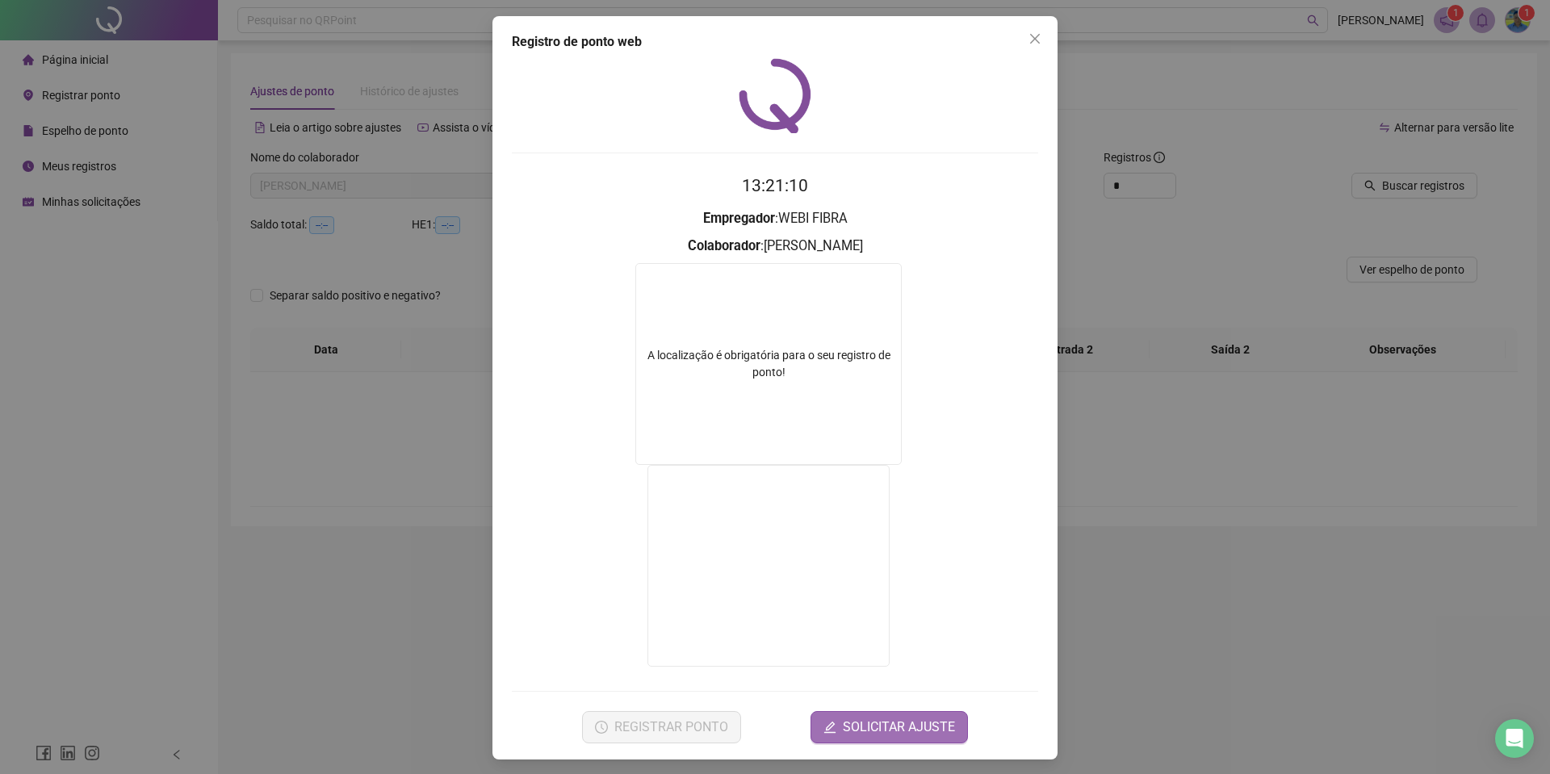
click at [910, 731] on span "SOLICITAR AJUSTE" at bounding box center [899, 727] width 112 height 19
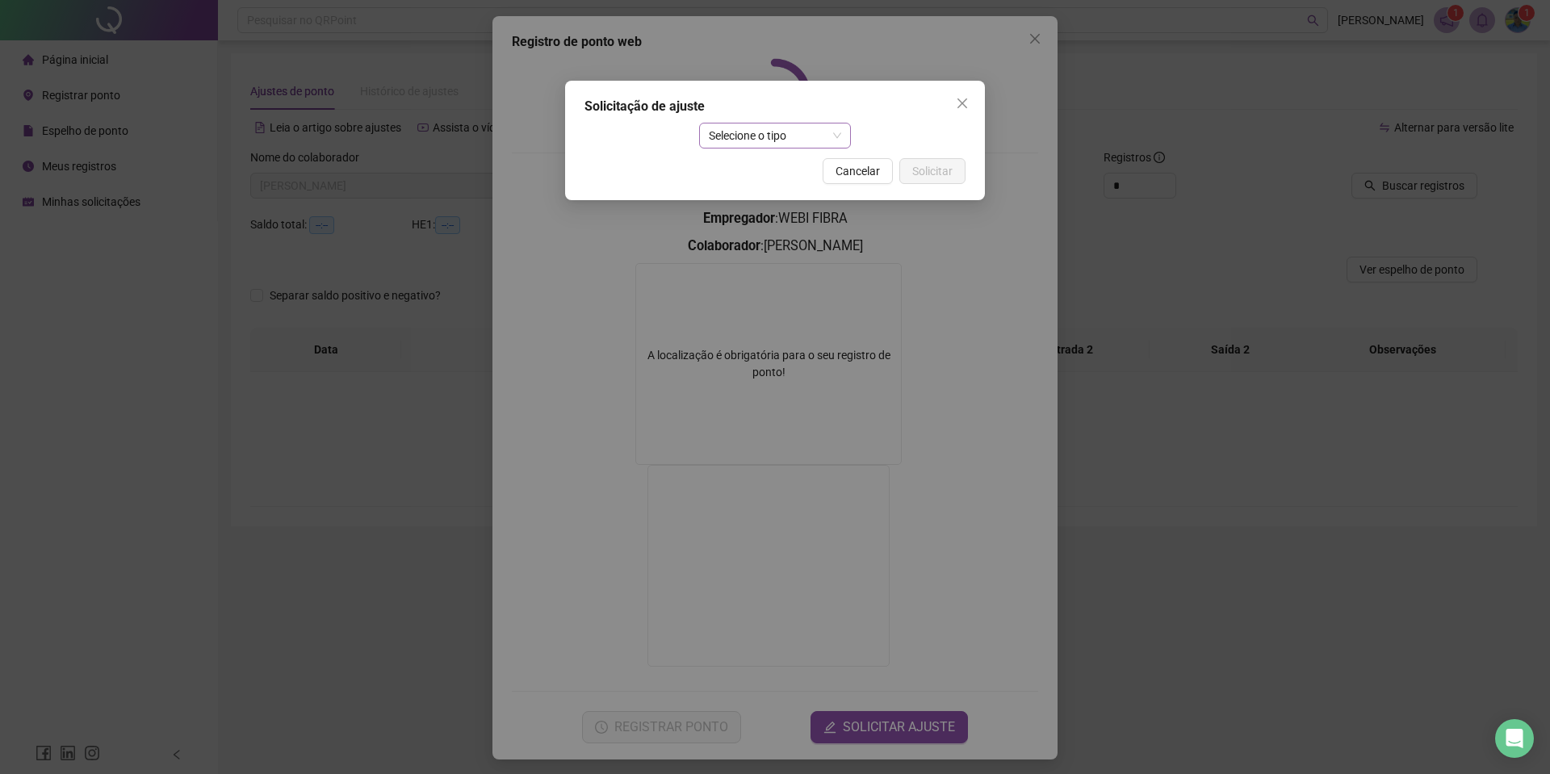
click at [732, 140] on span "Selecione o tipo" at bounding box center [775, 135] width 133 height 24
click at [747, 167] on div "Ajuste manual" at bounding box center [775, 168] width 127 height 18
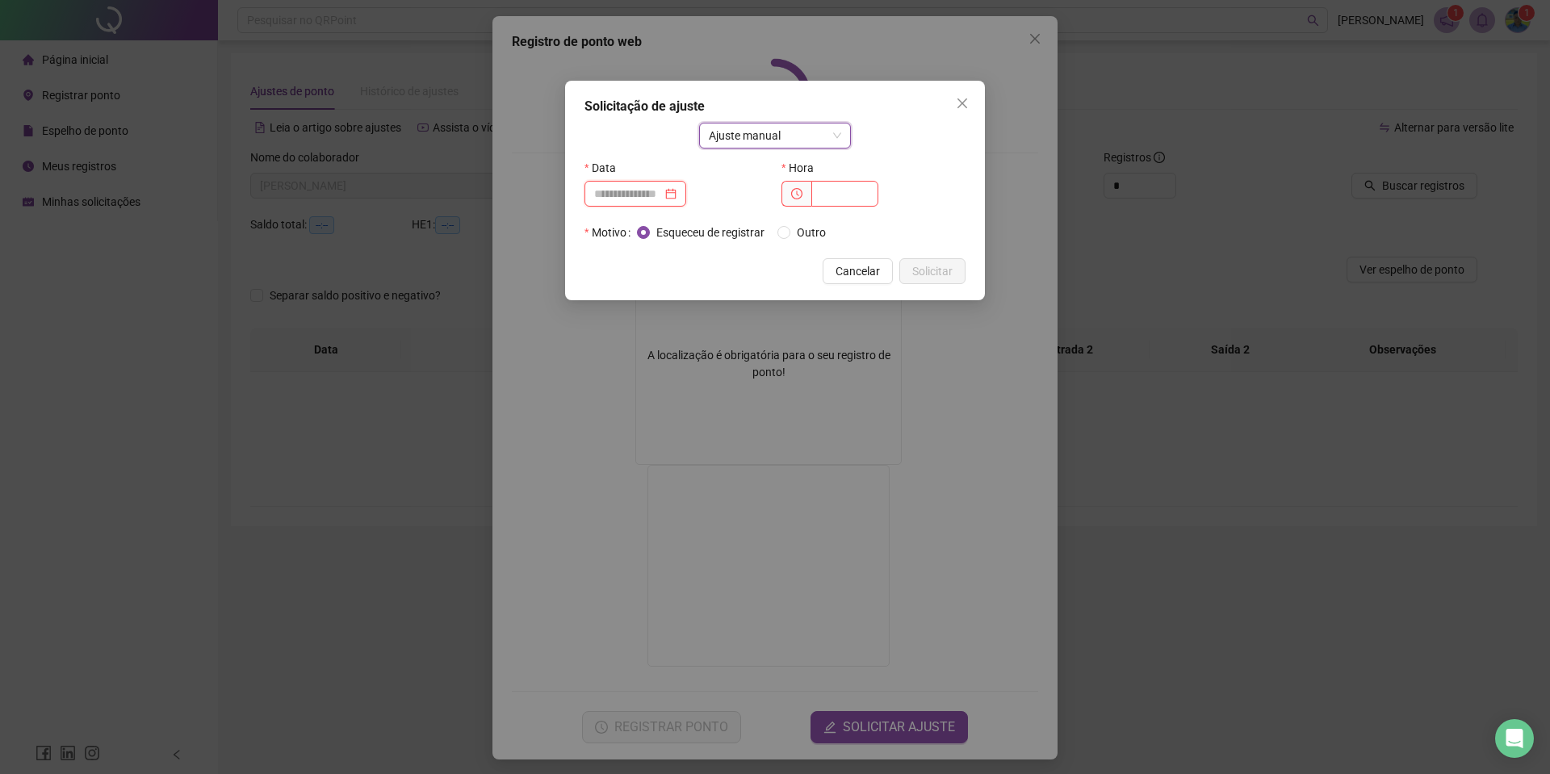
click at [619, 190] on input at bounding box center [628, 194] width 68 height 18
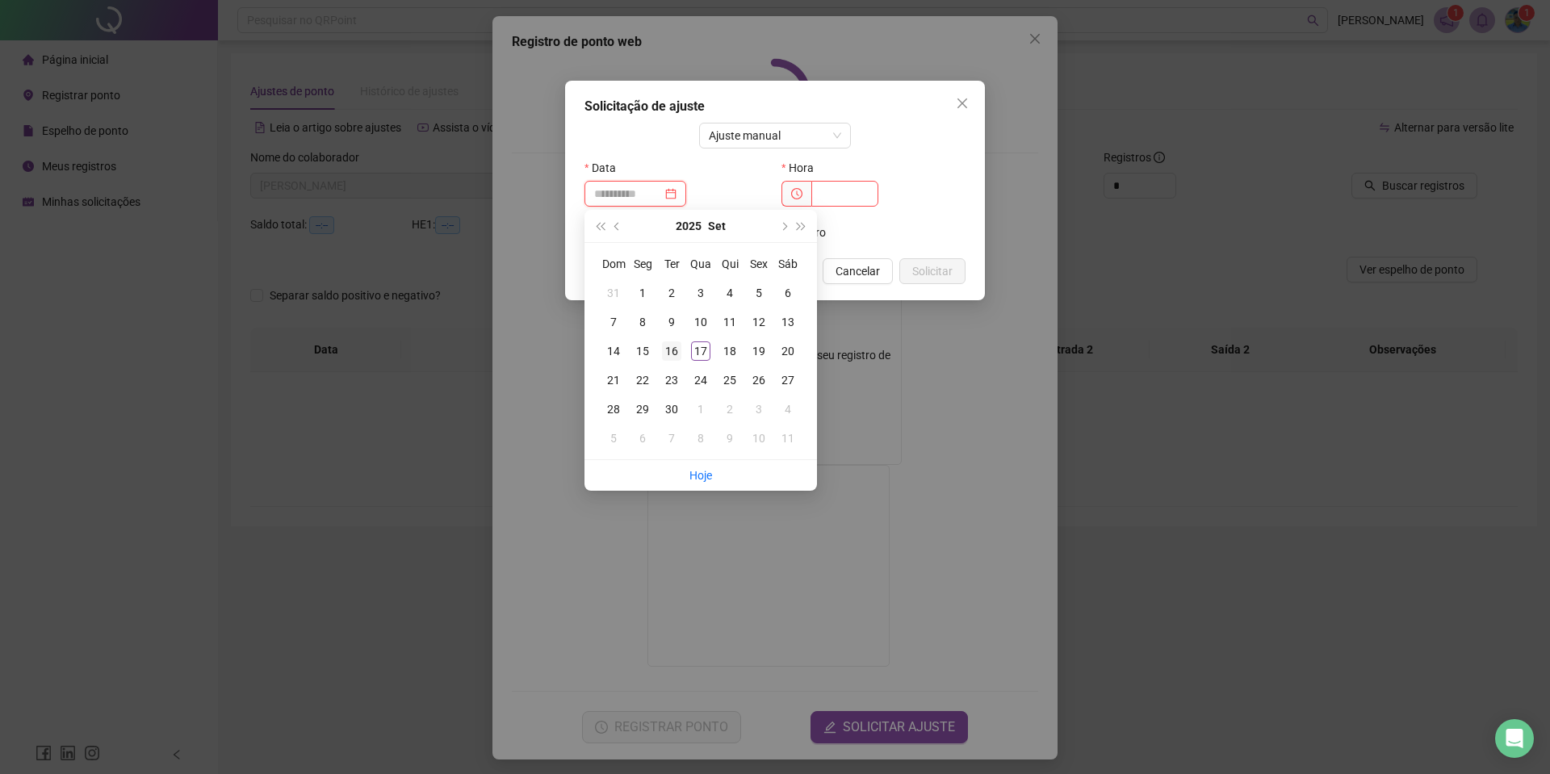
type input "**********"
click at [668, 349] on div "16" at bounding box center [671, 350] width 19 height 19
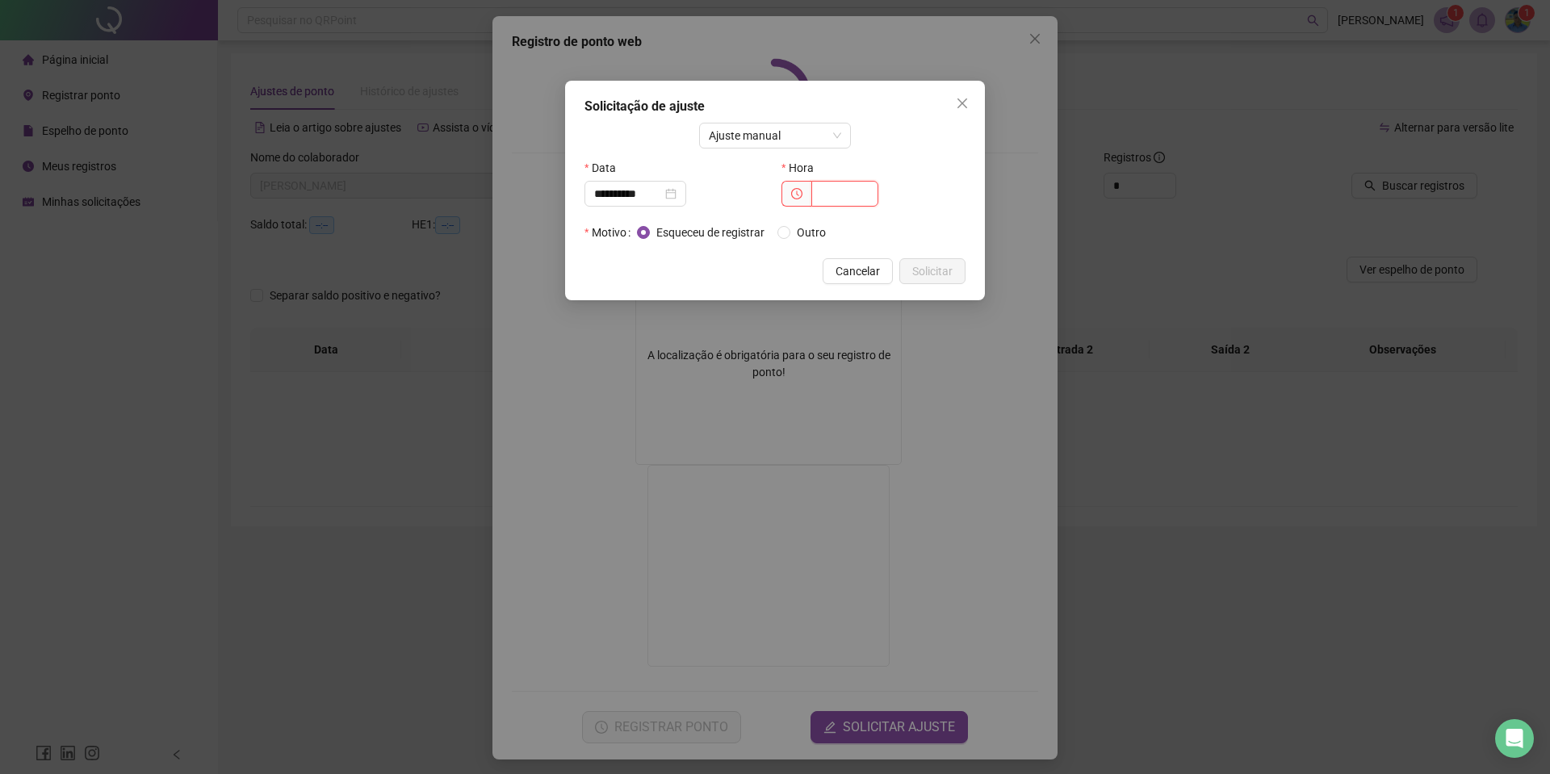
click at [849, 186] on input "text" at bounding box center [844, 194] width 67 height 26
type input "*****"
click at [927, 261] on button "Solicitar" at bounding box center [932, 271] width 66 height 26
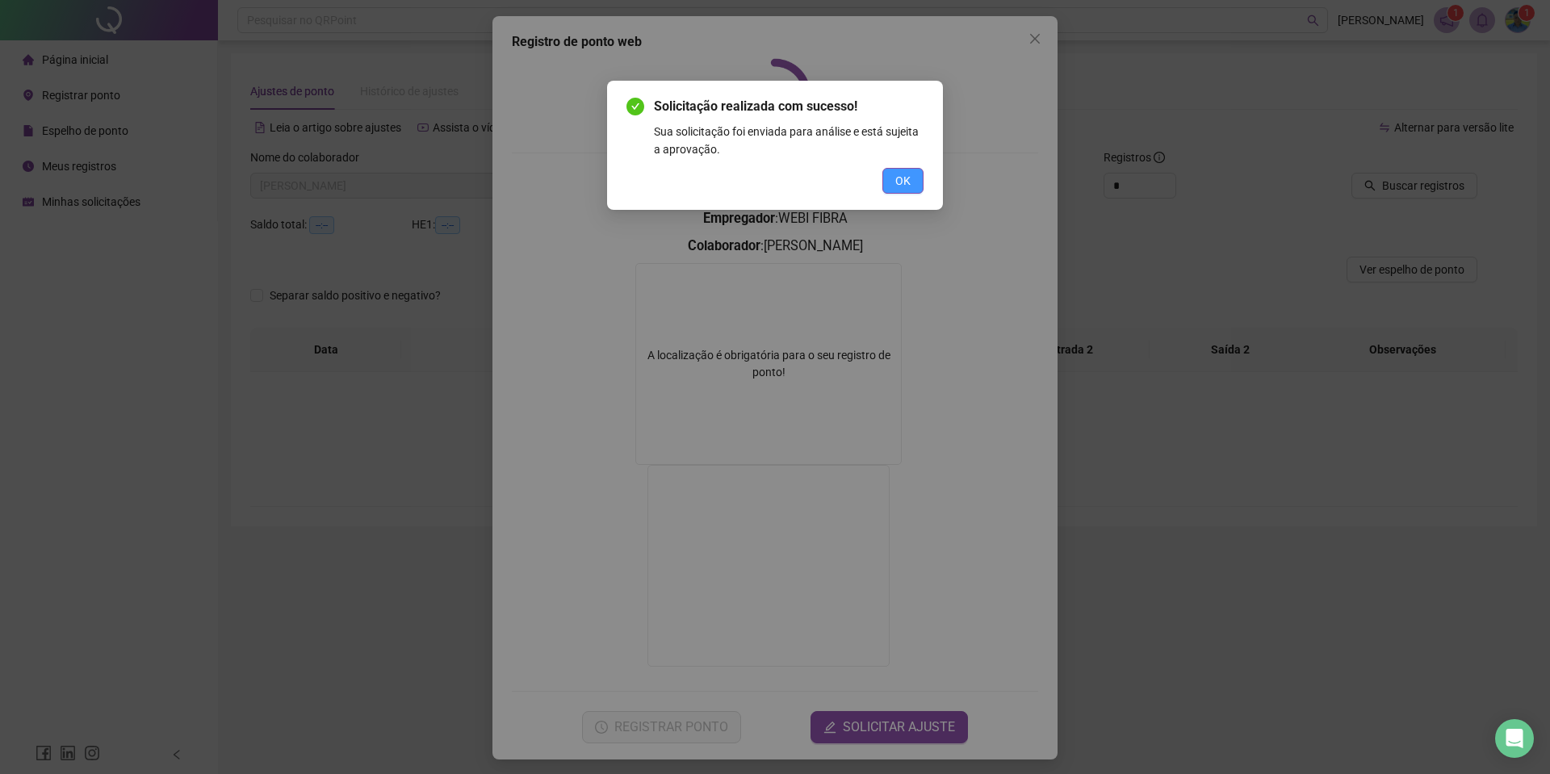
click at [896, 179] on span "OK" at bounding box center [902, 181] width 15 height 18
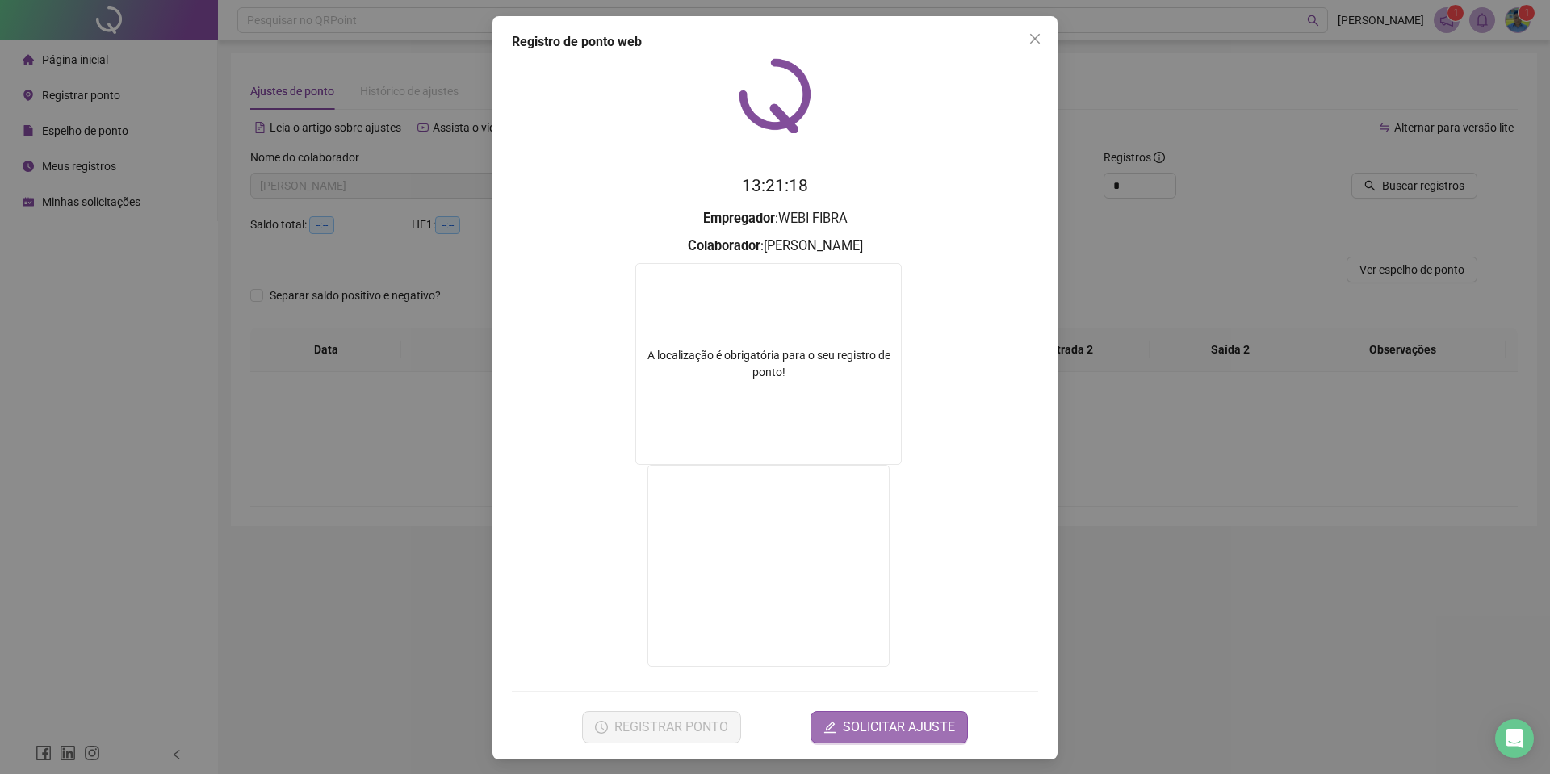
click at [905, 721] on span "SOLICITAR AJUSTE" at bounding box center [899, 727] width 112 height 19
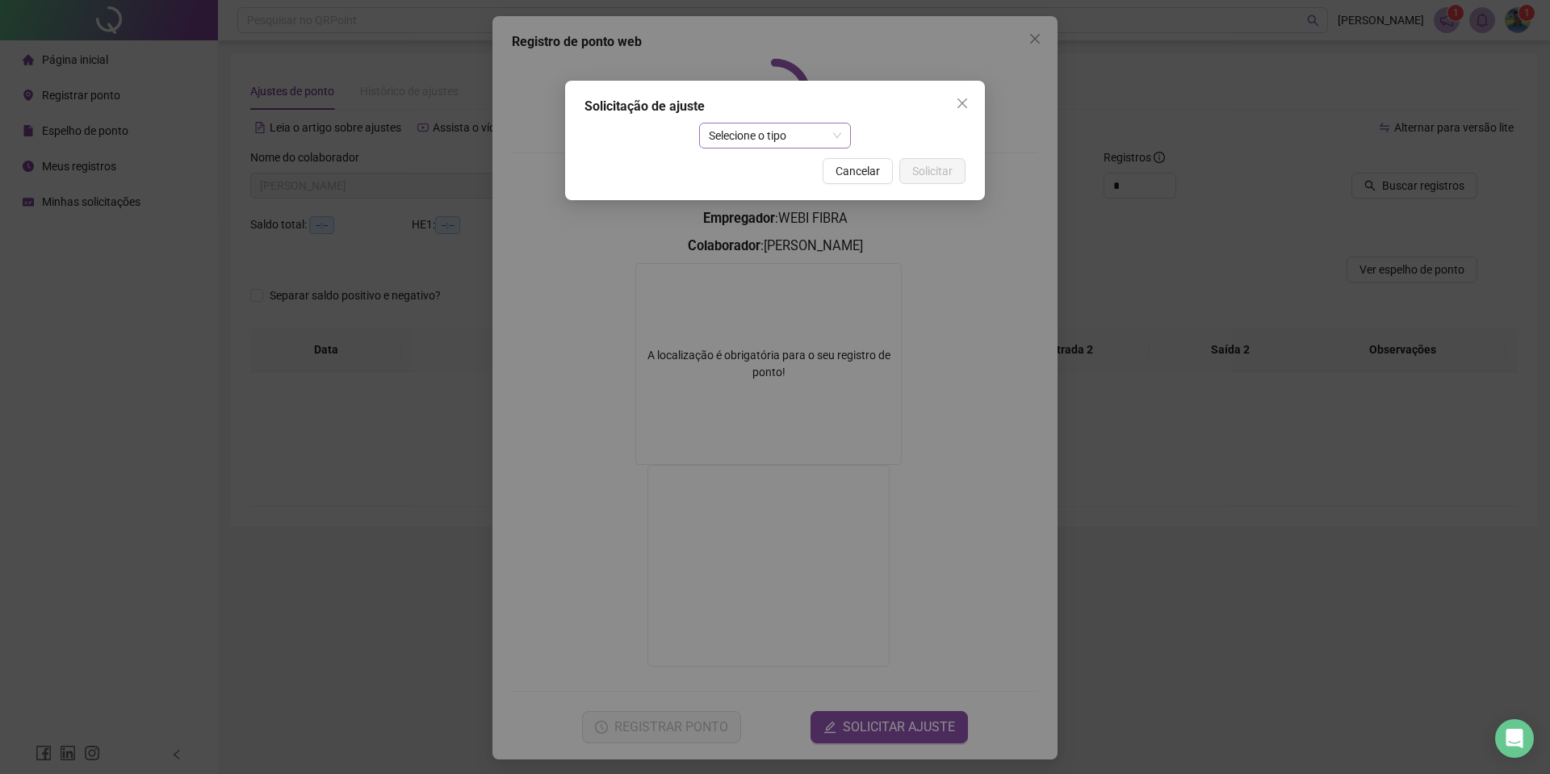
click at [763, 130] on span "Selecione o tipo" at bounding box center [775, 135] width 133 height 24
click at [745, 163] on div "Ajuste manual" at bounding box center [775, 168] width 127 height 18
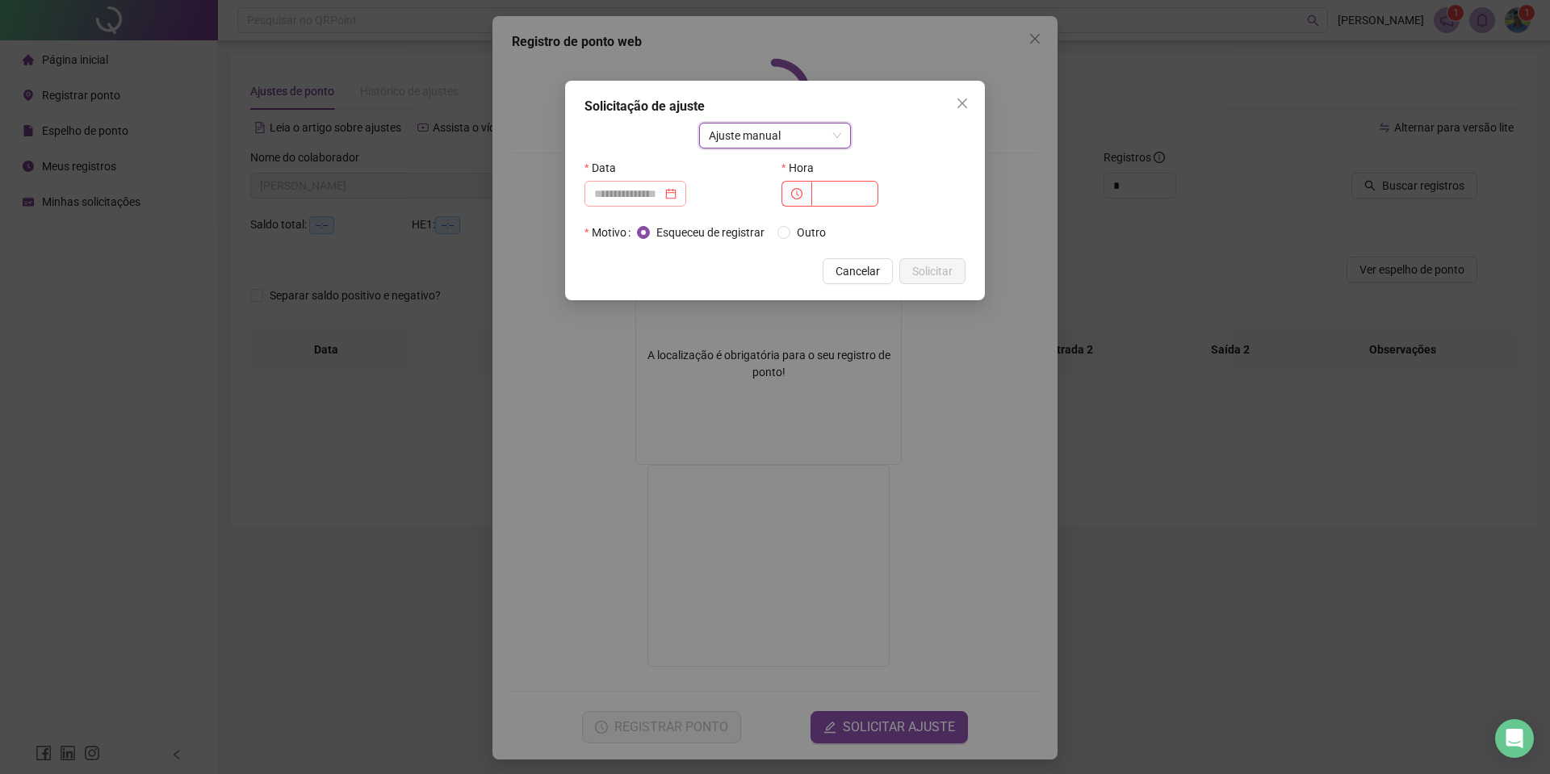
click at [631, 203] on div at bounding box center [635, 194] width 102 height 26
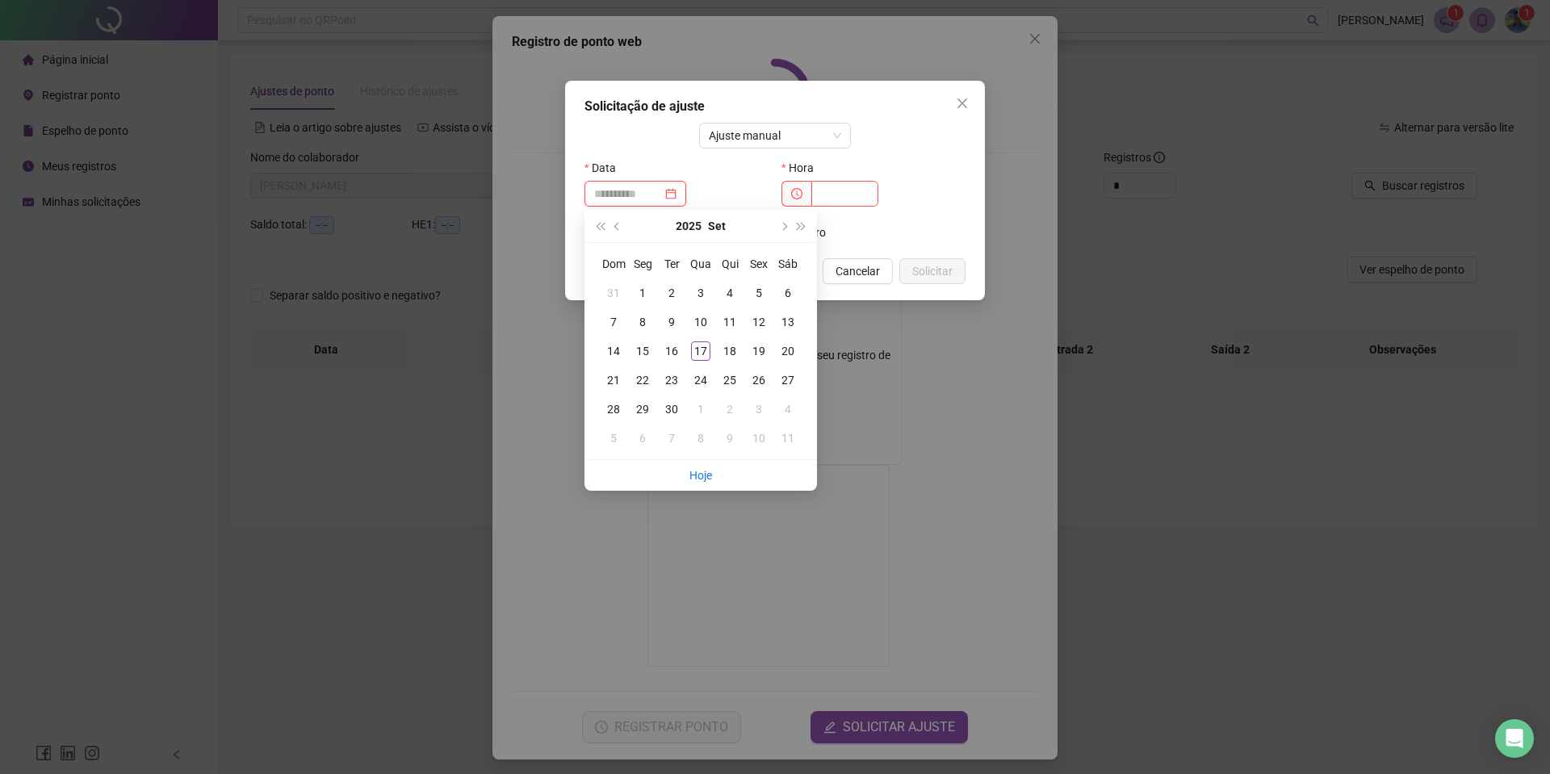
type input "**********"
click at [680, 358] on div "16" at bounding box center [671, 350] width 19 height 19
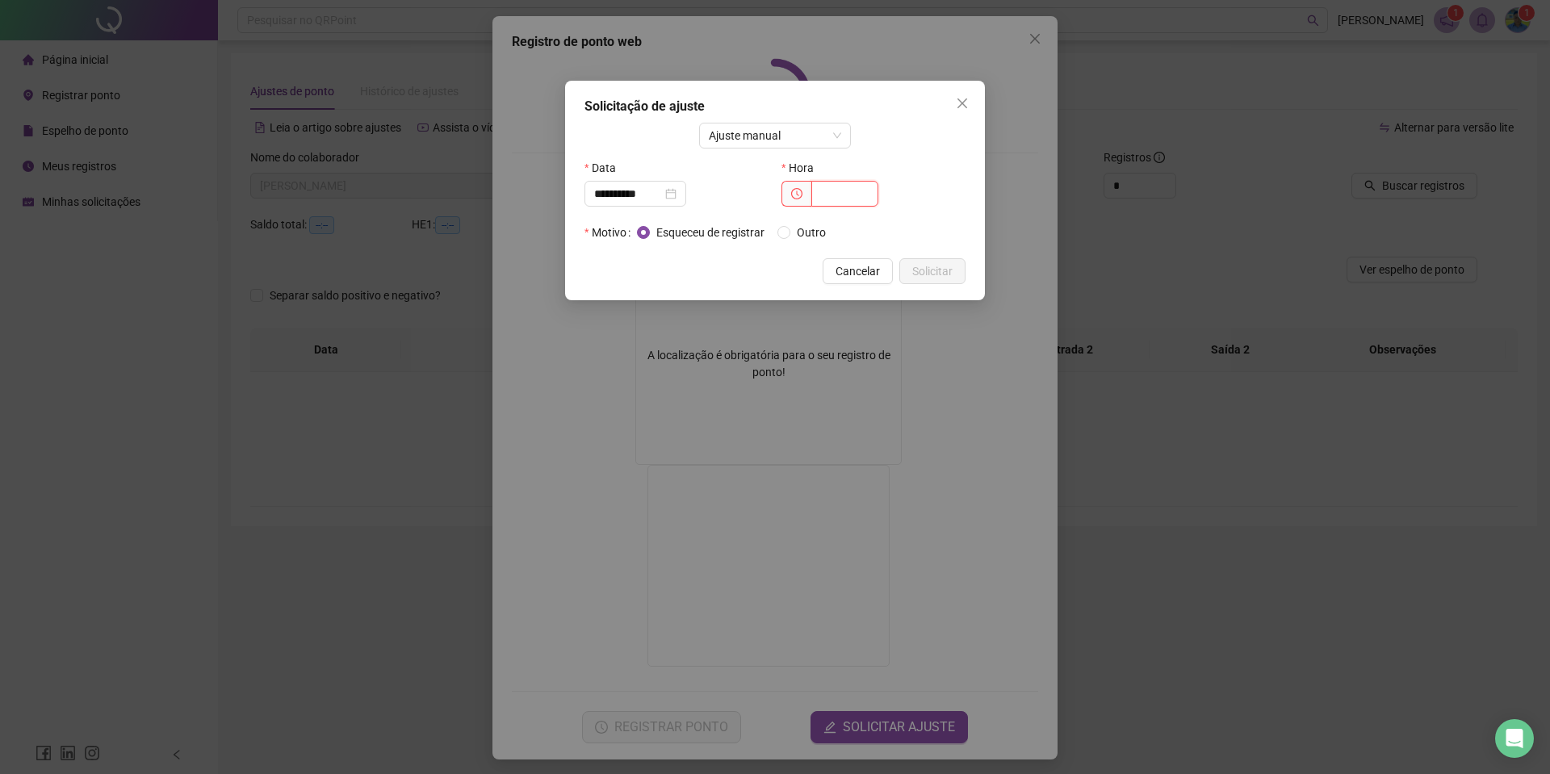
click at [839, 199] on input "text" at bounding box center [844, 194] width 67 height 26
type input "*****"
click at [962, 253] on div "**********" at bounding box center [775, 191] width 420 height 220
click at [948, 261] on button "Solicitar" at bounding box center [932, 271] width 66 height 26
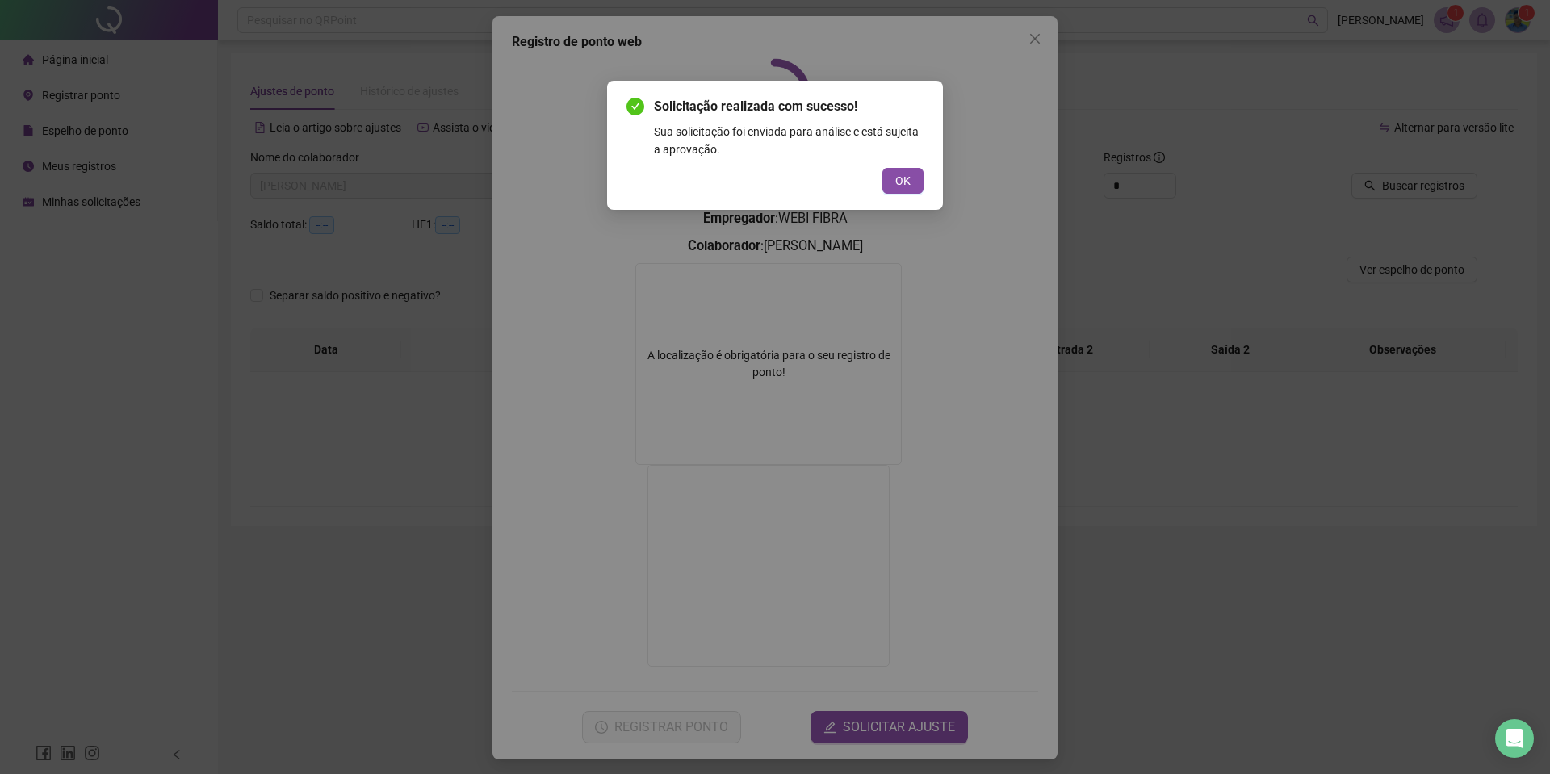
click at [900, 164] on div "Solicitação realizada com sucesso! Sua solicitação foi enviada para análise e e…" at bounding box center [774, 145] width 297 height 97
click at [900, 177] on span "OK" at bounding box center [902, 181] width 15 height 18
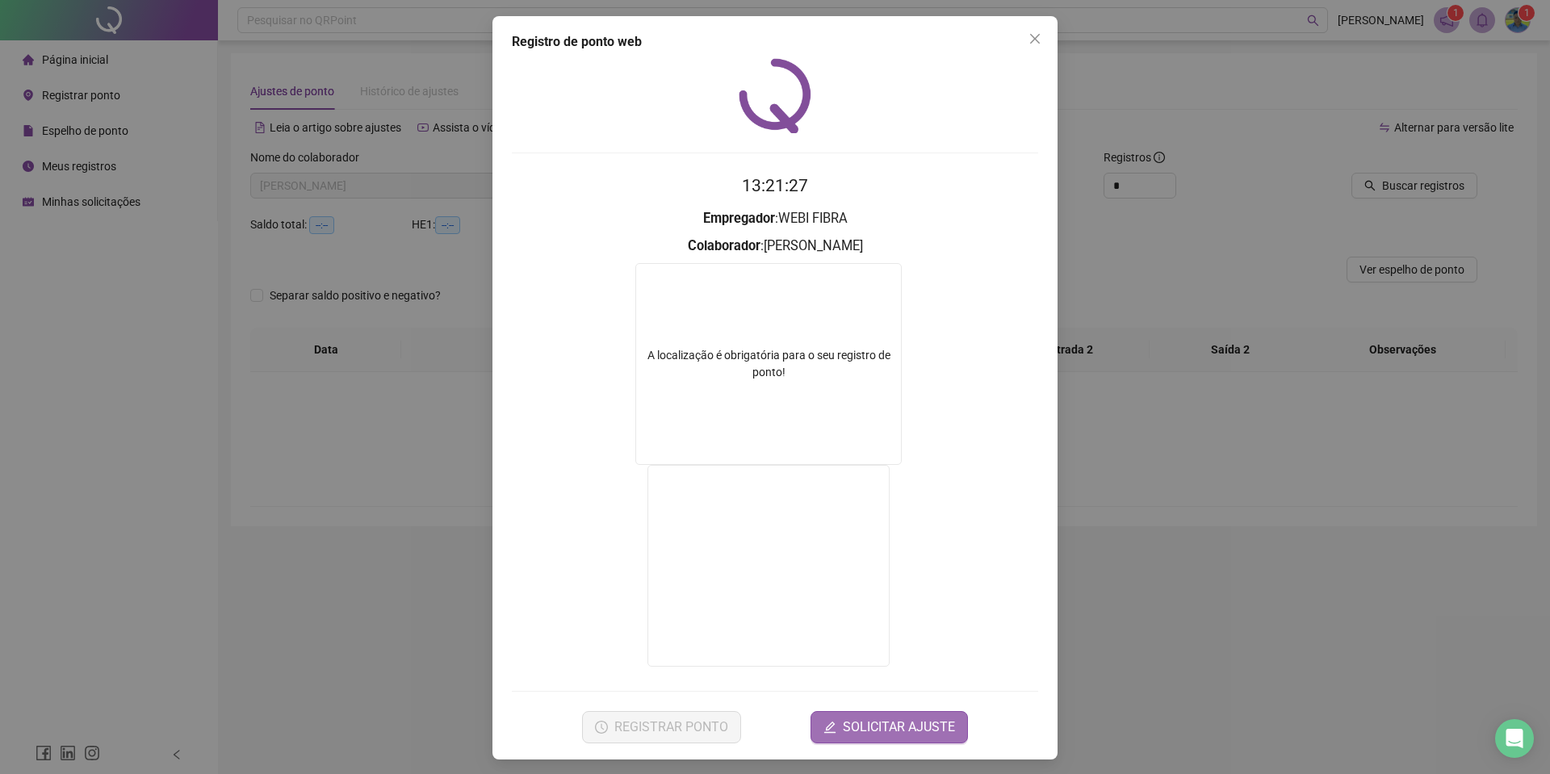
click at [918, 723] on span "SOLICITAR AJUSTE" at bounding box center [899, 727] width 112 height 19
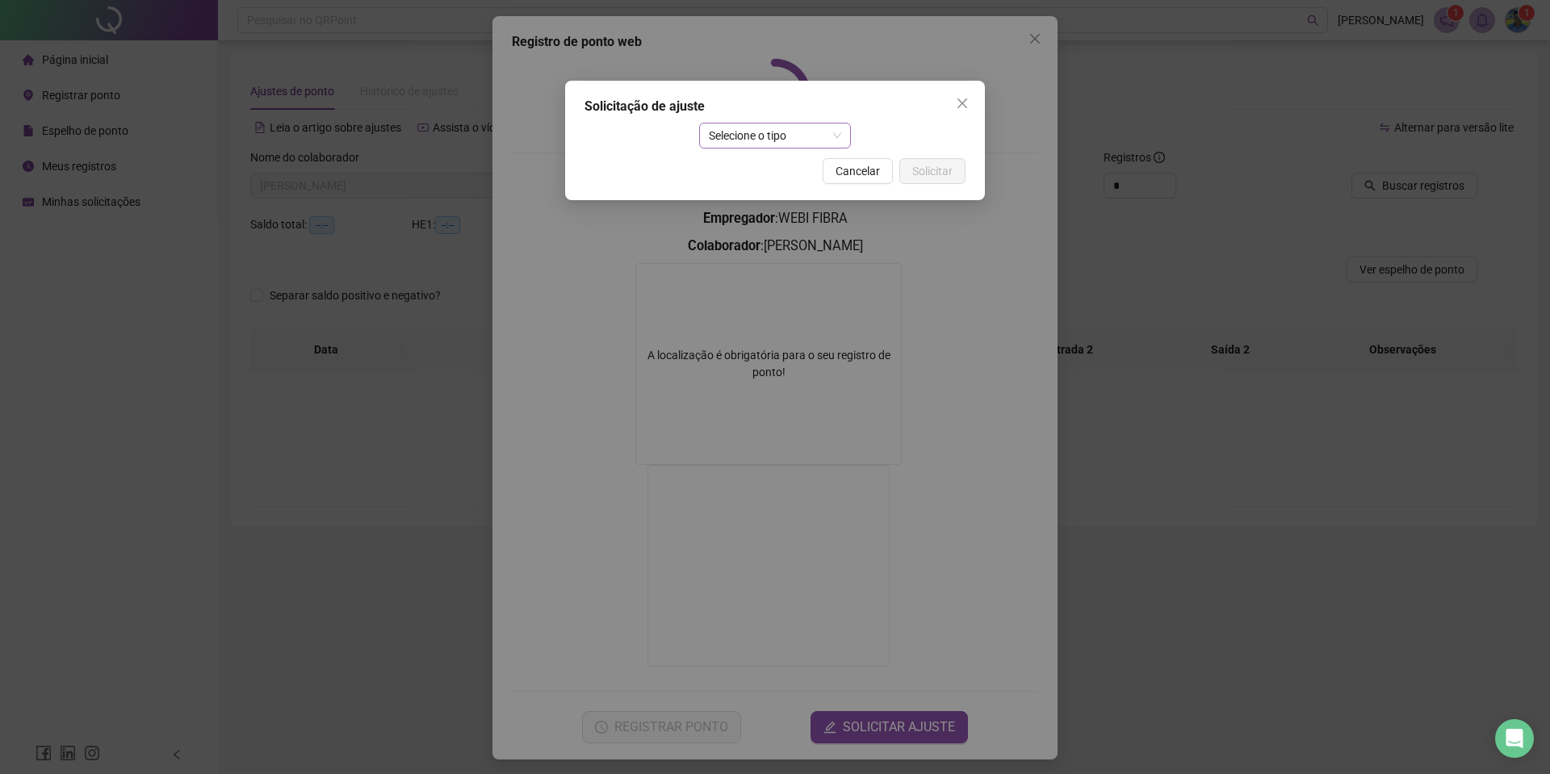
click at [751, 128] on span "Selecione o tipo" at bounding box center [775, 135] width 133 height 24
click at [712, 164] on div "Ajuste manual" at bounding box center [775, 168] width 127 height 18
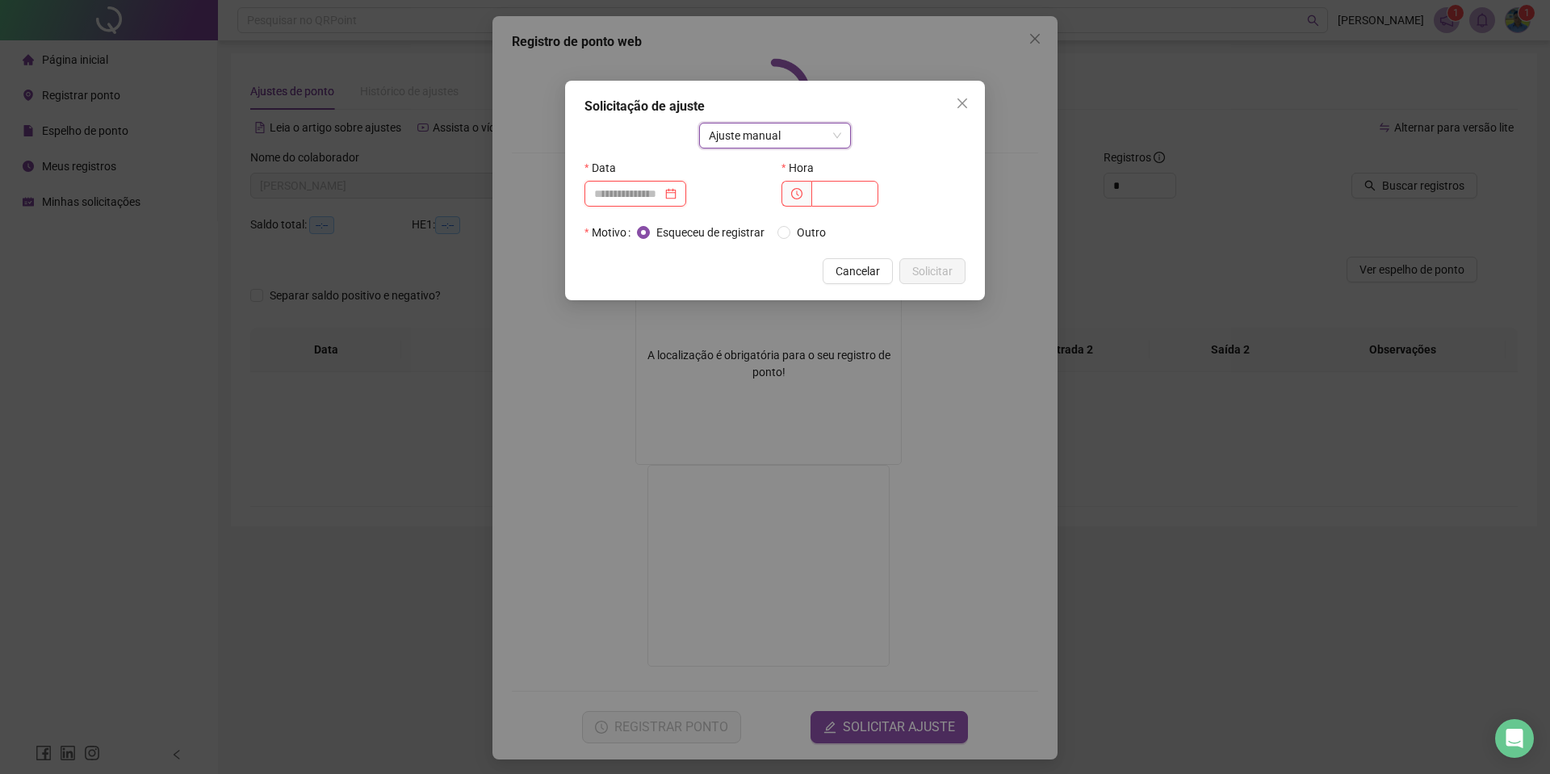
click at [637, 191] on input at bounding box center [628, 194] width 68 height 18
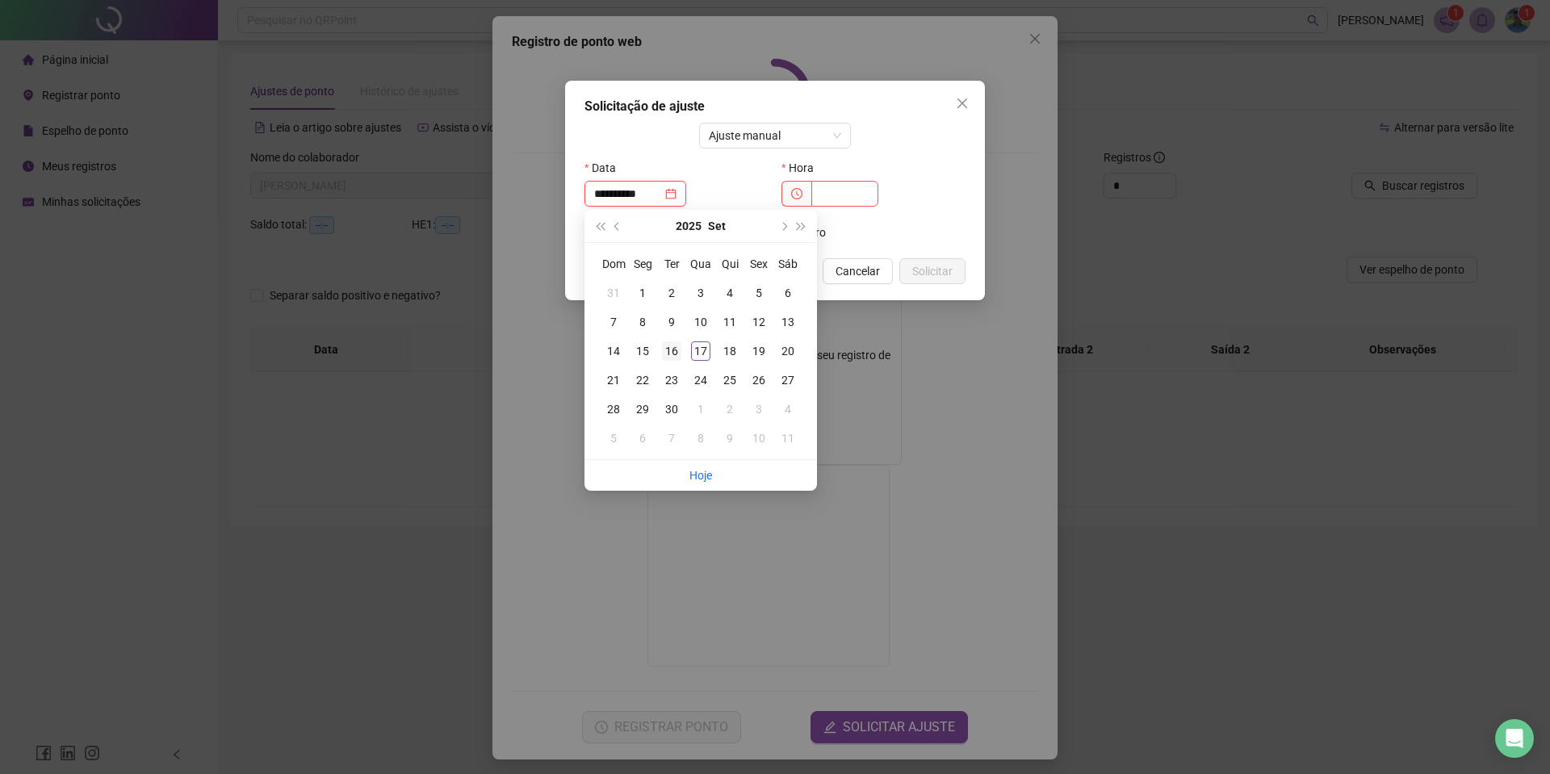
type input "**********"
click at [671, 358] on div "16" at bounding box center [671, 350] width 19 height 19
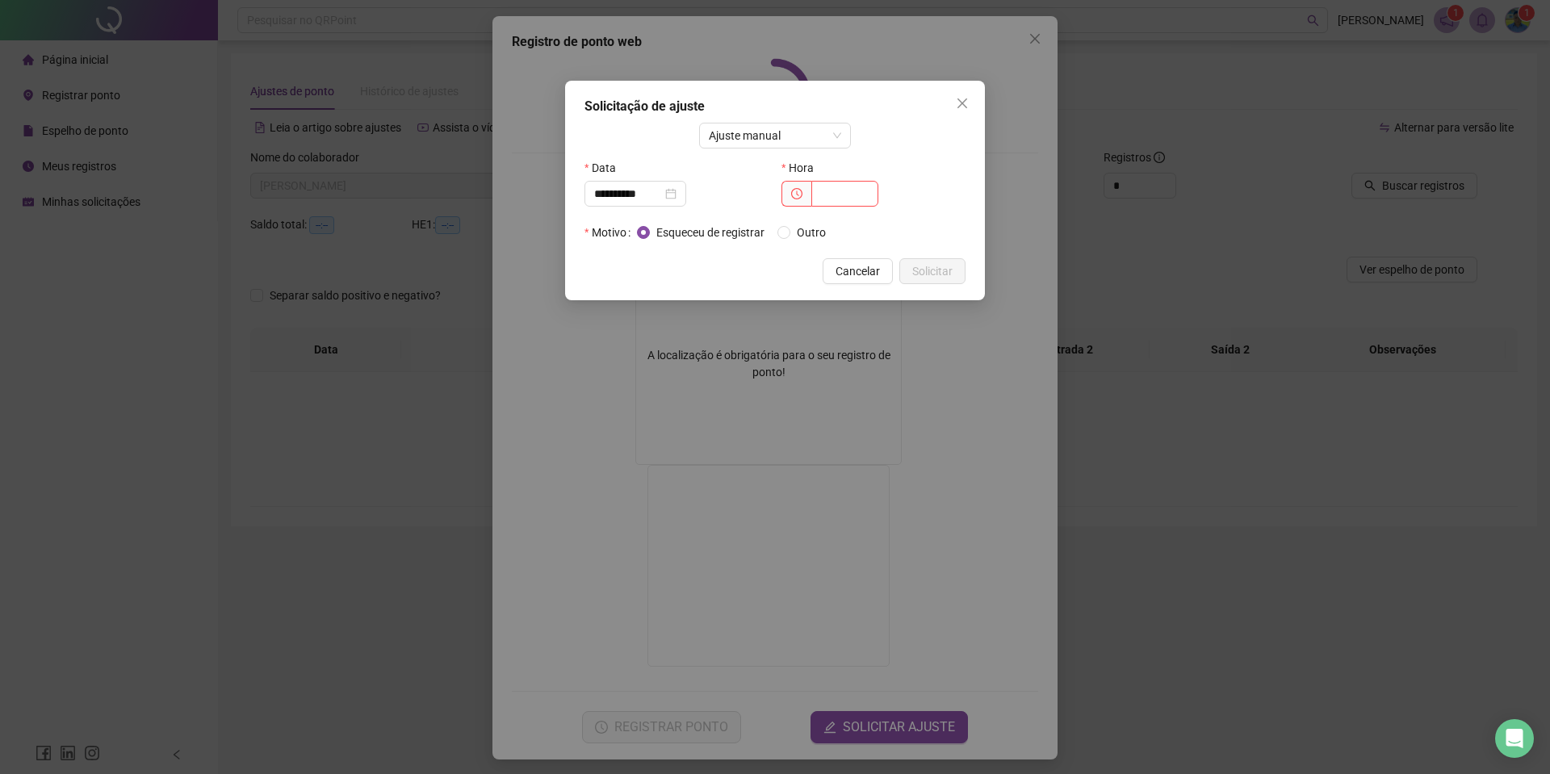
click at [850, 209] on div "Hora" at bounding box center [873, 187] width 197 height 65
click at [840, 197] on input "text" at bounding box center [844, 194] width 67 height 26
type input "*****"
click at [934, 268] on span "Solicitar" at bounding box center [932, 271] width 40 height 18
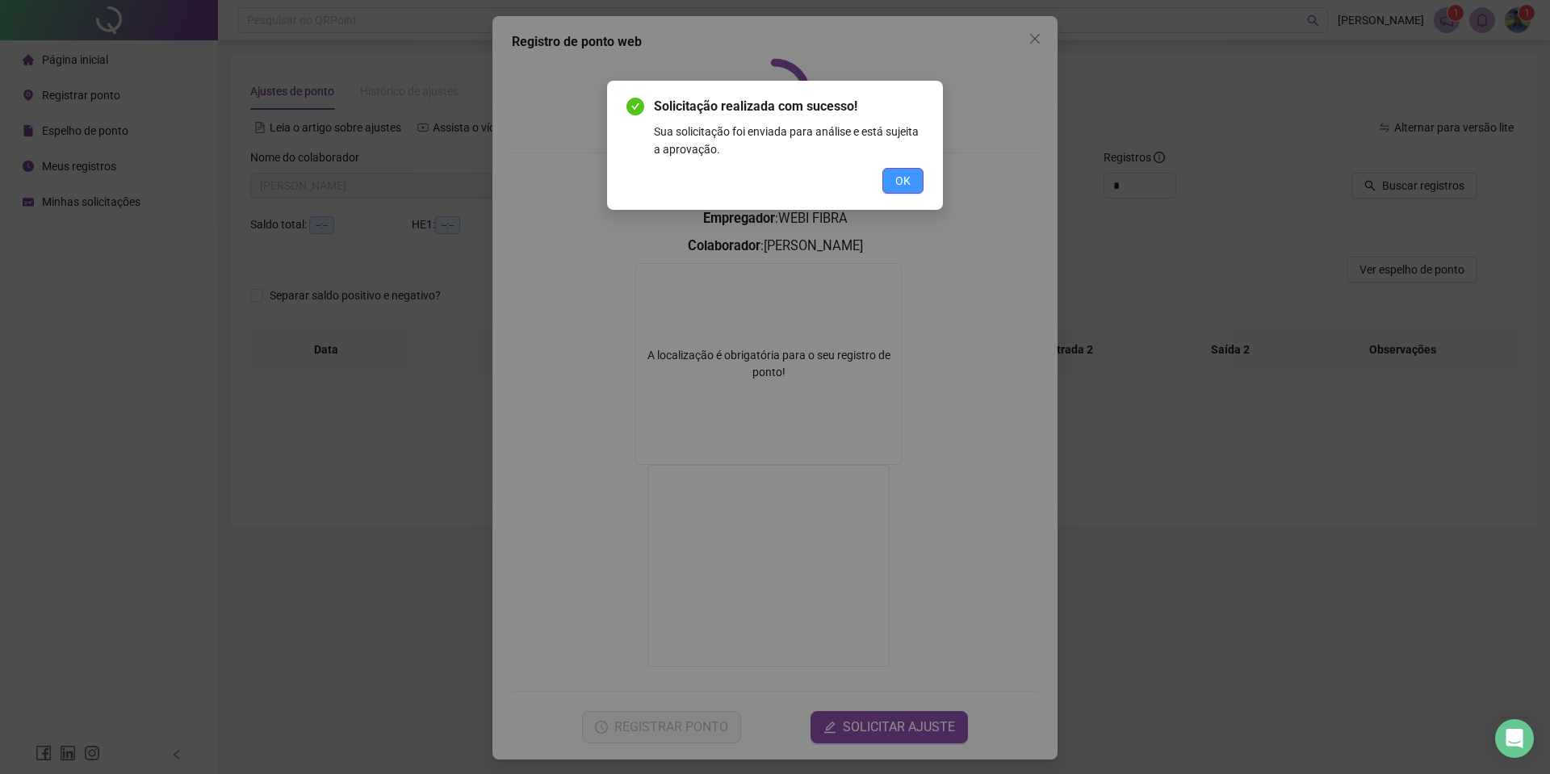
click at [893, 186] on button "OK" at bounding box center [902, 181] width 41 height 26
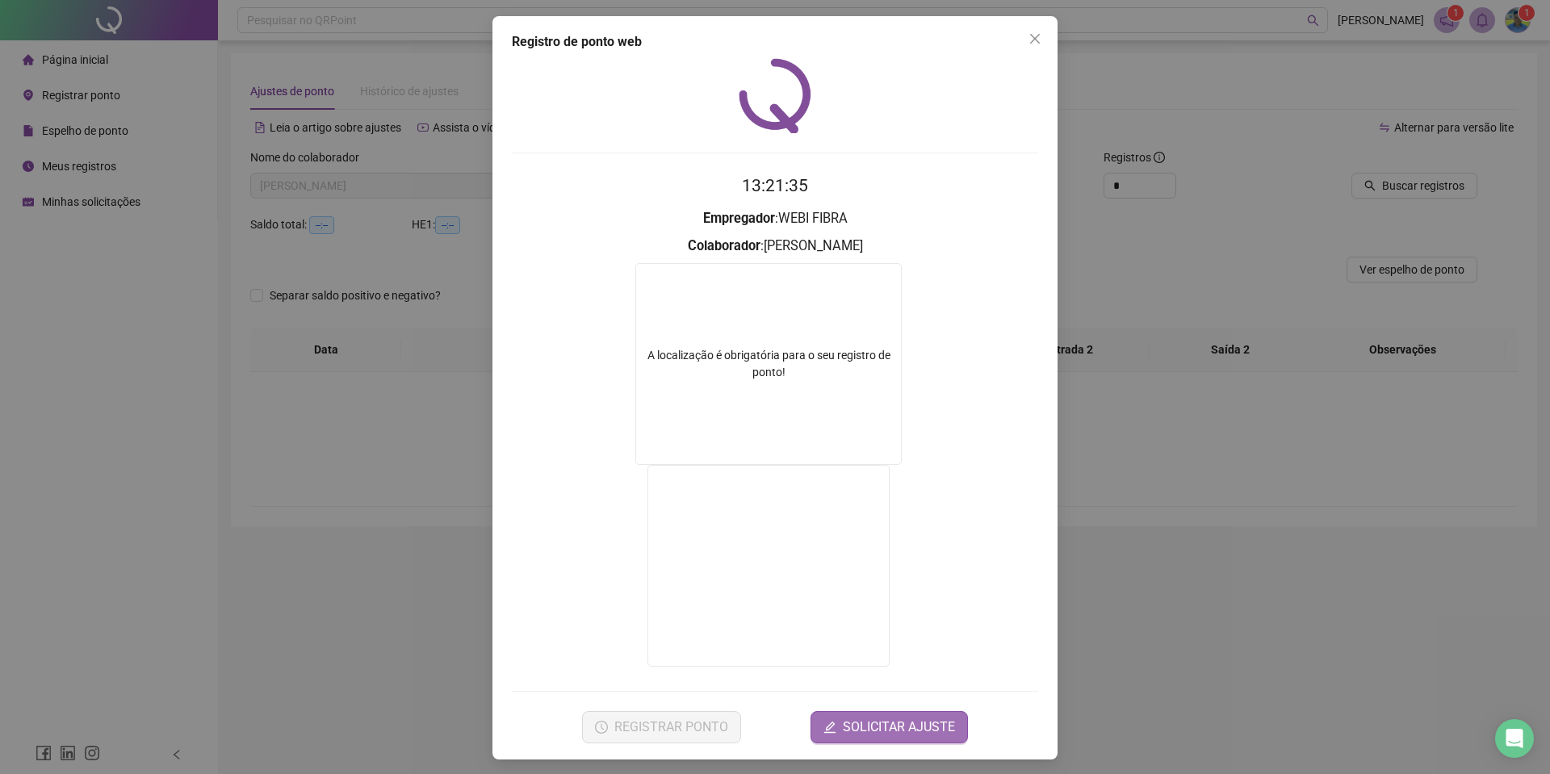
click at [926, 722] on span "SOLICITAR AJUSTE" at bounding box center [899, 727] width 112 height 19
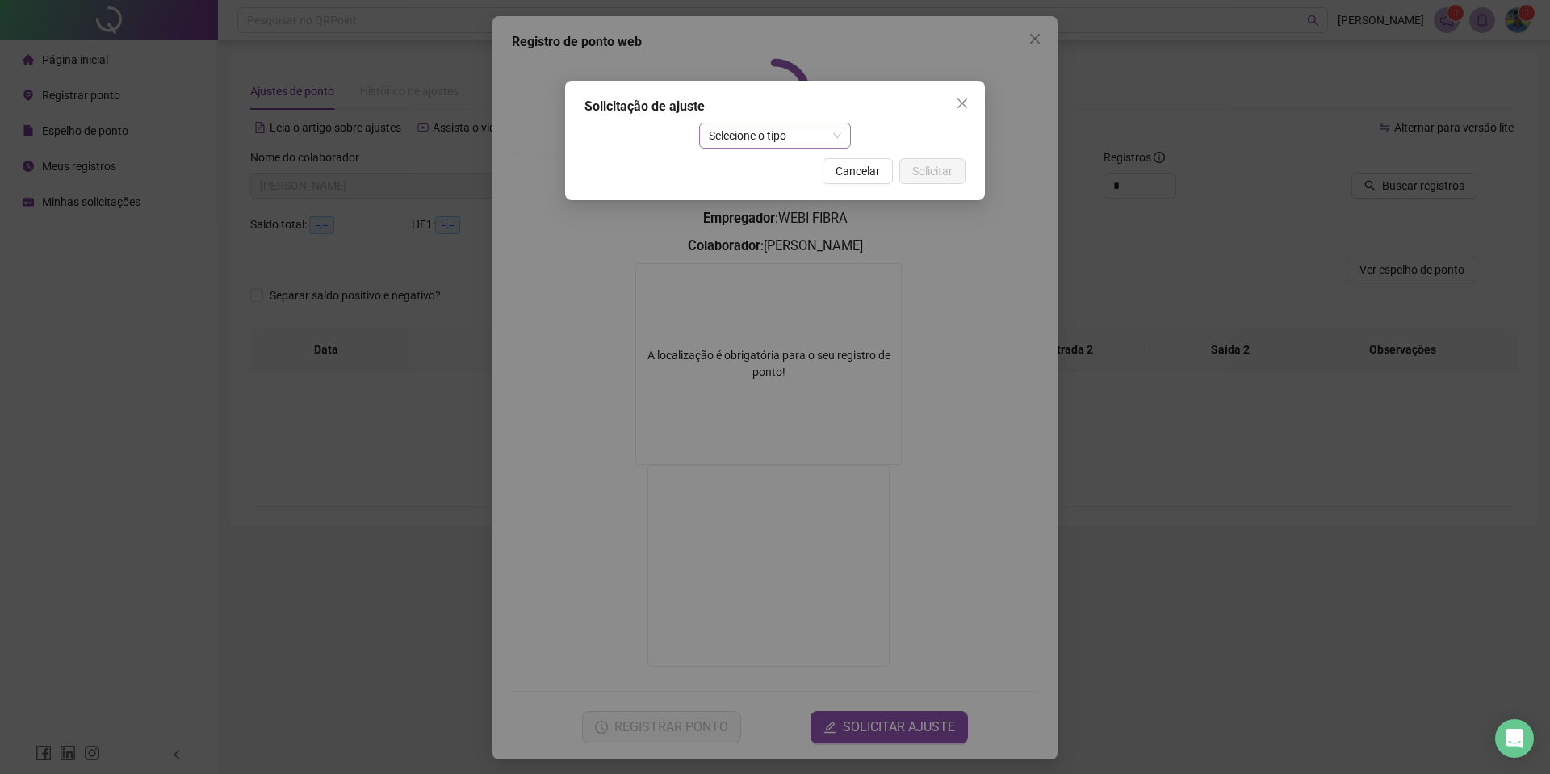
click at [719, 128] on span "Selecione o tipo" at bounding box center [775, 135] width 133 height 24
click at [731, 176] on div "Ajuste manual" at bounding box center [775, 168] width 127 height 18
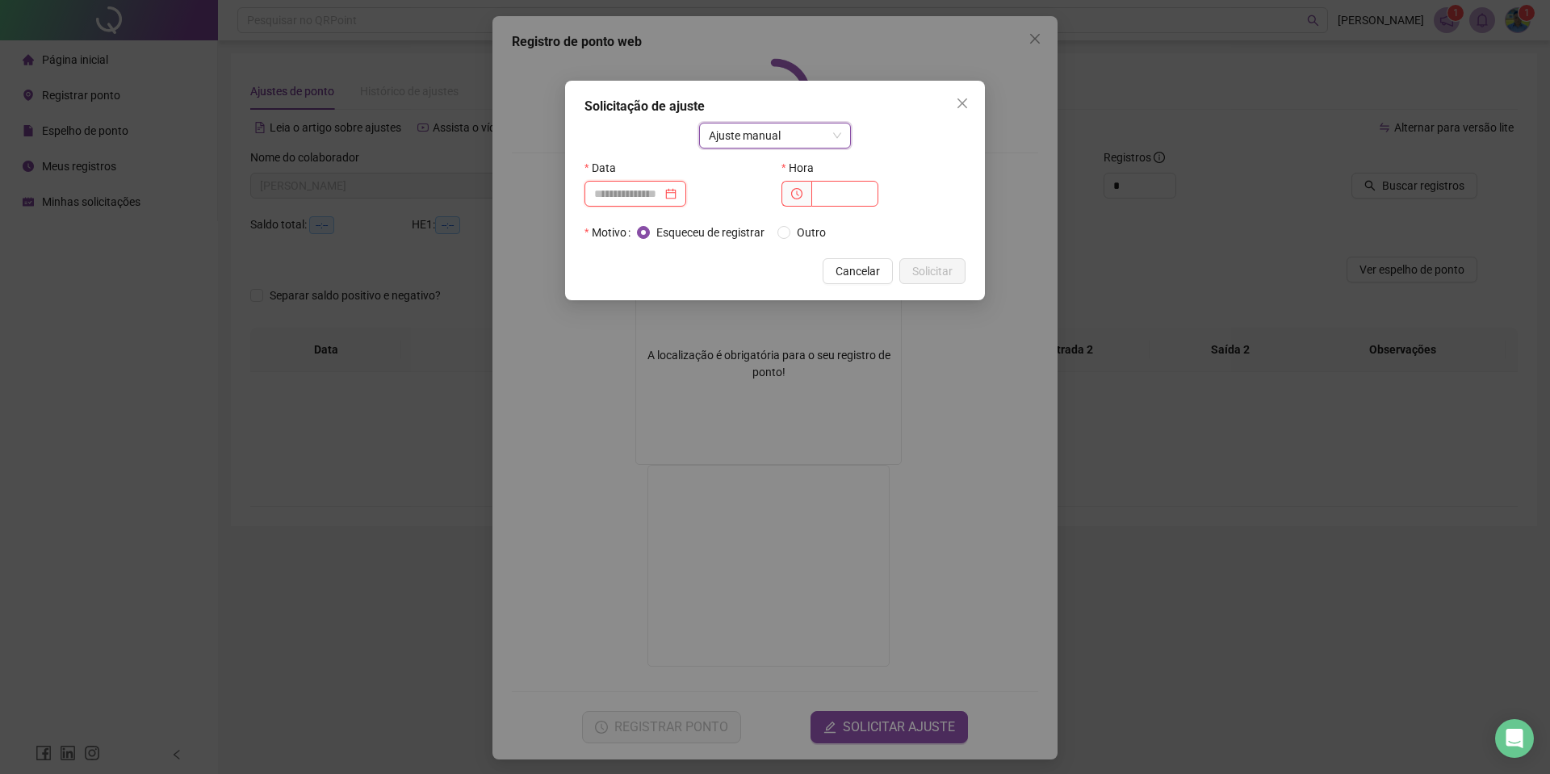
click at [635, 198] on input at bounding box center [628, 194] width 68 height 18
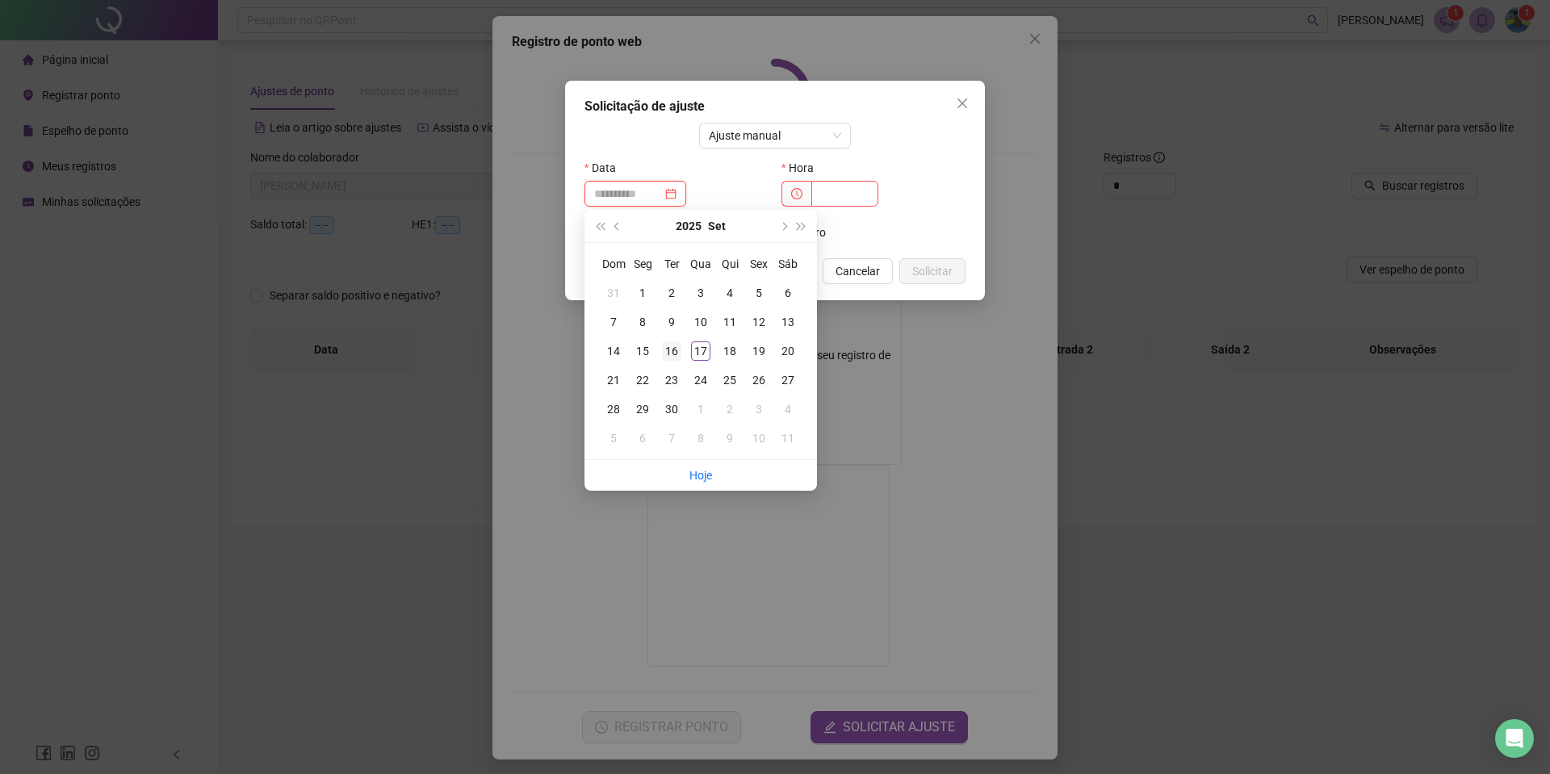
type input "**********"
click at [671, 352] on div "16" at bounding box center [671, 350] width 19 height 19
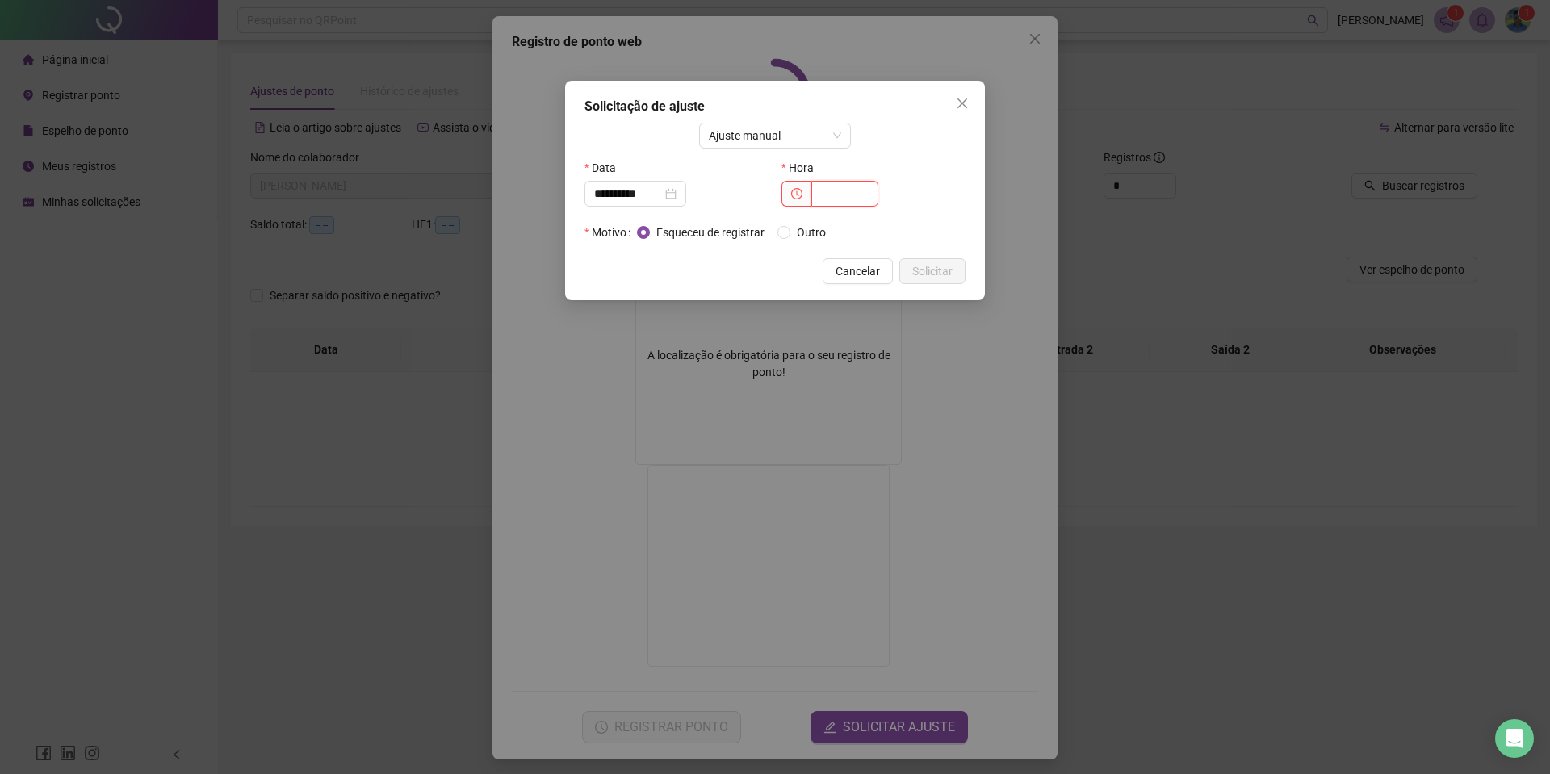
click at [825, 190] on input "text" at bounding box center [844, 194] width 67 height 26
type input "*****"
click at [939, 272] on span "Solicitar" at bounding box center [932, 271] width 40 height 18
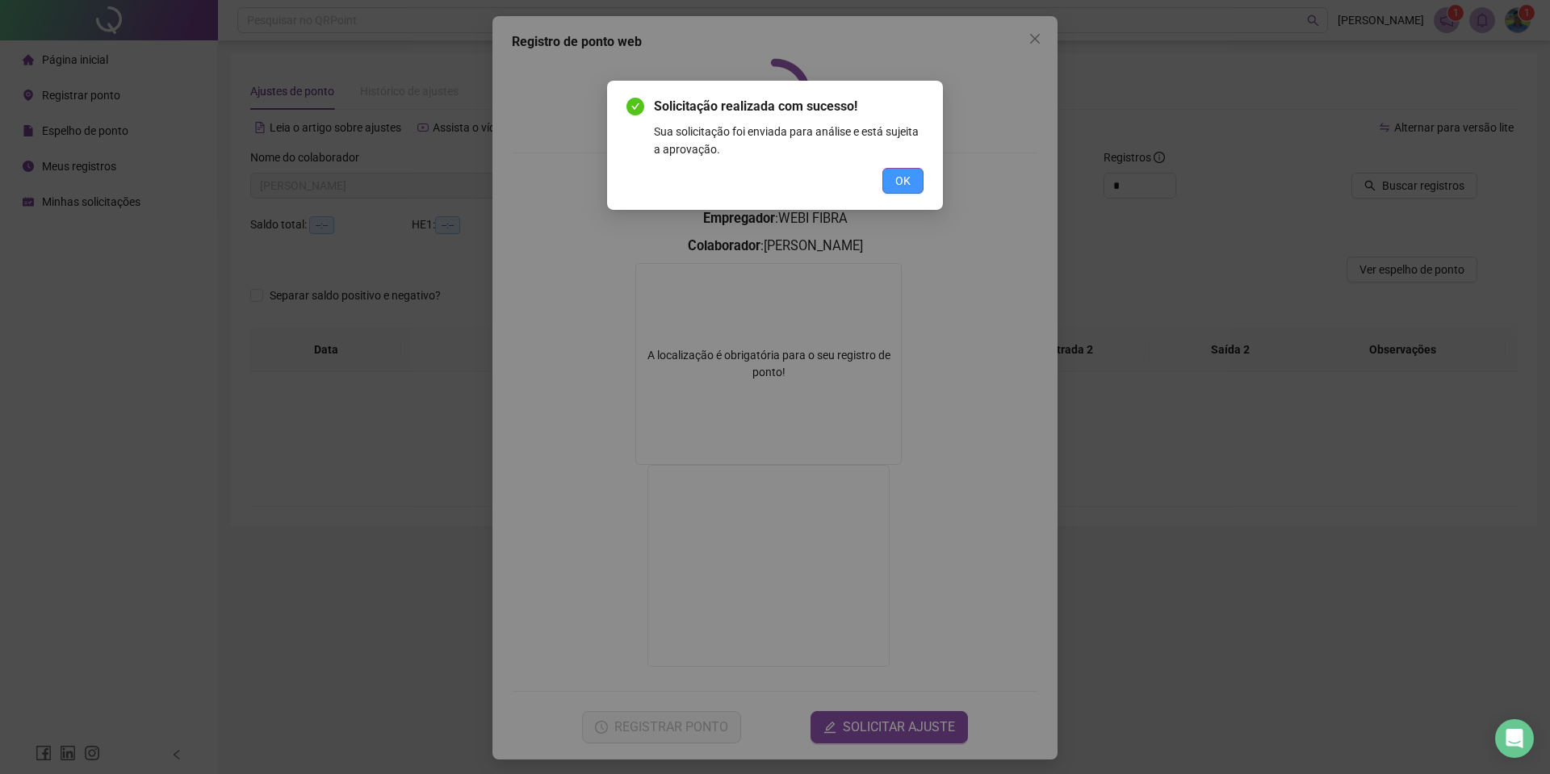
click at [903, 176] on span "OK" at bounding box center [902, 181] width 15 height 18
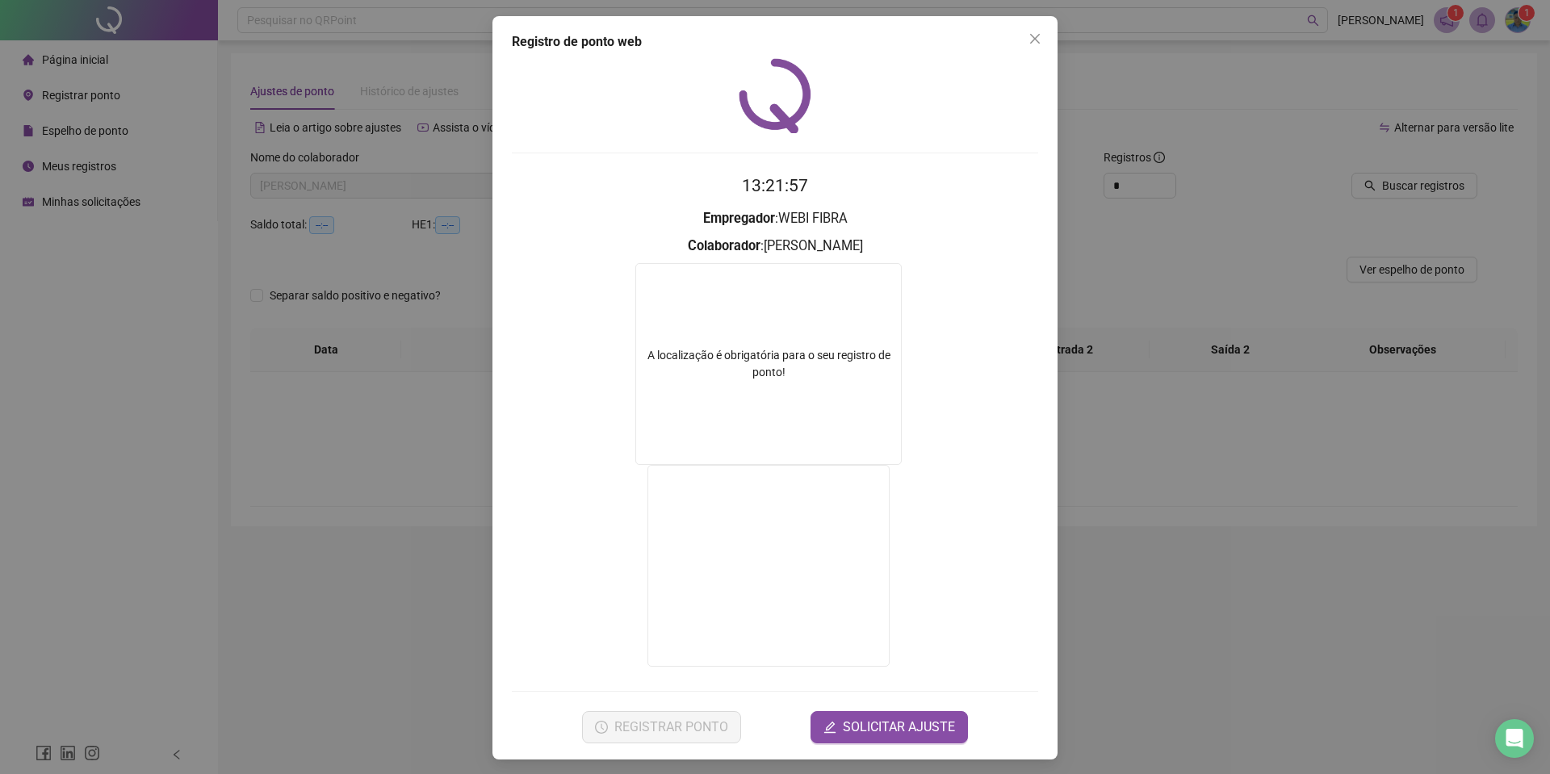
click at [883, 748] on div "Registro de ponto web 13:21:57 Empregador : WEBI FIBRA Colaborador : [PERSON_NA…" at bounding box center [774, 387] width 565 height 743
click at [876, 728] on span "SOLICITAR AJUSTE" at bounding box center [899, 727] width 112 height 19
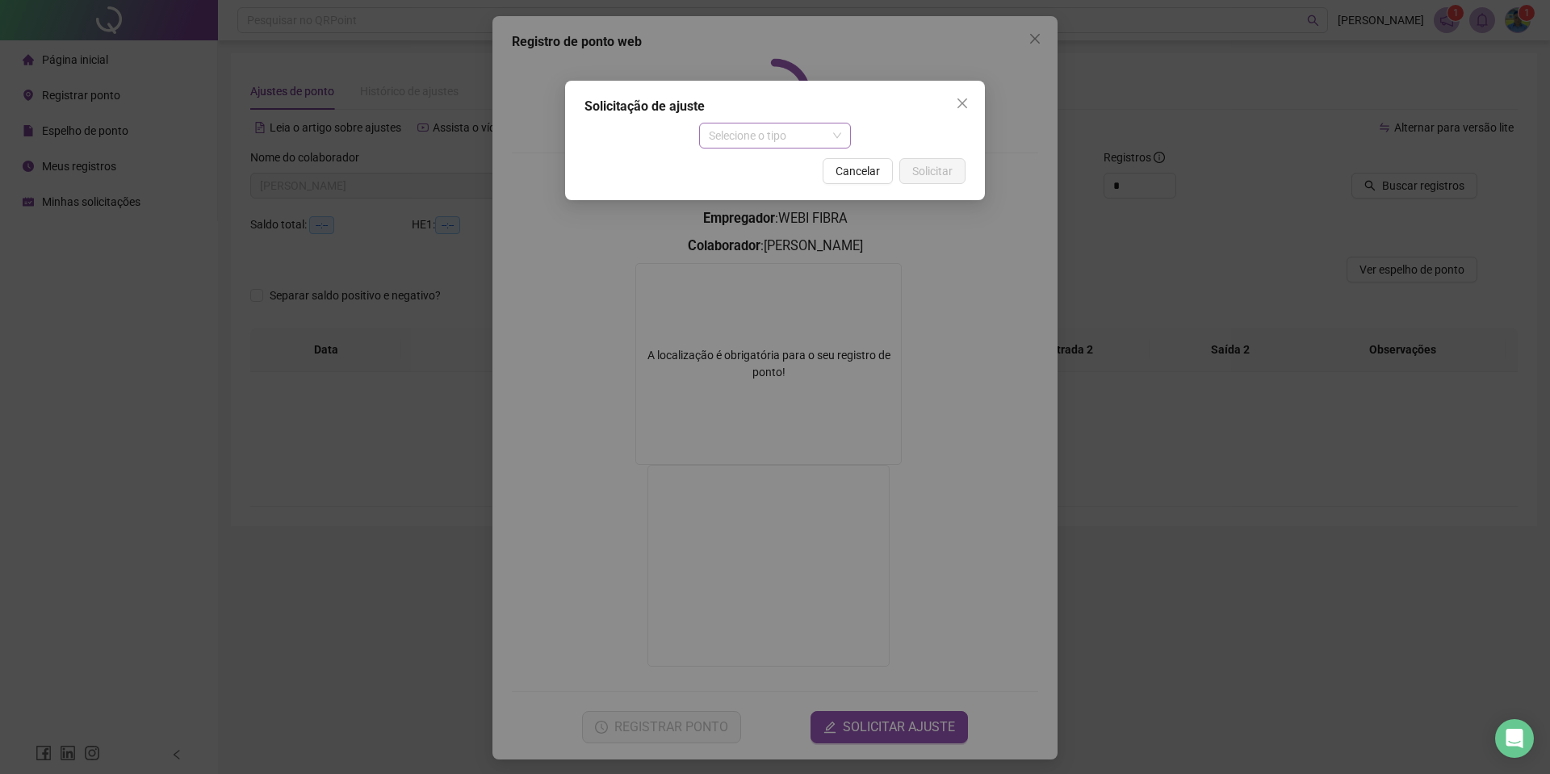
click at [798, 132] on span "Selecione o tipo" at bounding box center [775, 135] width 133 height 24
click at [759, 171] on div "Ajuste manual" at bounding box center [775, 168] width 127 height 18
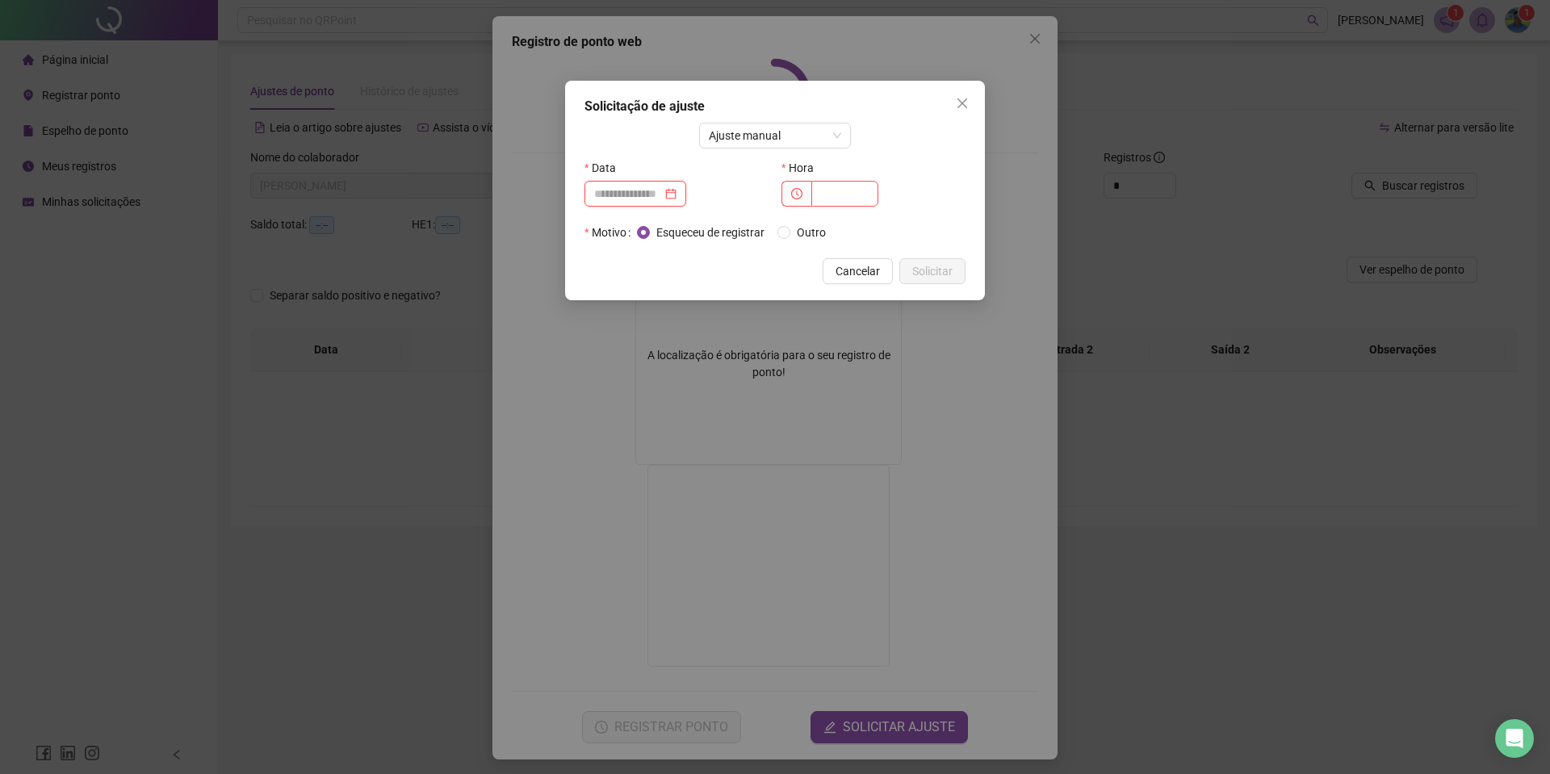
click at [618, 189] on input at bounding box center [628, 194] width 68 height 18
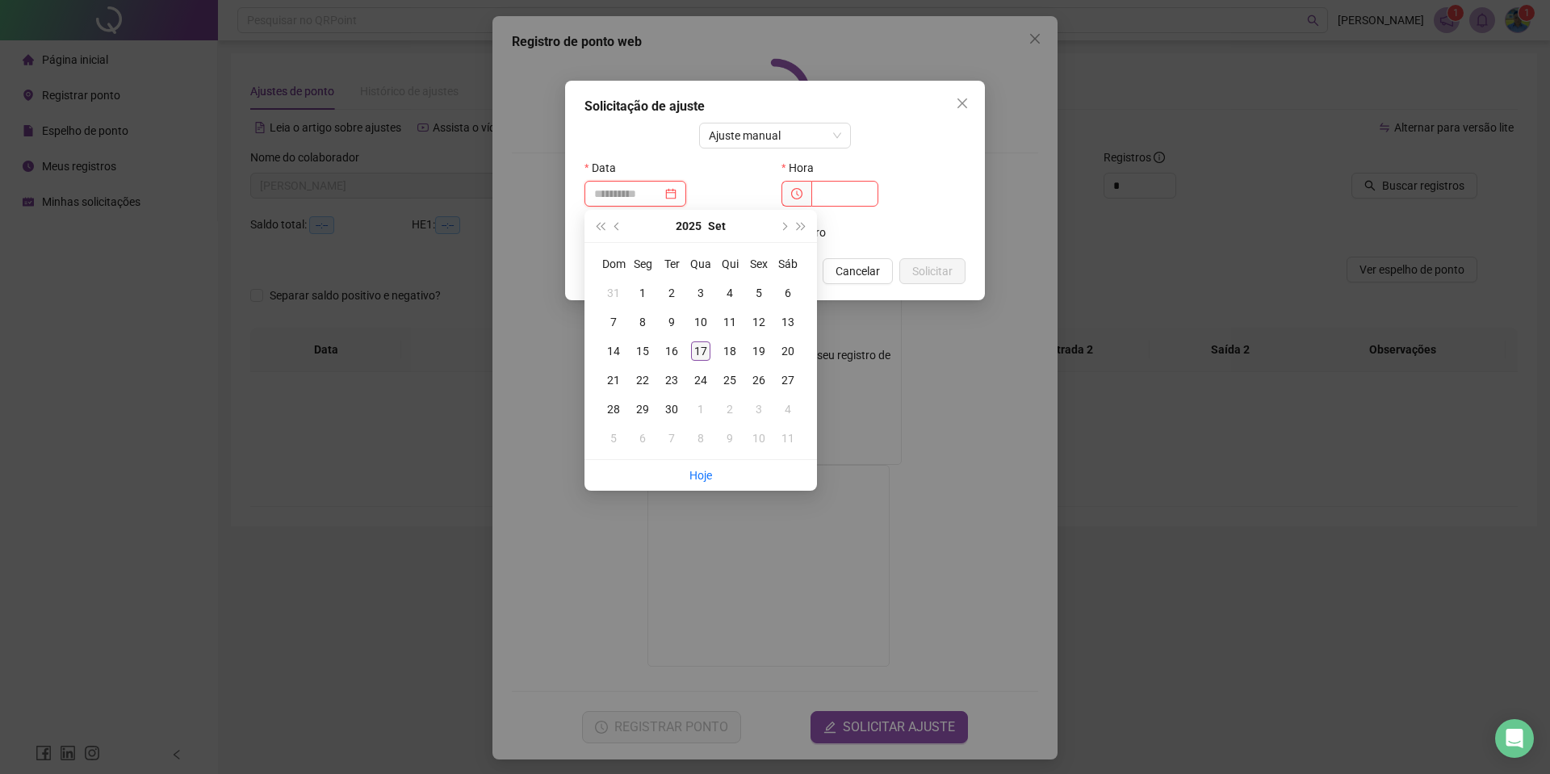
type input "**********"
click at [697, 357] on div "17" at bounding box center [700, 350] width 19 height 19
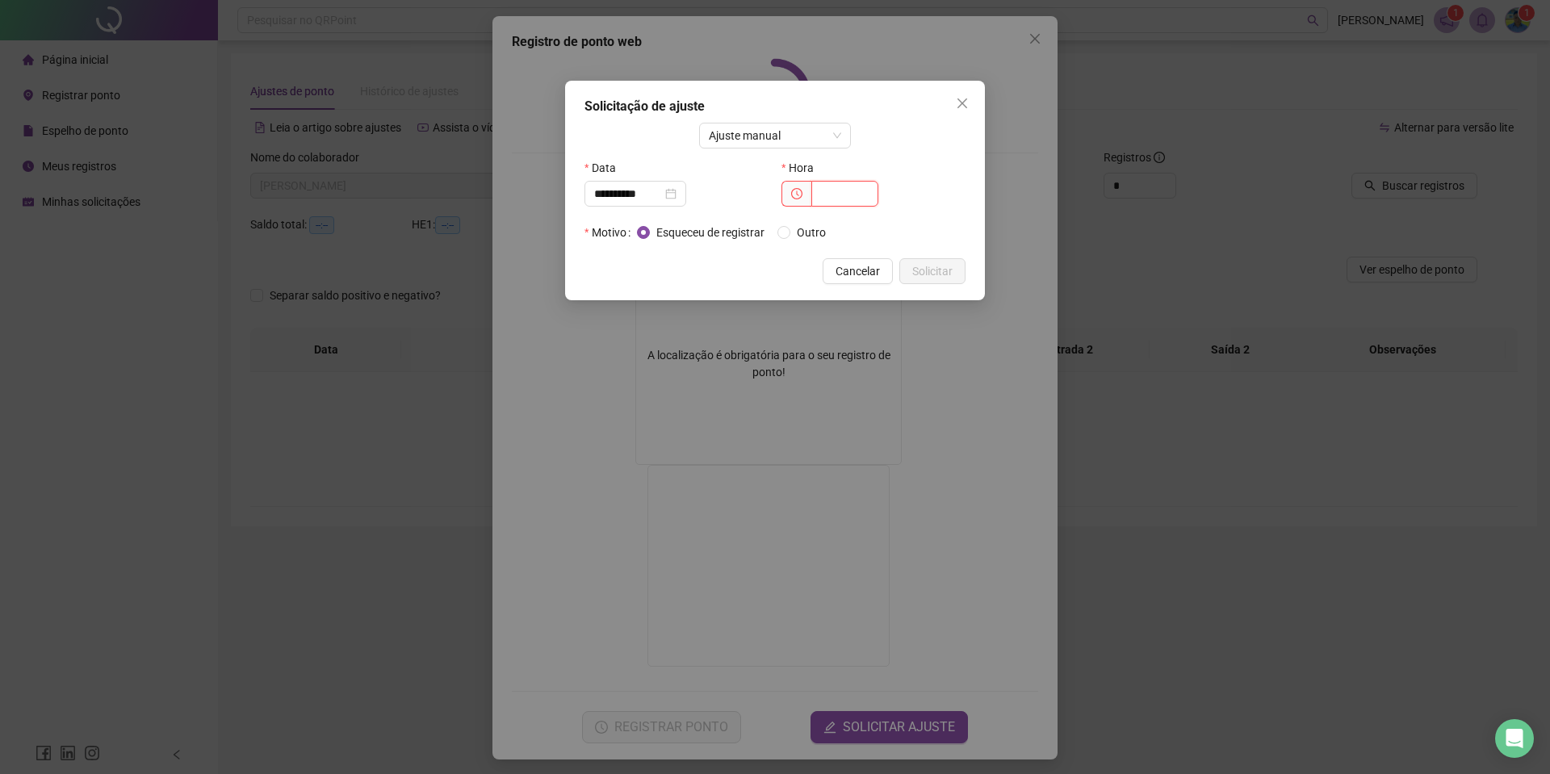
click at [849, 195] on input "text" at bounding box center [844, 194] width 67 height 26
type input "*****"
click at [924, 277] on span "Solicitar" at bounding box center [932, 271] width 40 height 18
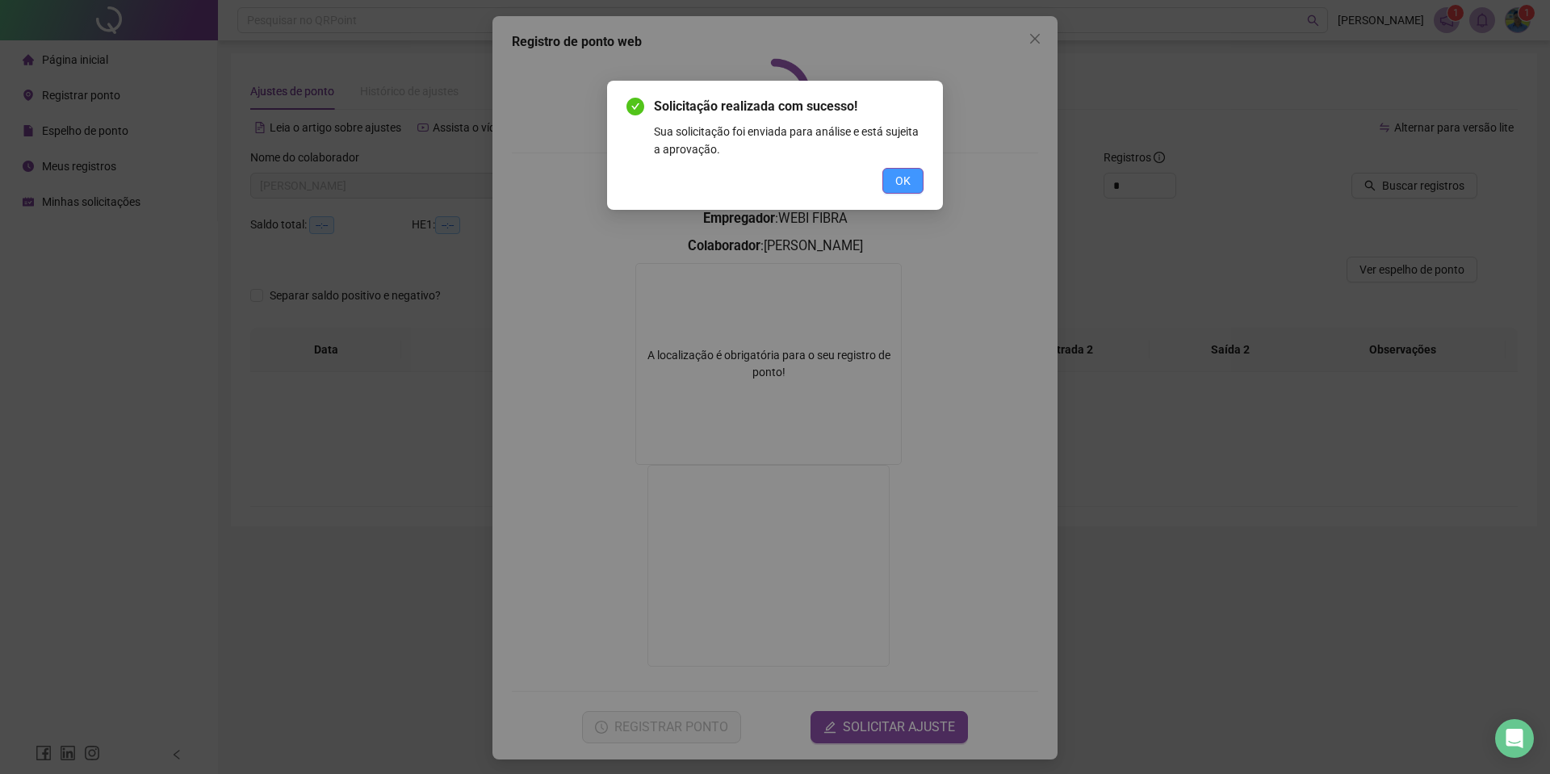
click at [885, 172] on button "OK" at bounding box center [902, 181] width 41 height 26
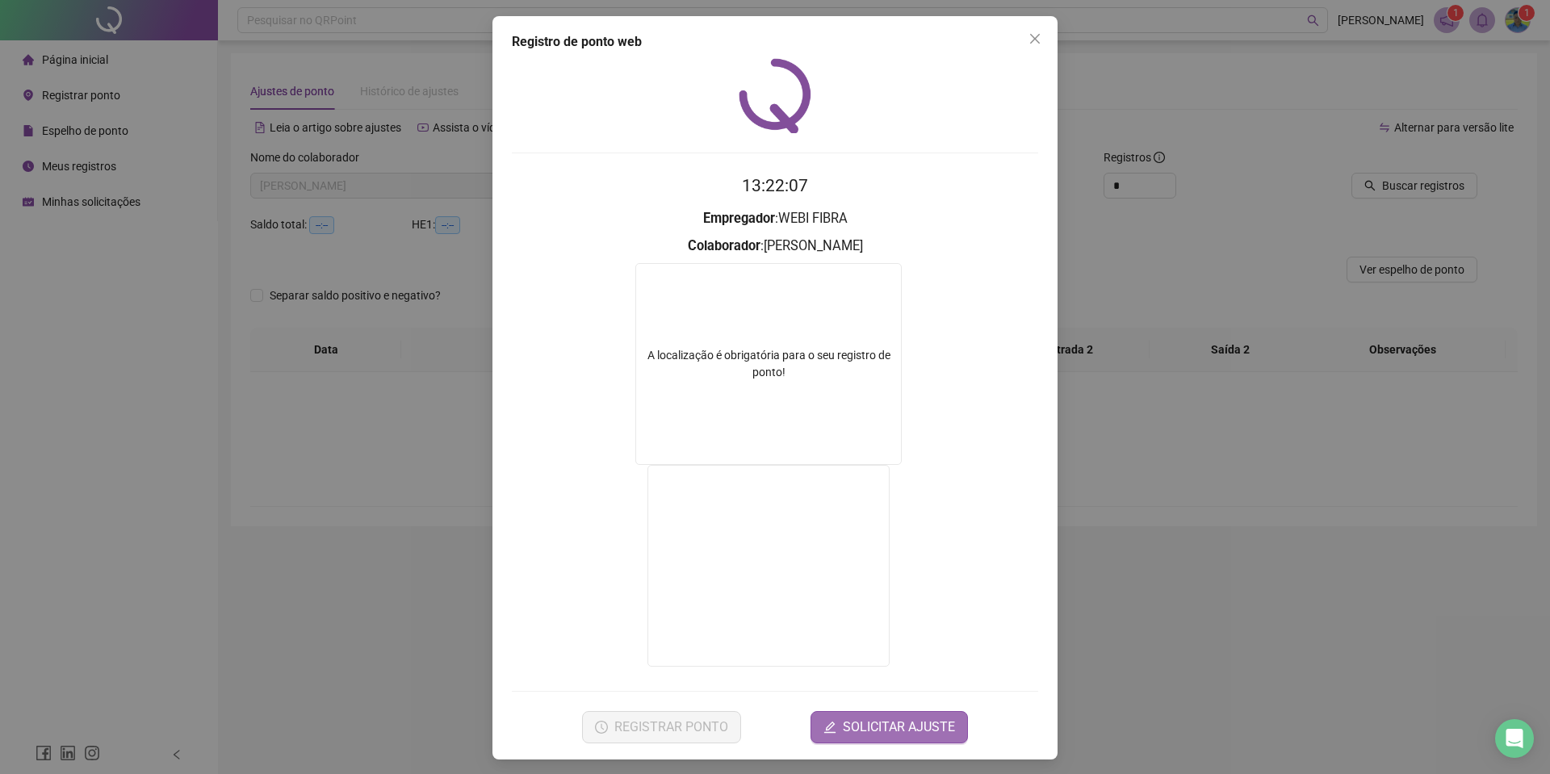
click at [935, 714] on button "SOLICITAR AJUSTE" at bounding box center [888, 727] width 157 height 32
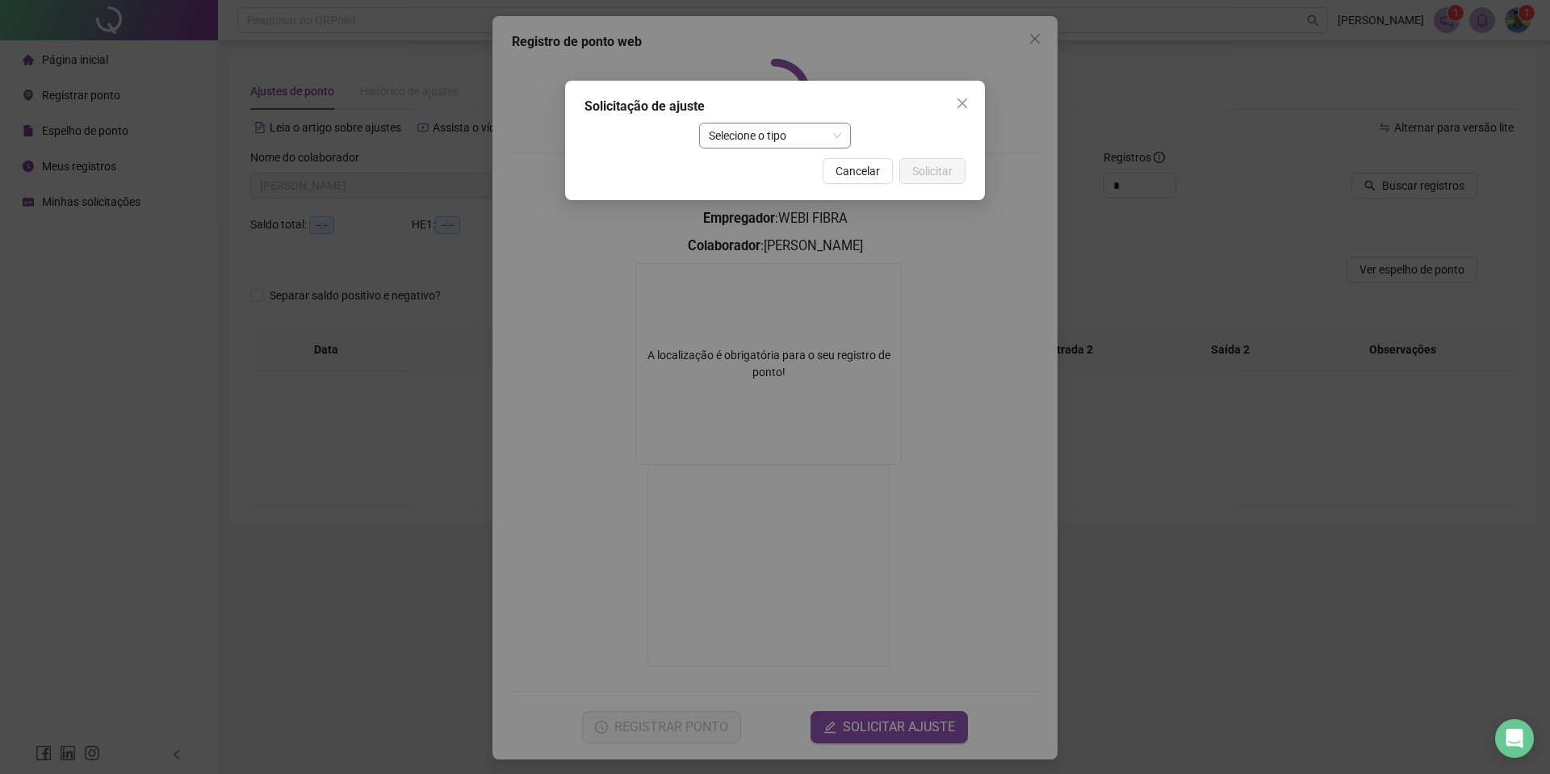
click at [777, 143] on span "Selecione o tipo" at bounding box center [775, 135] width 133 height 24
click at [971, 111] on button "Close" at bounding box center [962, 103] width 26 height 26
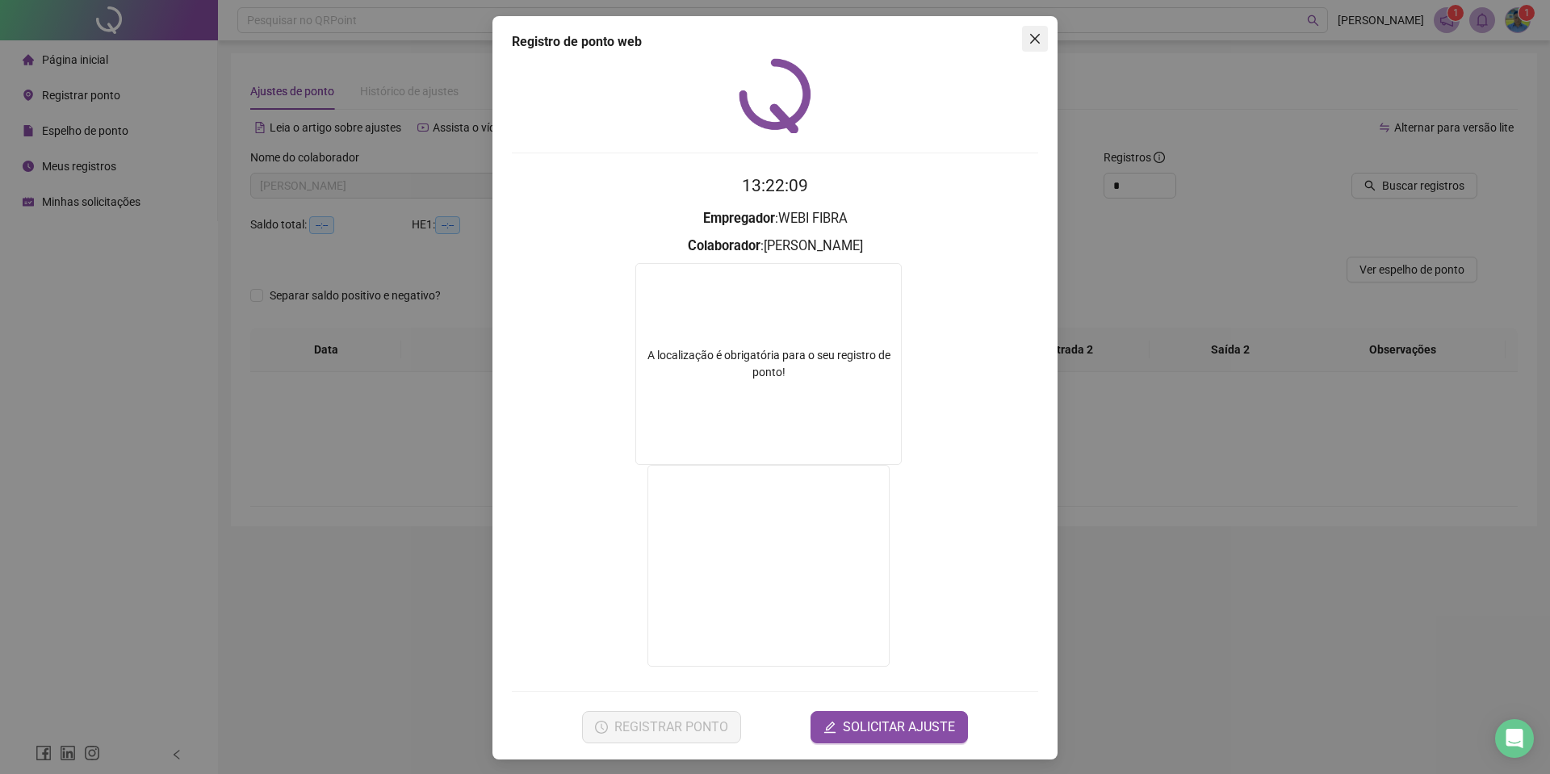
click at [1032, 46] on button "Close" at bounding box center [1035, 39] width 26 height 26
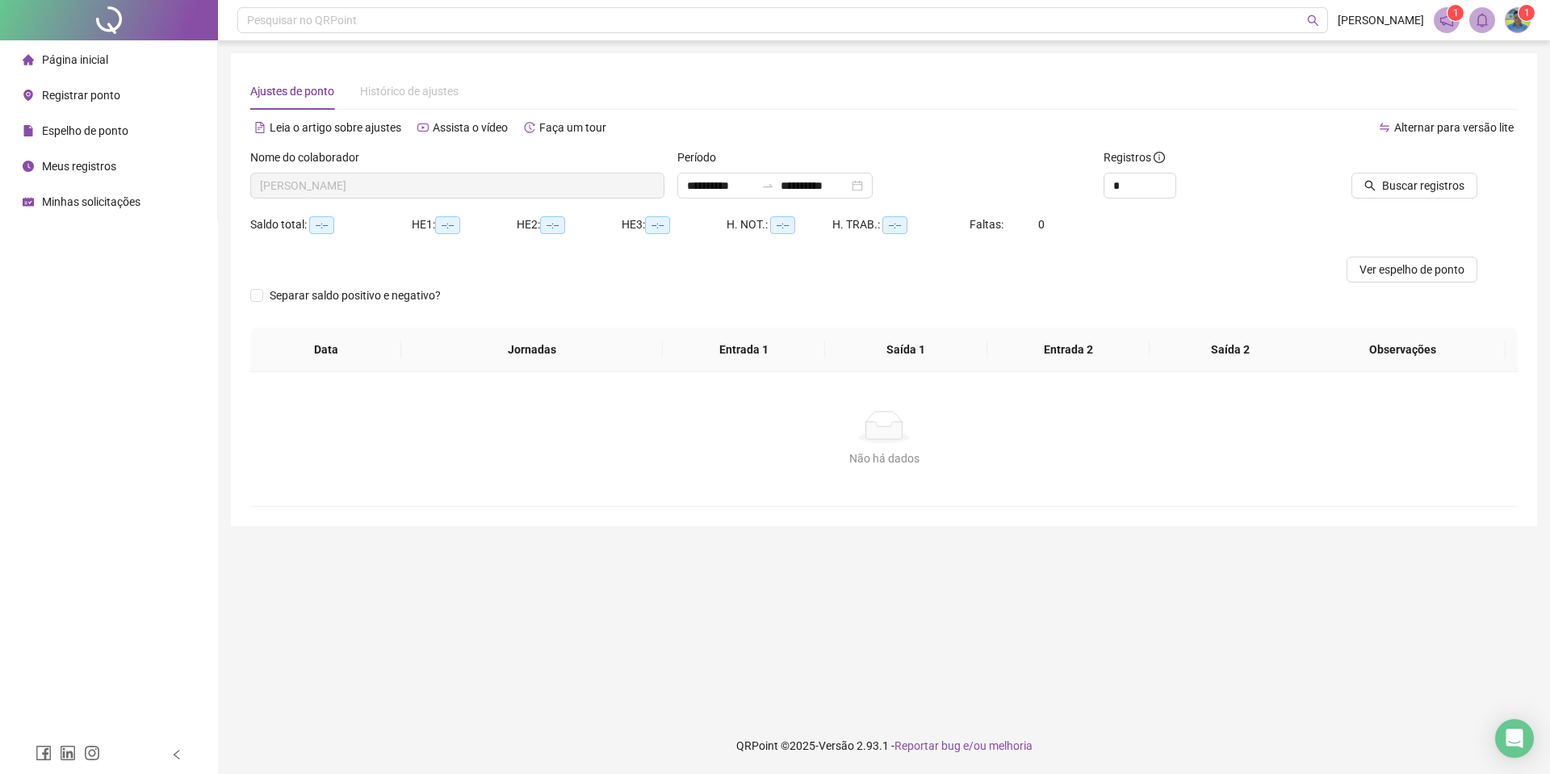
click at [83, 92] on span "Registrar ponto" at bounding box center [81, 95] width 78 height 13
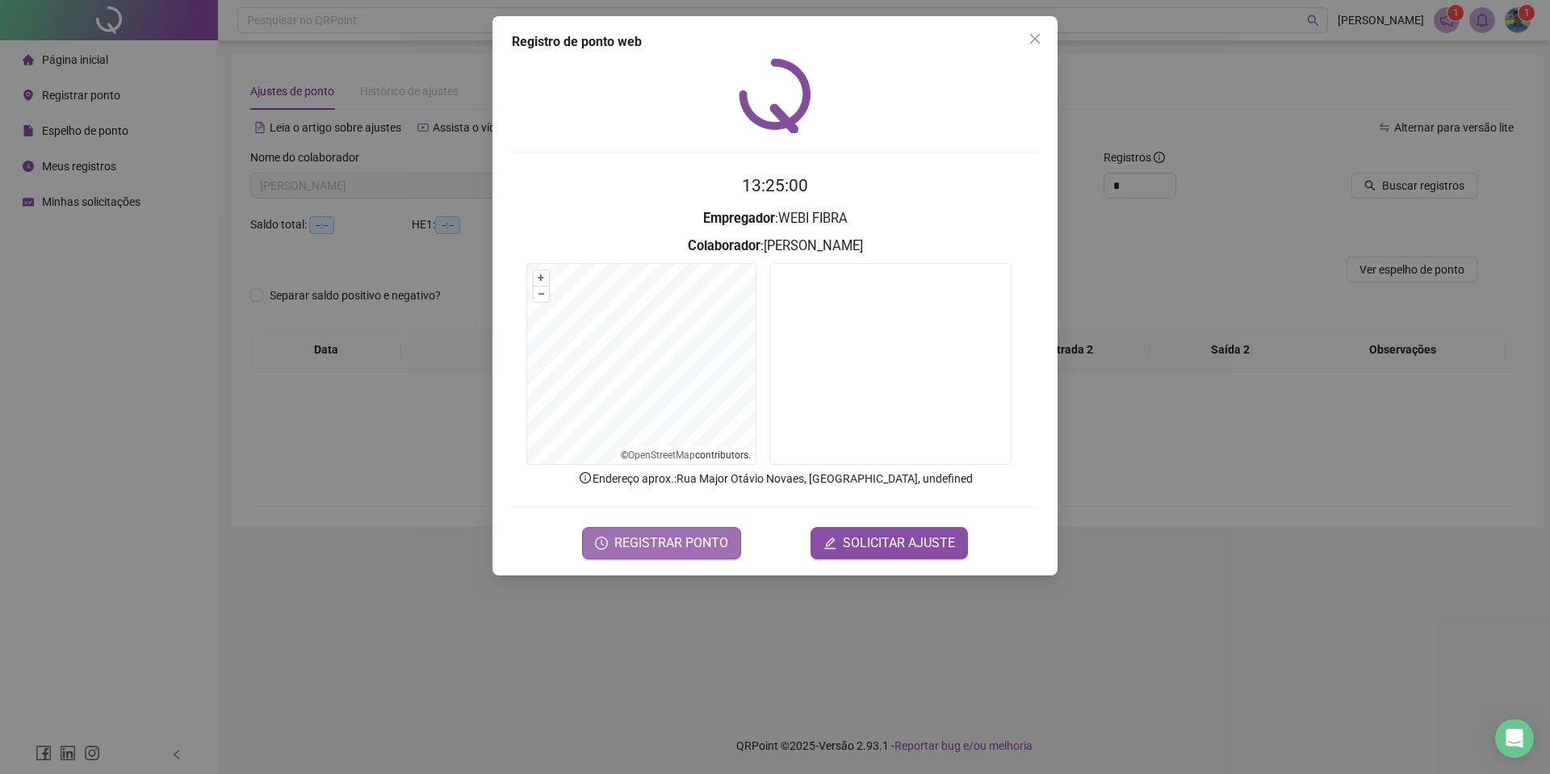
click at [688, 553] on button "REGISTRAR PONTO" at bounding box center [661, 543] width 159 height 32
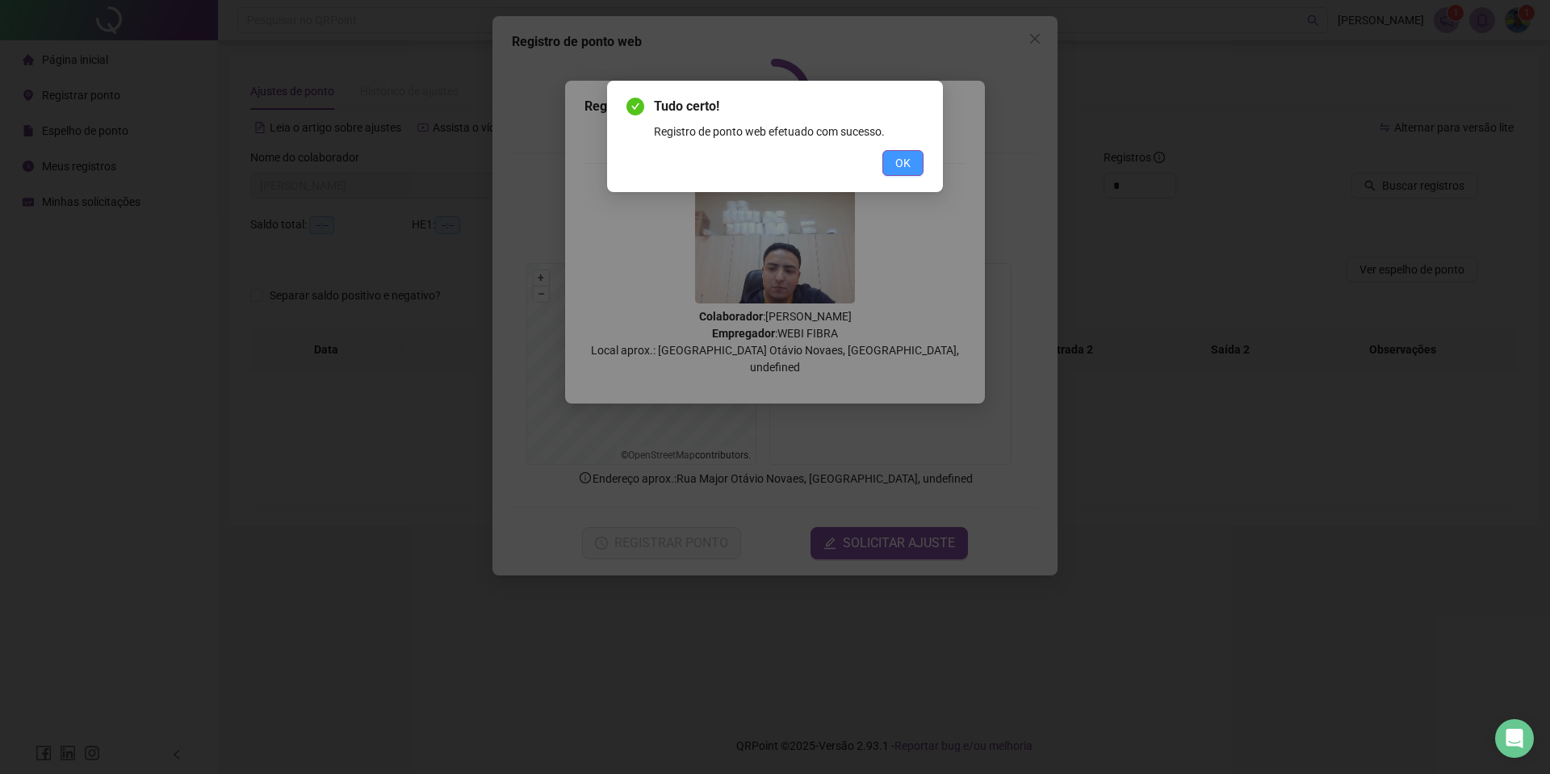
click at [903, 159] on span "OK" at bounding box center [902, 163] width 15 height 18
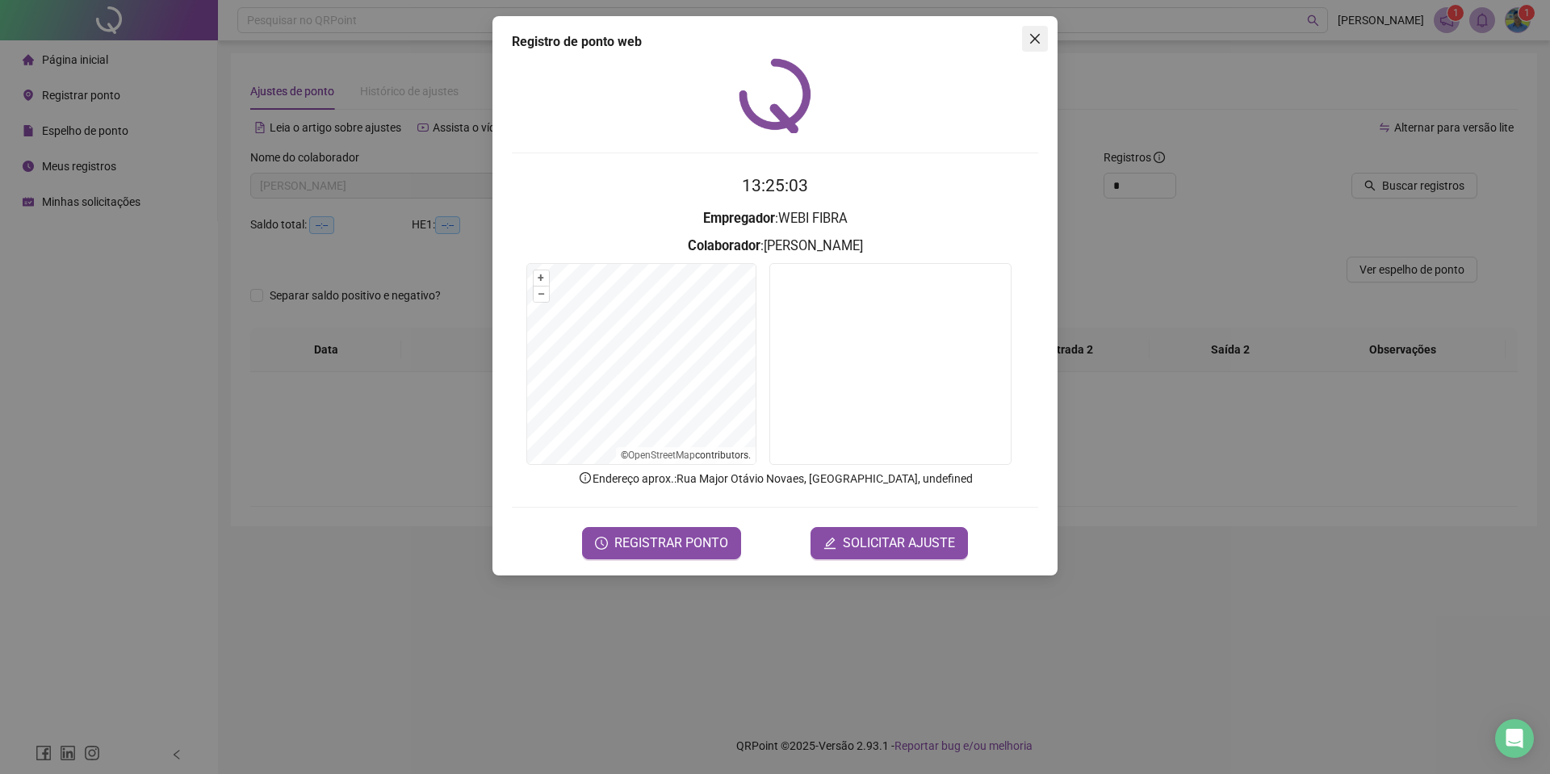
click at [1036, 44] on icon "close" at bounding box center [1034, 38] width 13 height 13
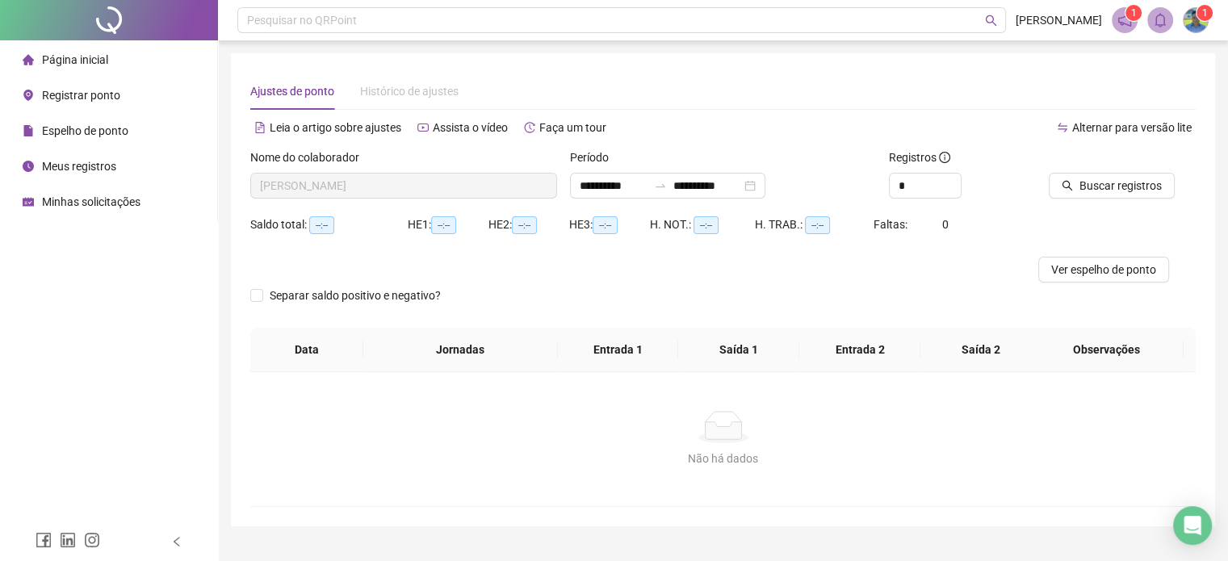
click at [772, 454] on div "Não há dados" at bounding box center [723, 459] width 906 height 18
